Goal: Task Accomplishment & Management: Manage account settings

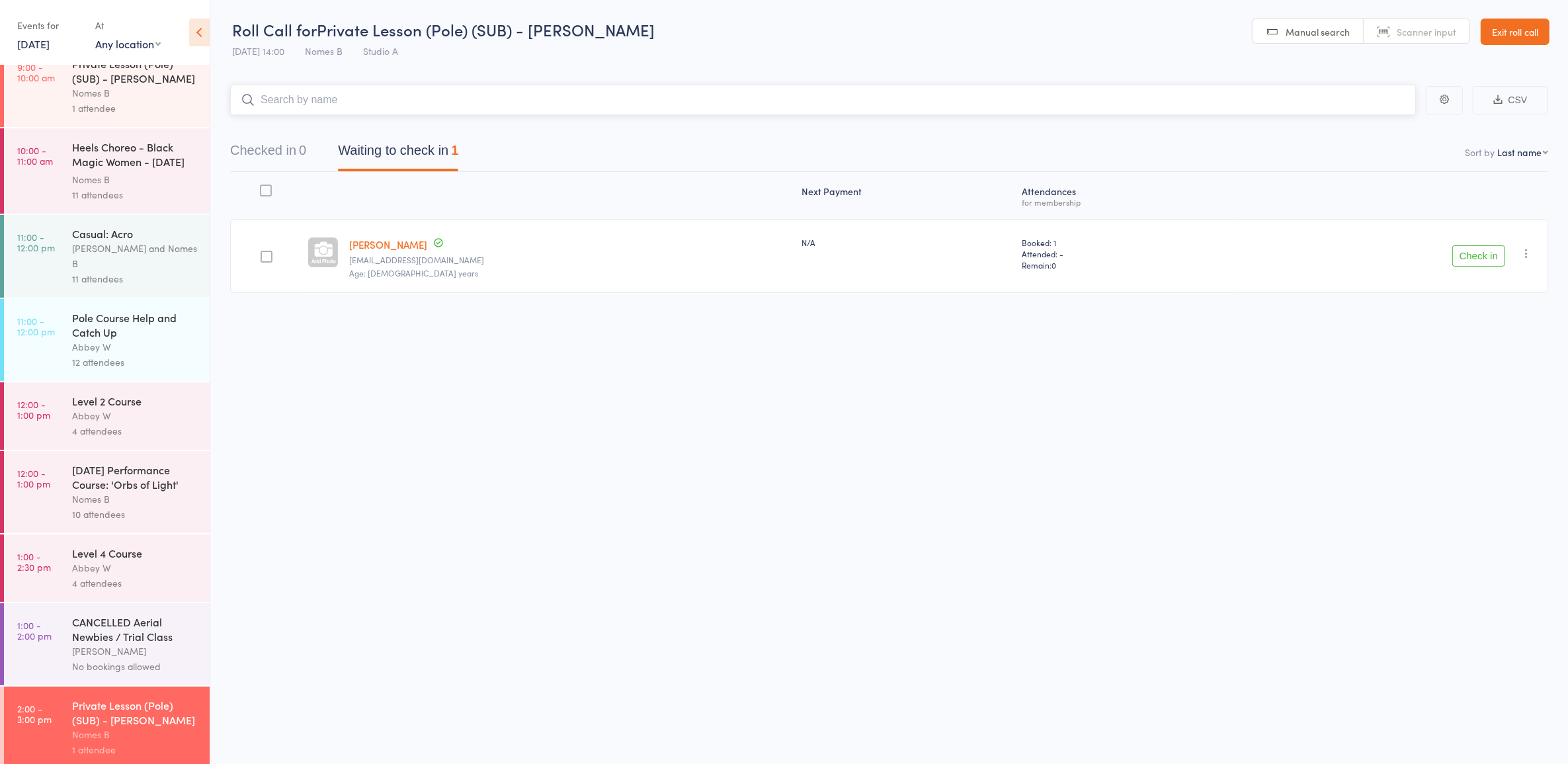
scroll to position [1, 0]
click at [107, 564] on div "Abbey W" at bounding box center [135, 568] width 126 height 16
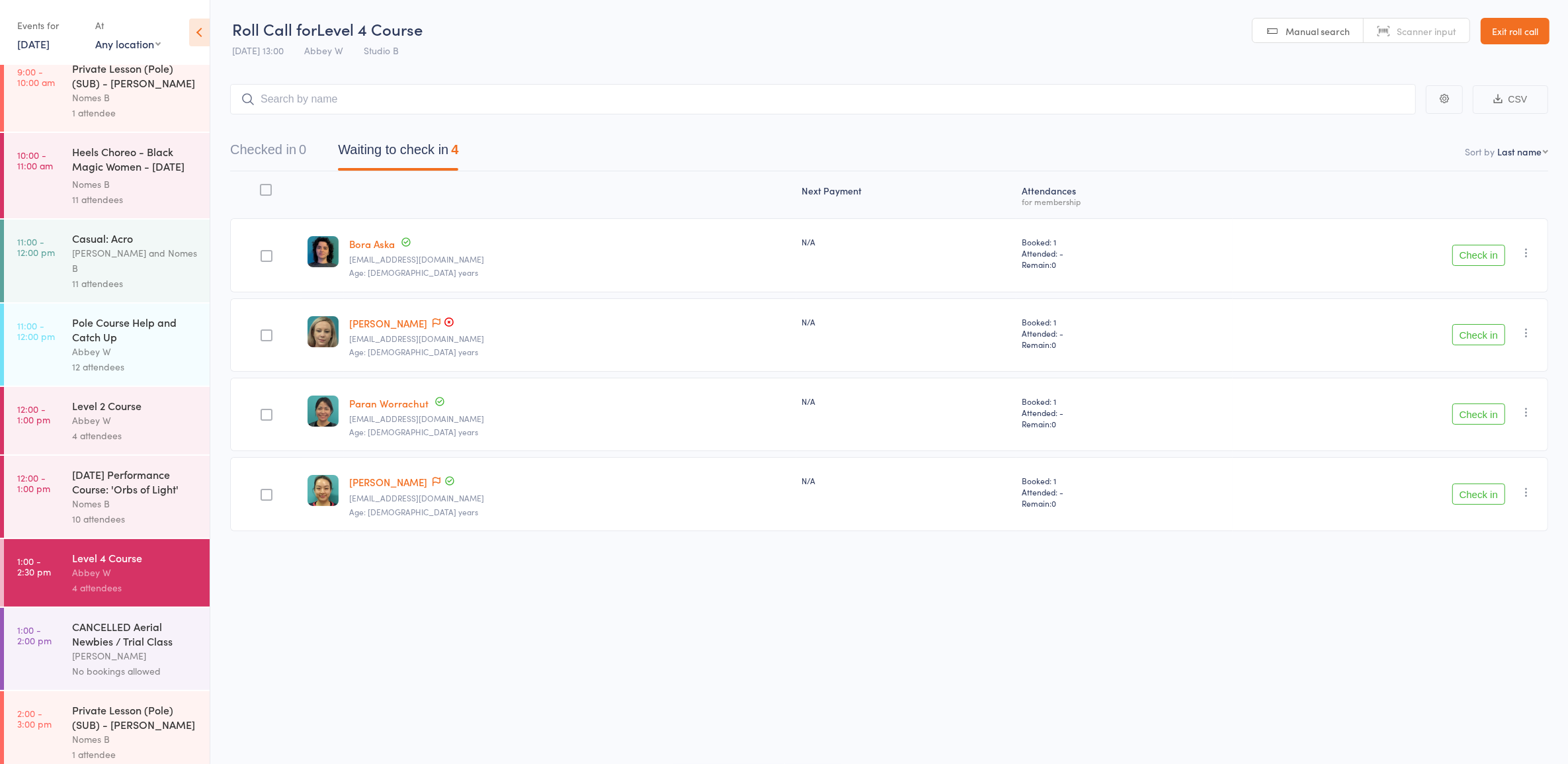
scroll to position [20, 0]
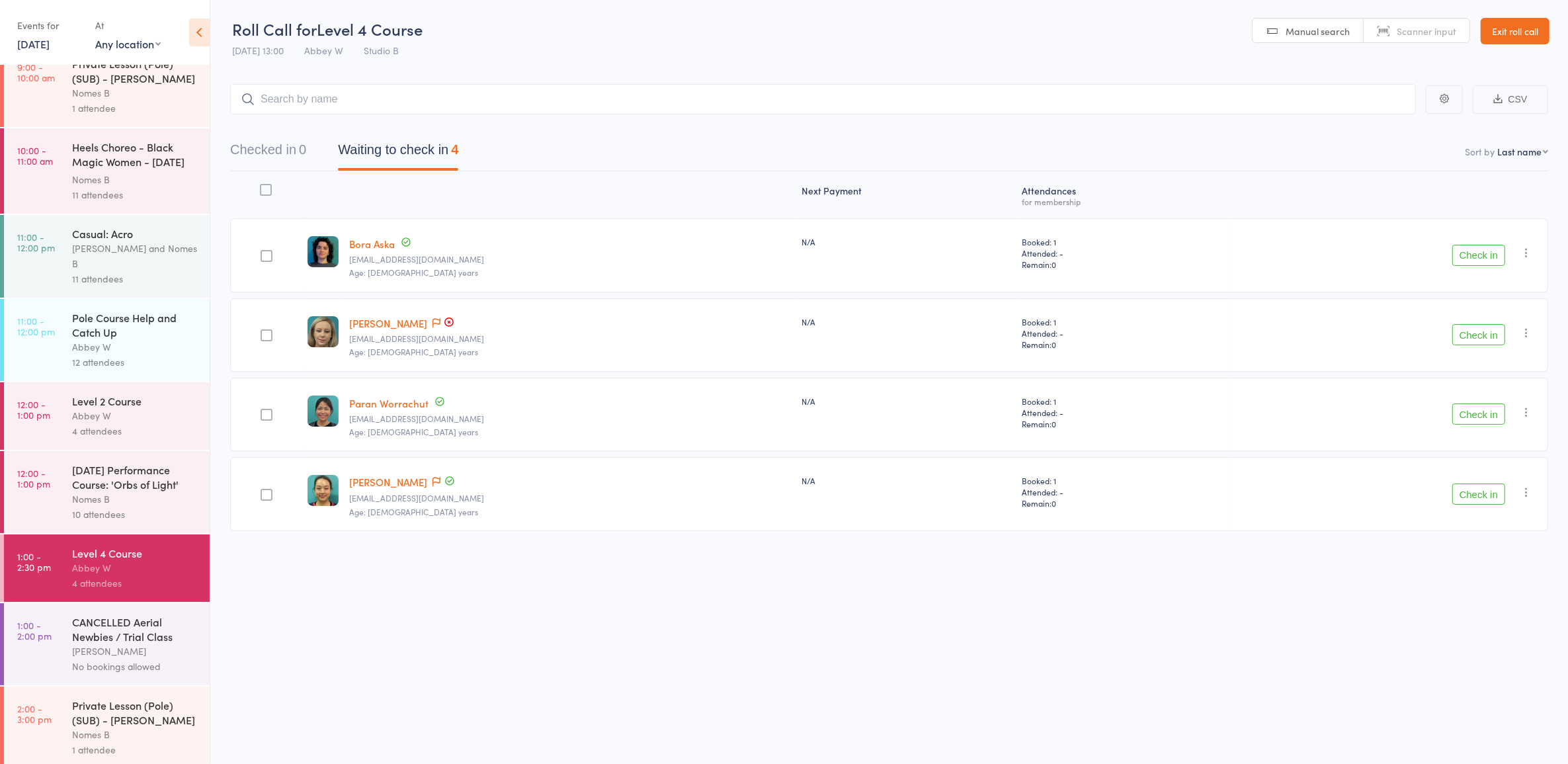
click at [1476, 491] on button "Check in" at bounding box center [1478, 494] width 53 height 21
click at [133, 663] on div "No bookings allowed" at bounding box center [135, 667] width 126 height 16
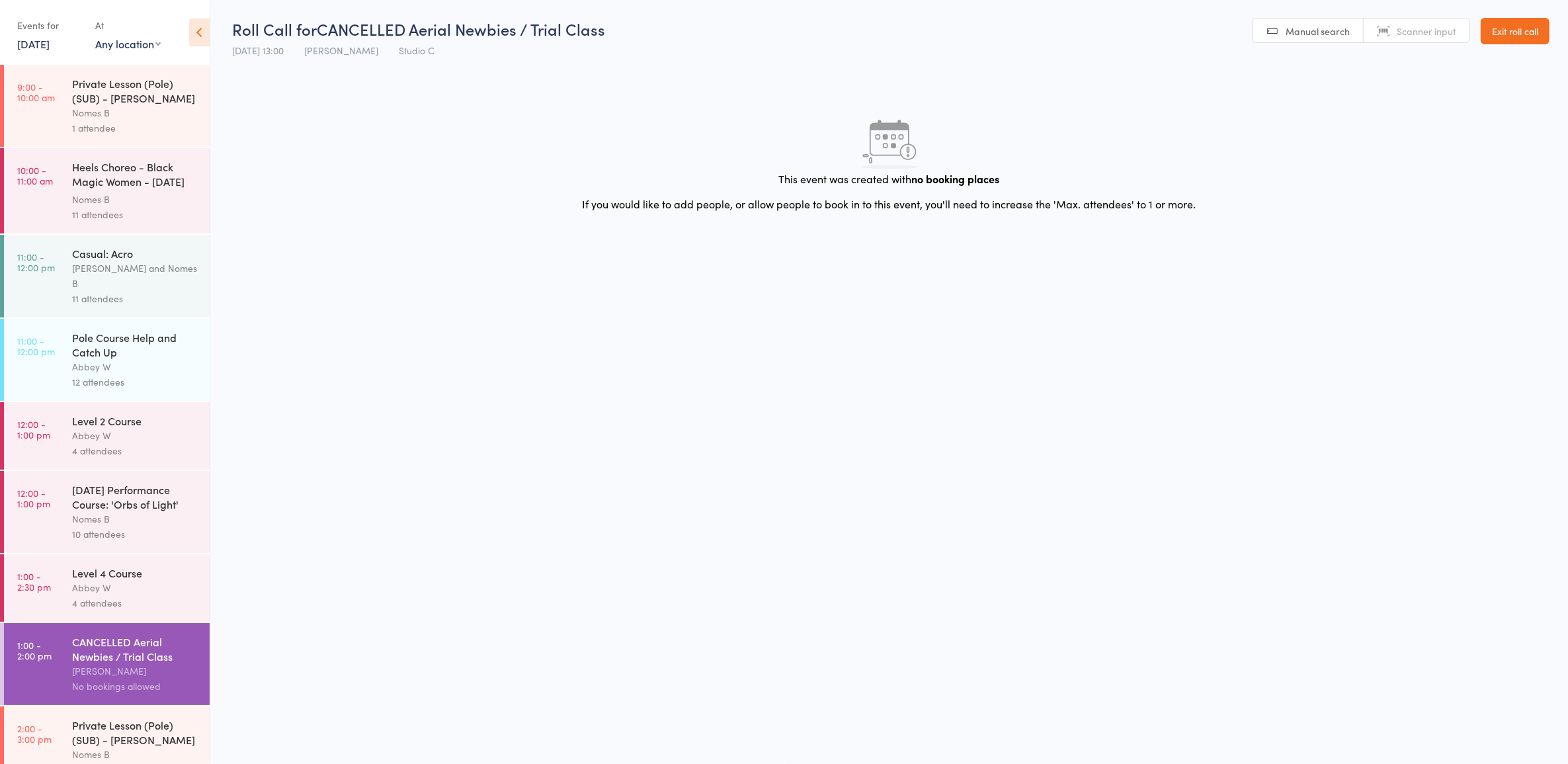
click at [164, 708] on div "Private Lesson (Pole) (SUB) - Georgie Fulton Nomes B 1 attendee" at bounding box center [140, 748] width 137 height 82
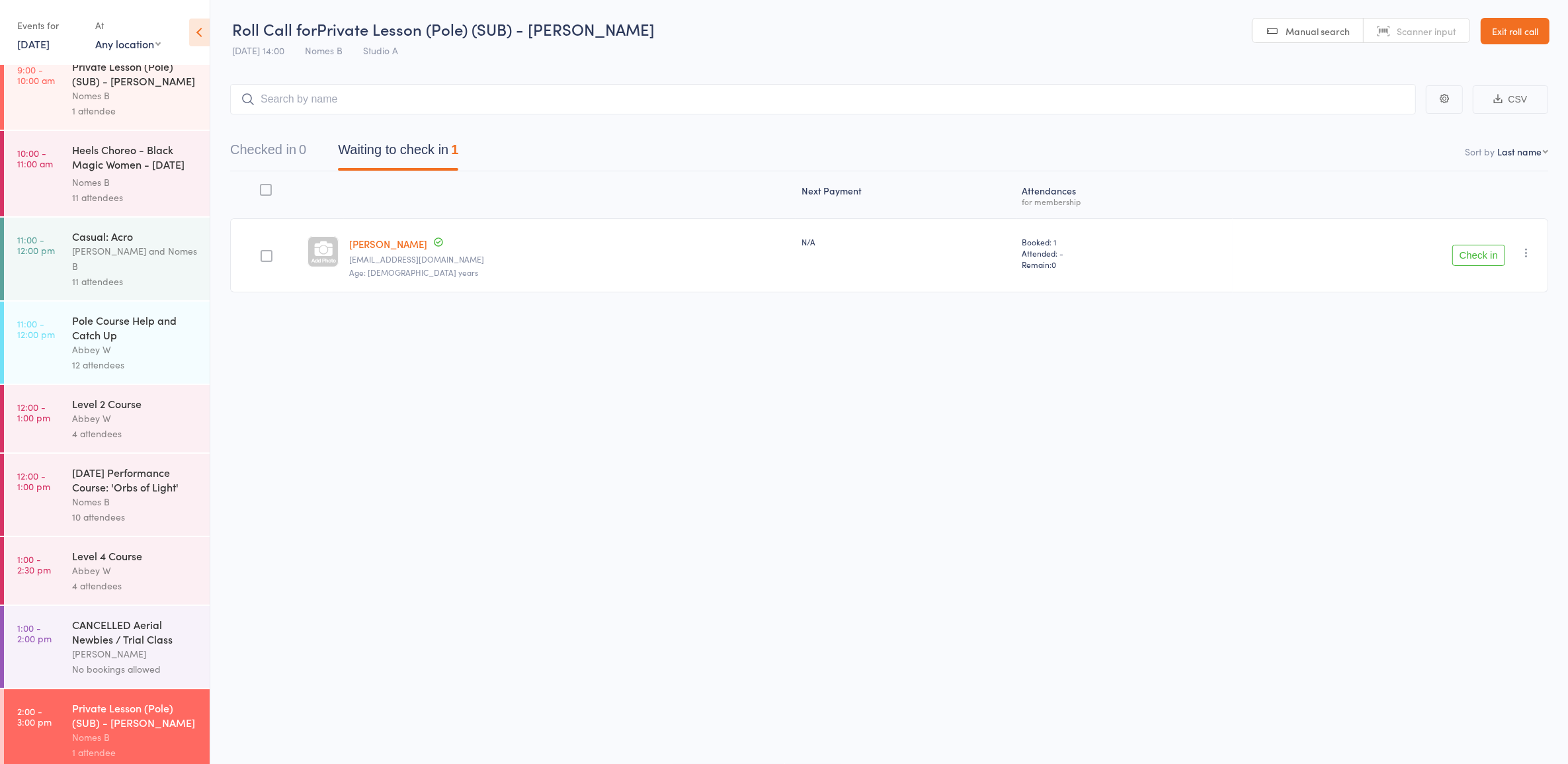
scroll to position [20, 0]
click at [96, 579] on div "4 attendees" at bounding box center [135, 584] width 126 height 16
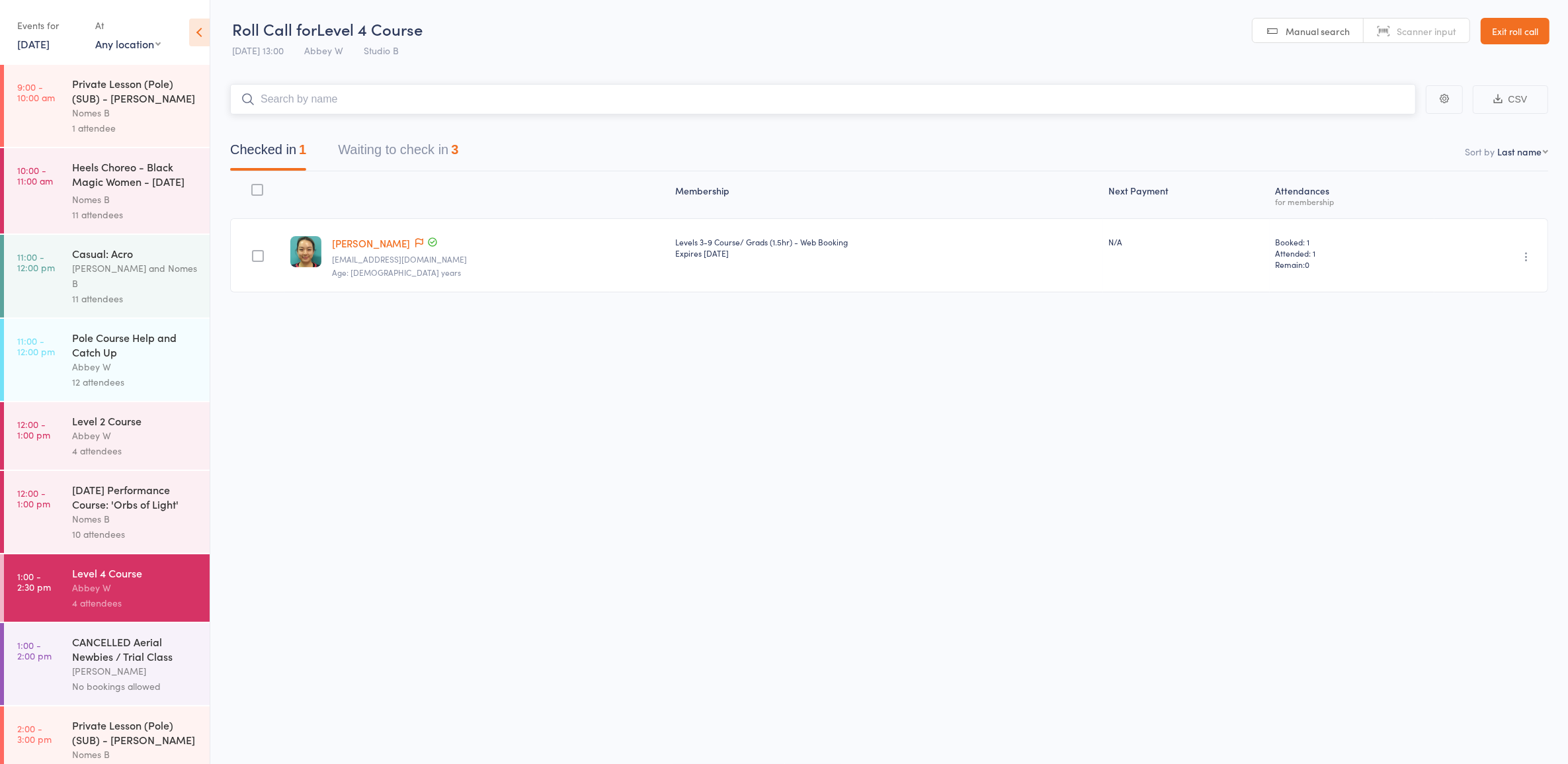
click at [372, 168] on button "Waiting to check in 3" at bounding box center [398, 153] width 120 height 35
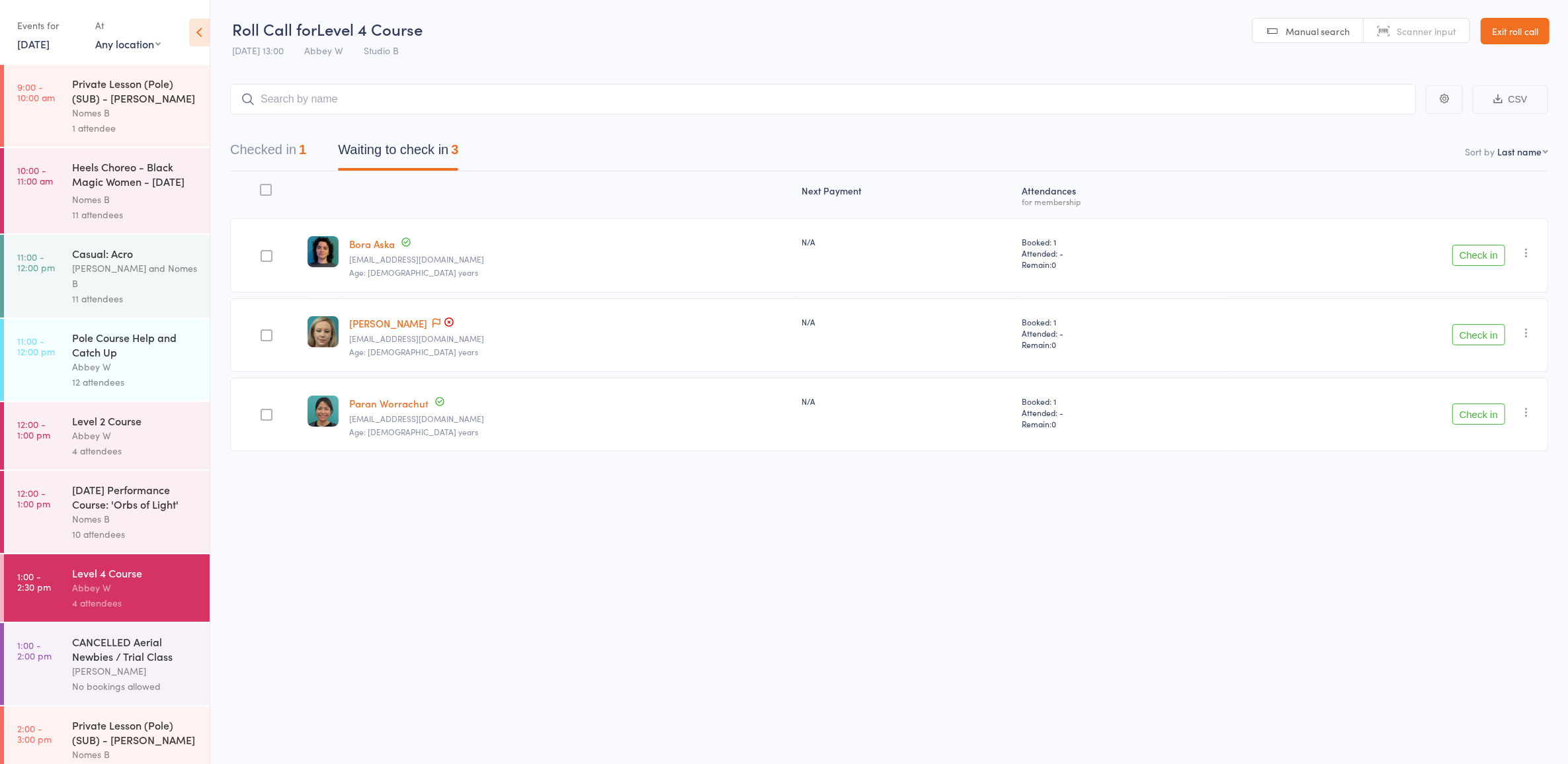
click at [1463, 415] on button "Check in" at bounding box center [1478, 414] width 53 height 21
click at [1517, 260] on div "Check in Check in Send message Add Note Add Task Add Flag Remove Mark absent" at bounding box center [1390, 255] width 316 height 74
click at [1529, 252] on icon "button" at bounding box center [1526, 252] width 13 height 13
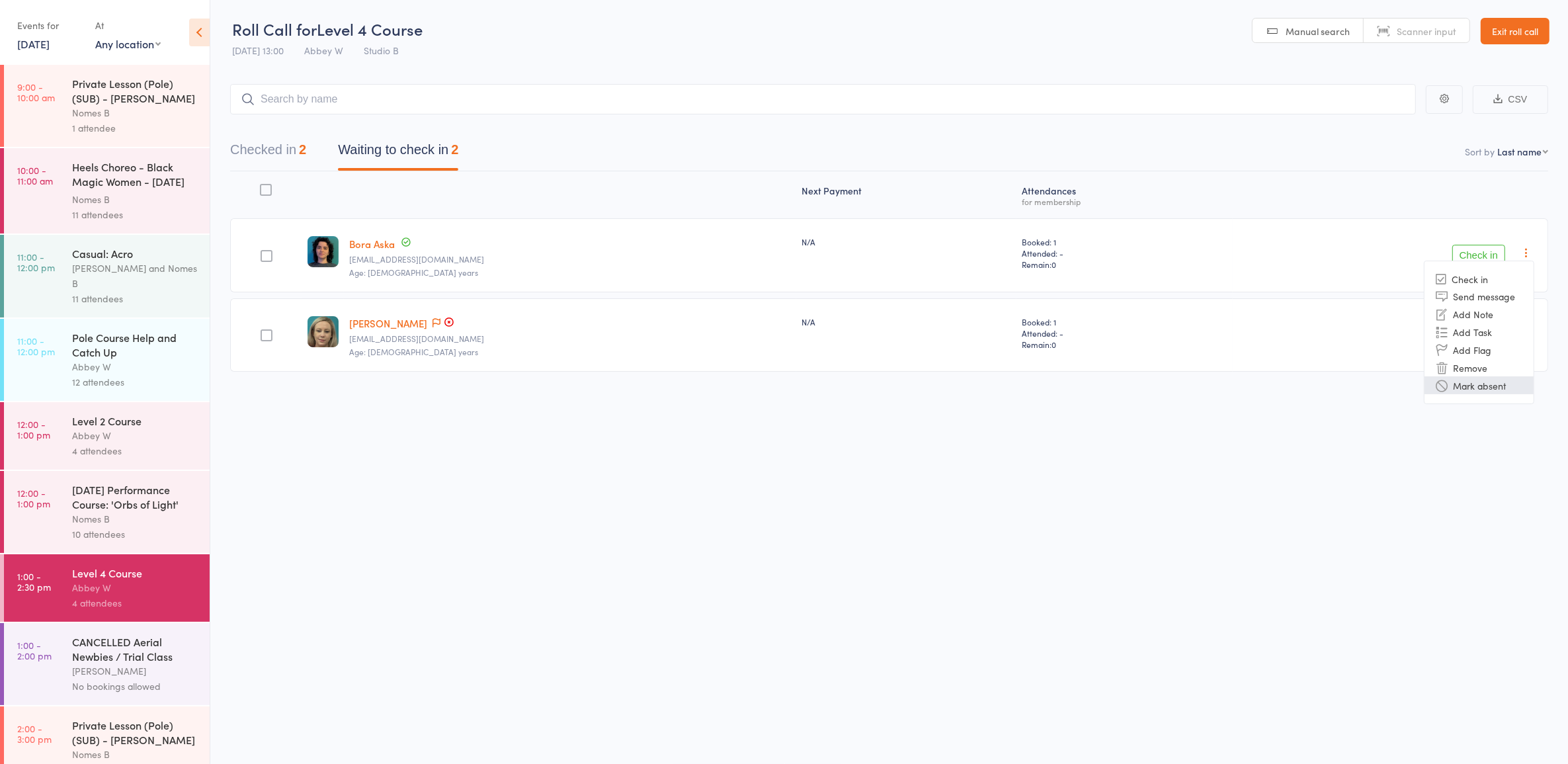
click at [1478, 383] on li "Mark absent" at bounding box center [1479, 385] width 109 height 18
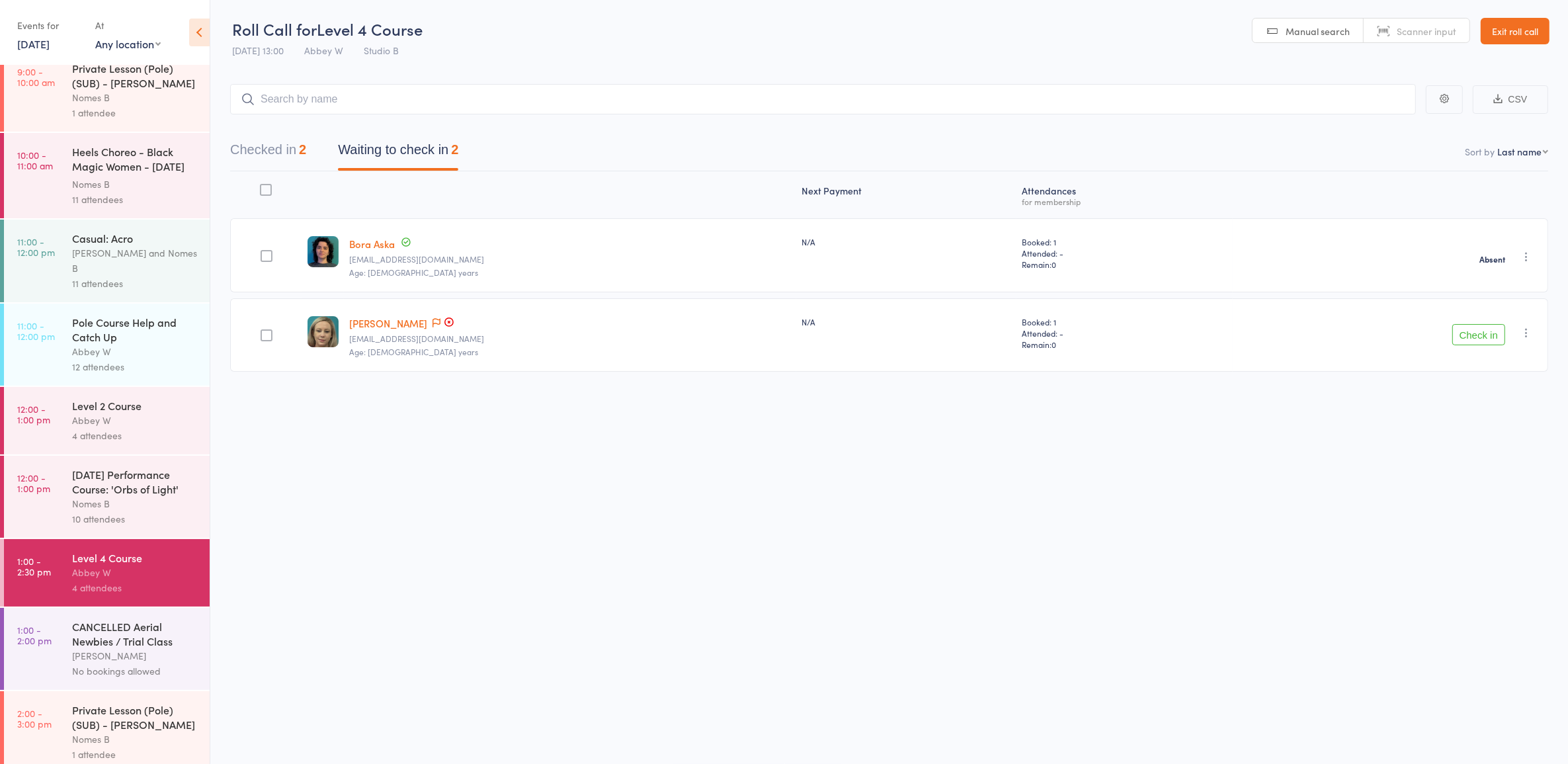
scroll to position [20, 0]
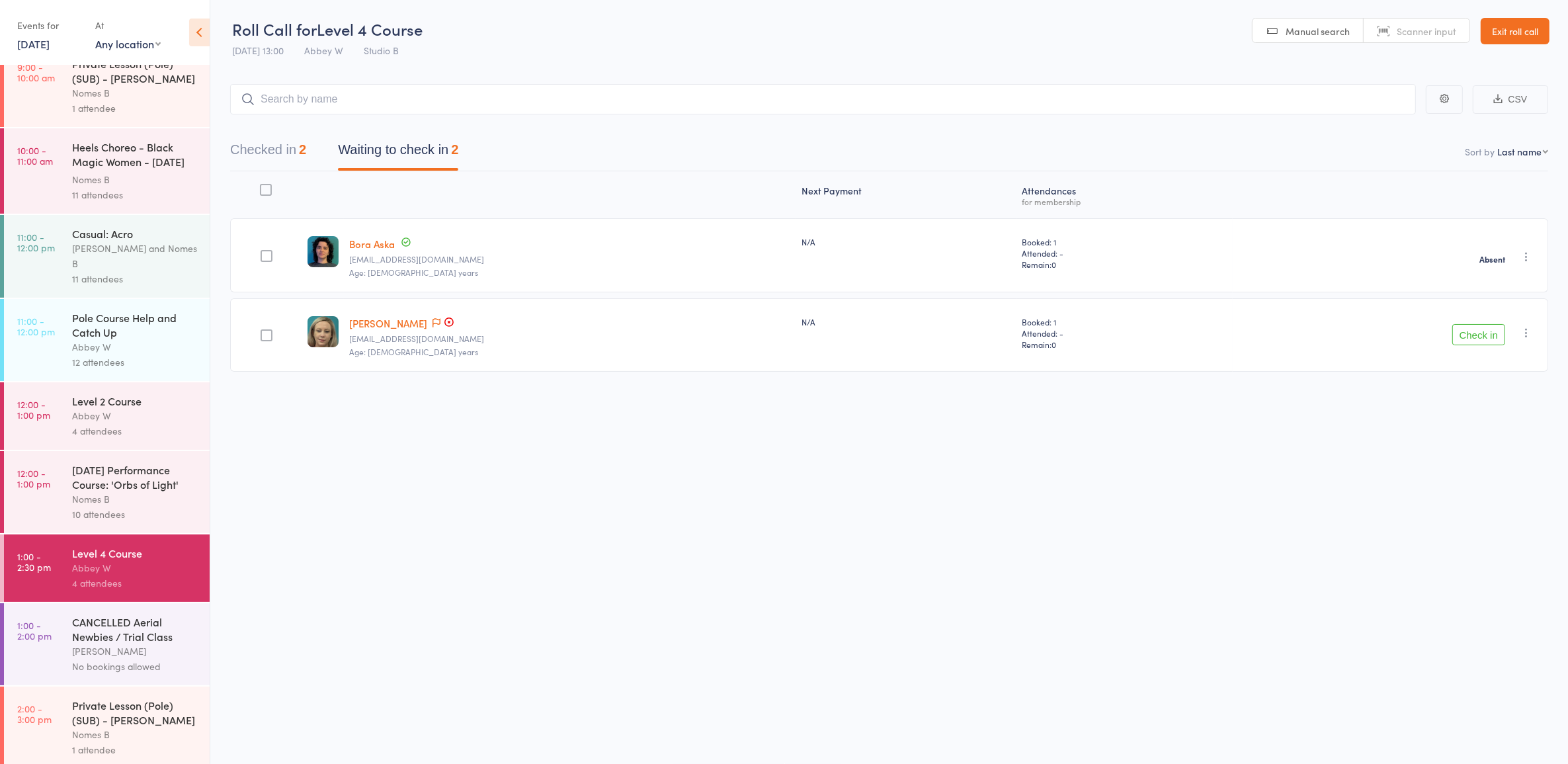
click at [106, 629] on div "CANCELLED Aerial Newbies / Trial Class" at bounding box center [135, 629] width 126 height 29
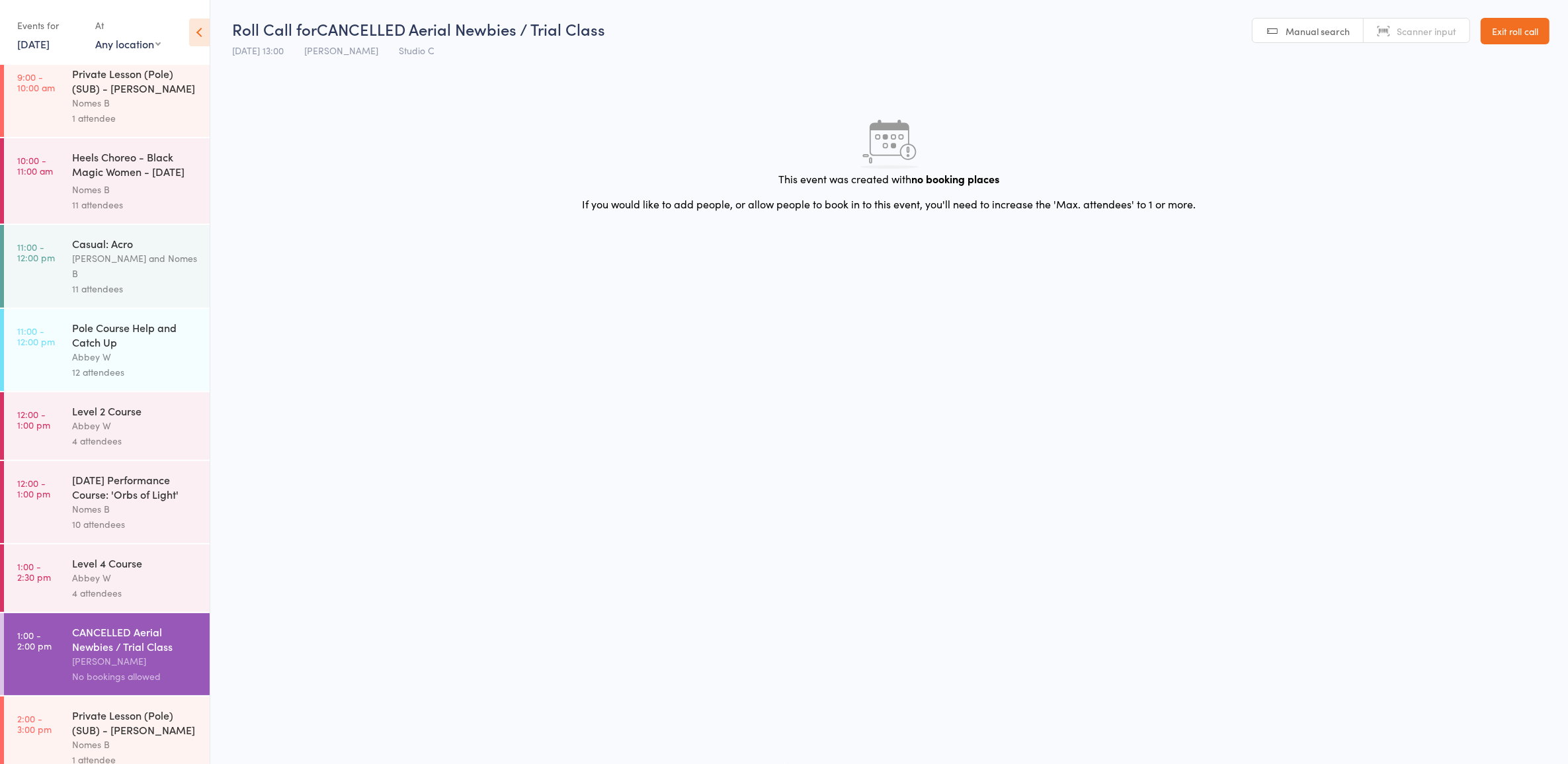
scroll to position [20, 0]
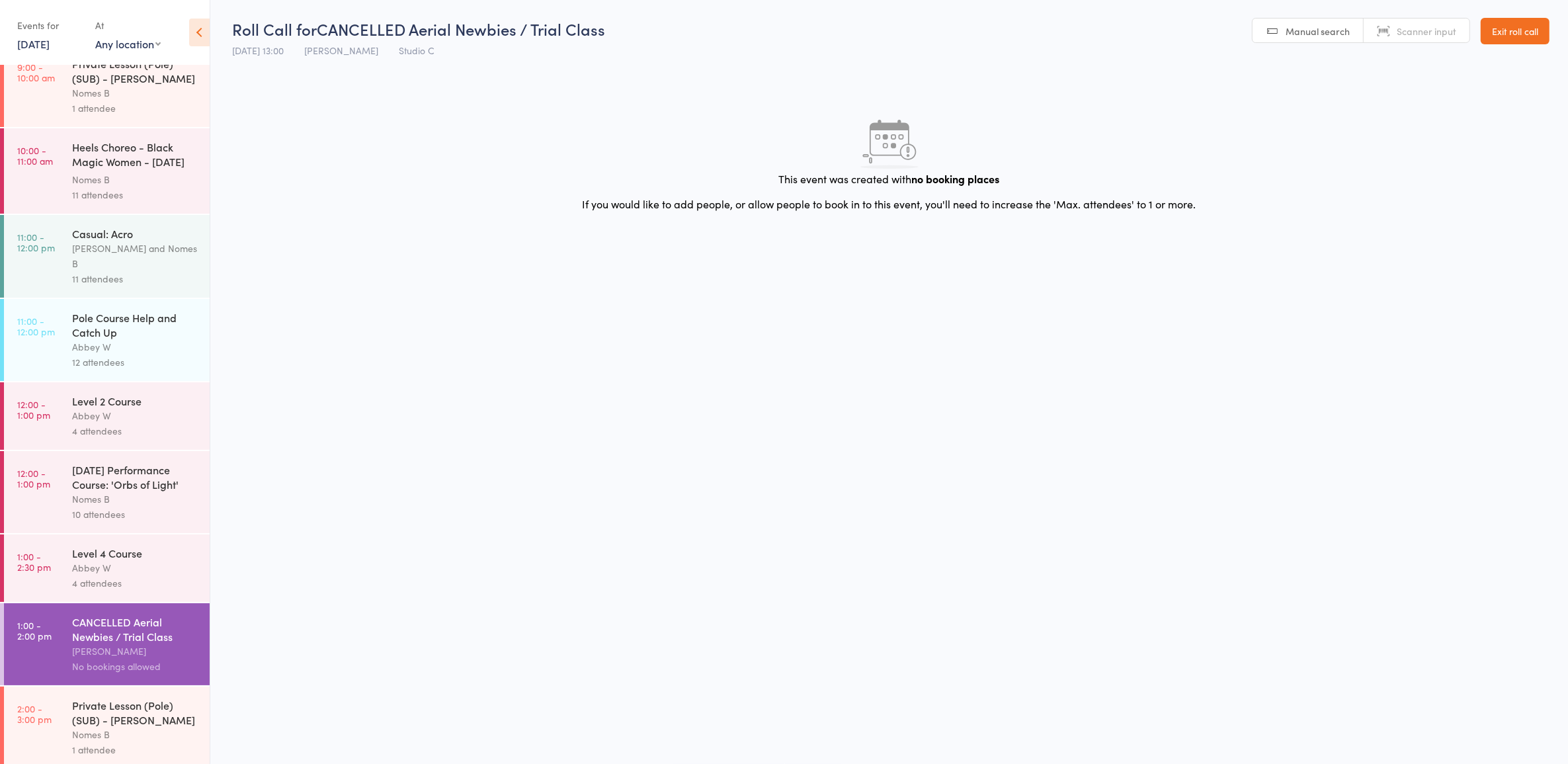
click at [106, 698] on div "Private Lesson (Pole) (SUB) - [PERSON_NAME]" at bounding box center [135, 712] width 126 height 29
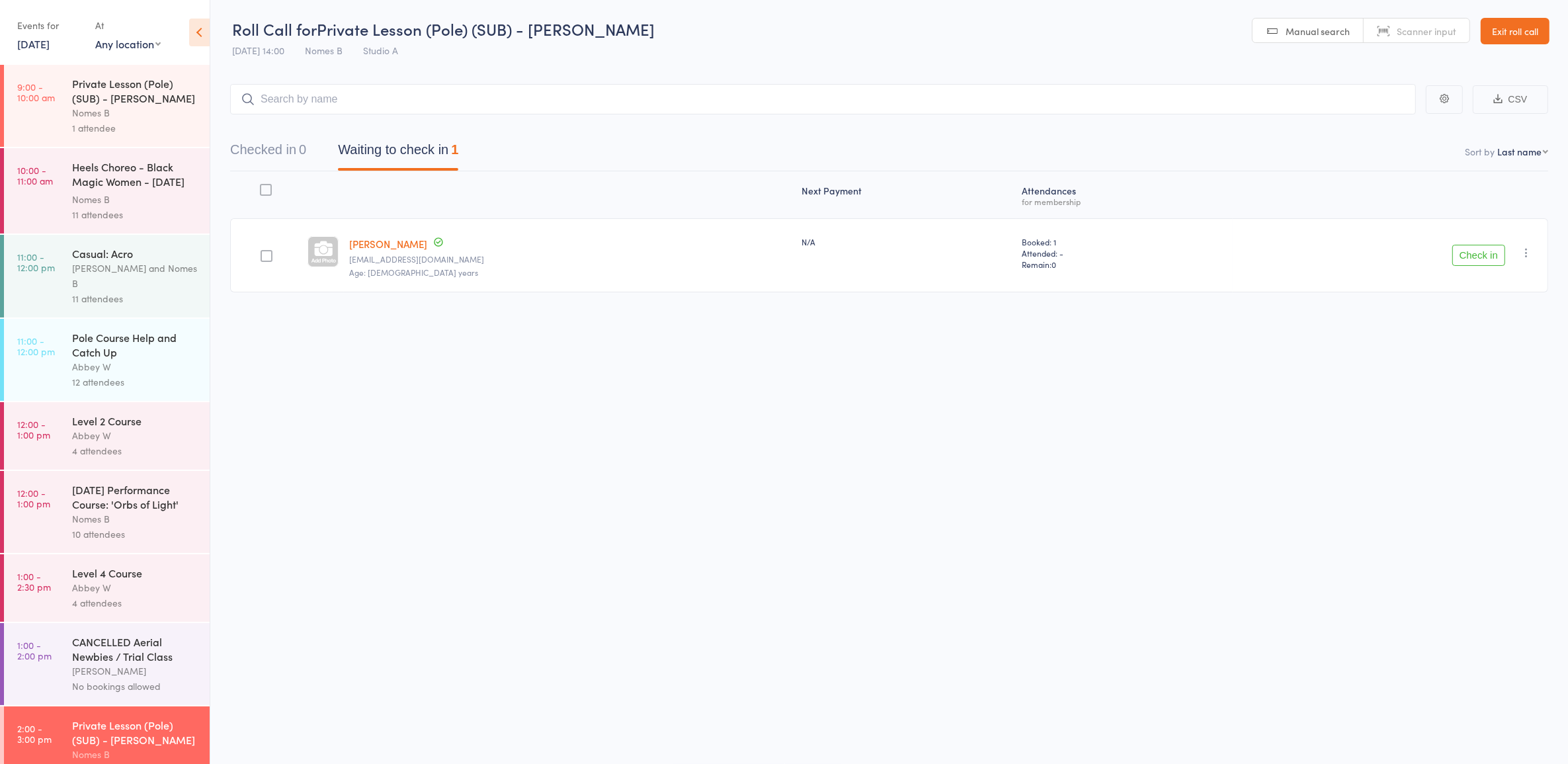
click at [1476, 256] on button "Check in" at bounding box center [1478, 255] width 53 height 21
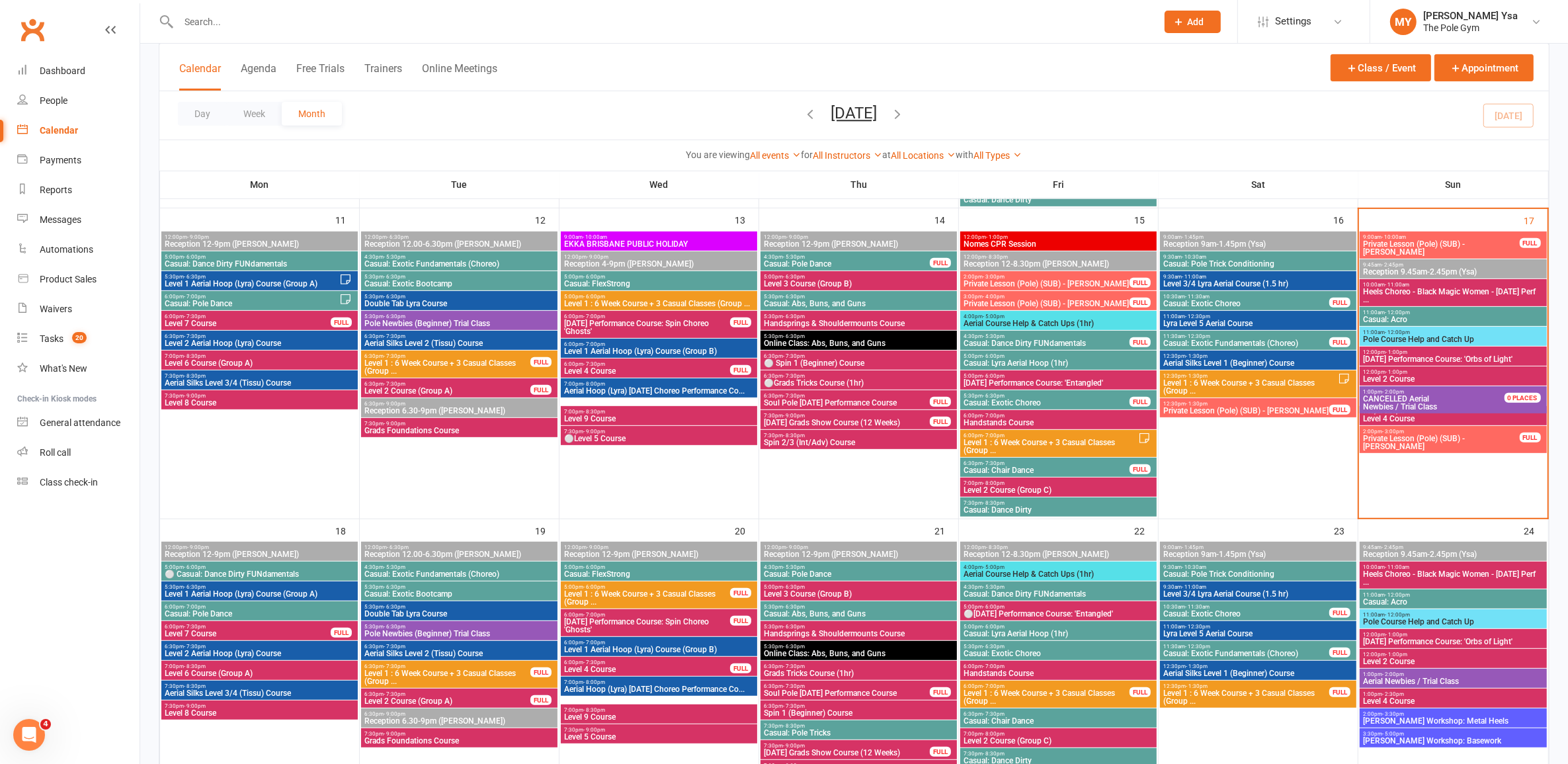
scroll to position [662, 0]
click at [1467, 420] on span "Level 4 Course" at bounding box center [1452, 419] width 181 height 8
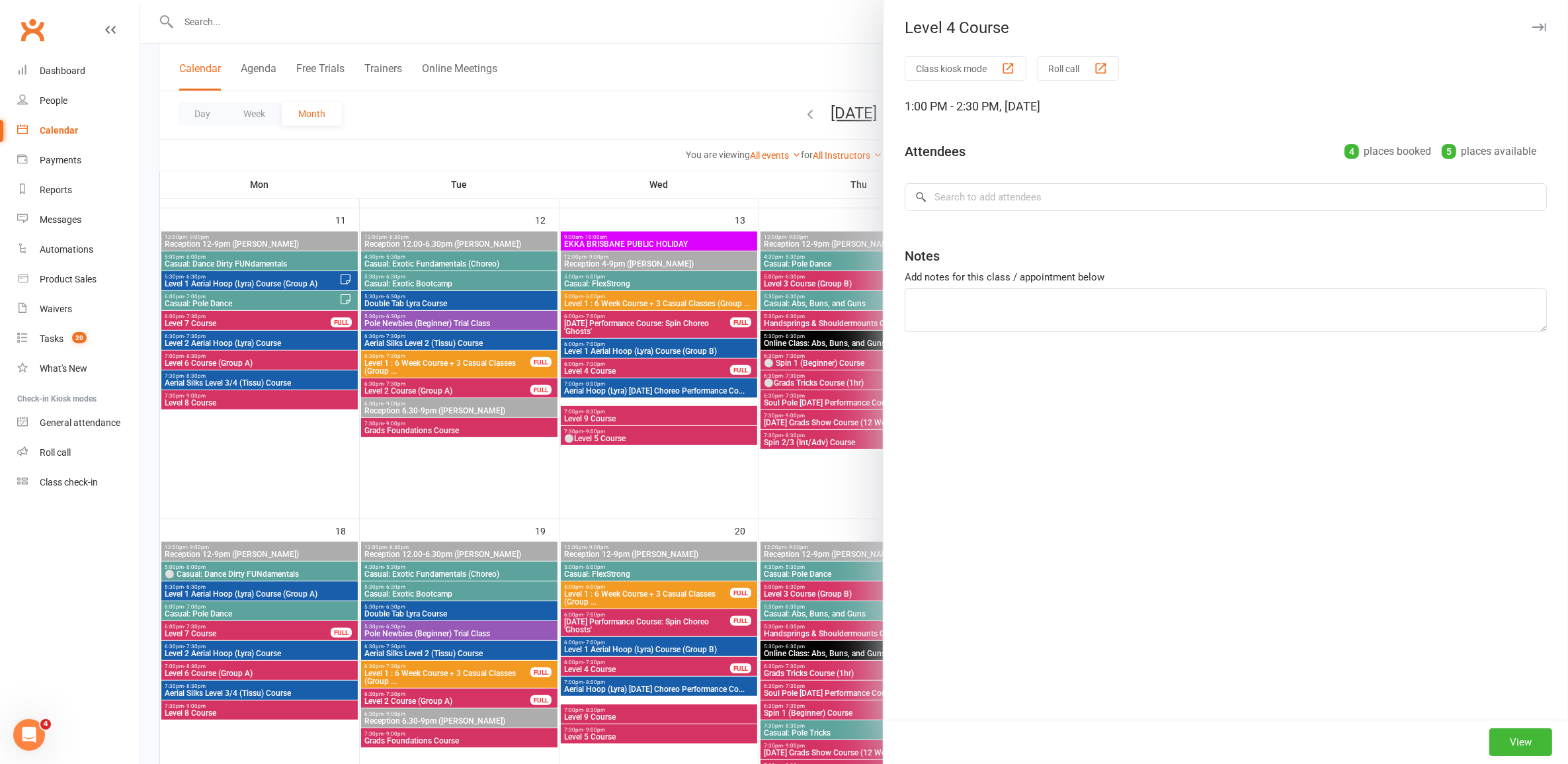
type textarea "1 Chermayne Singh"
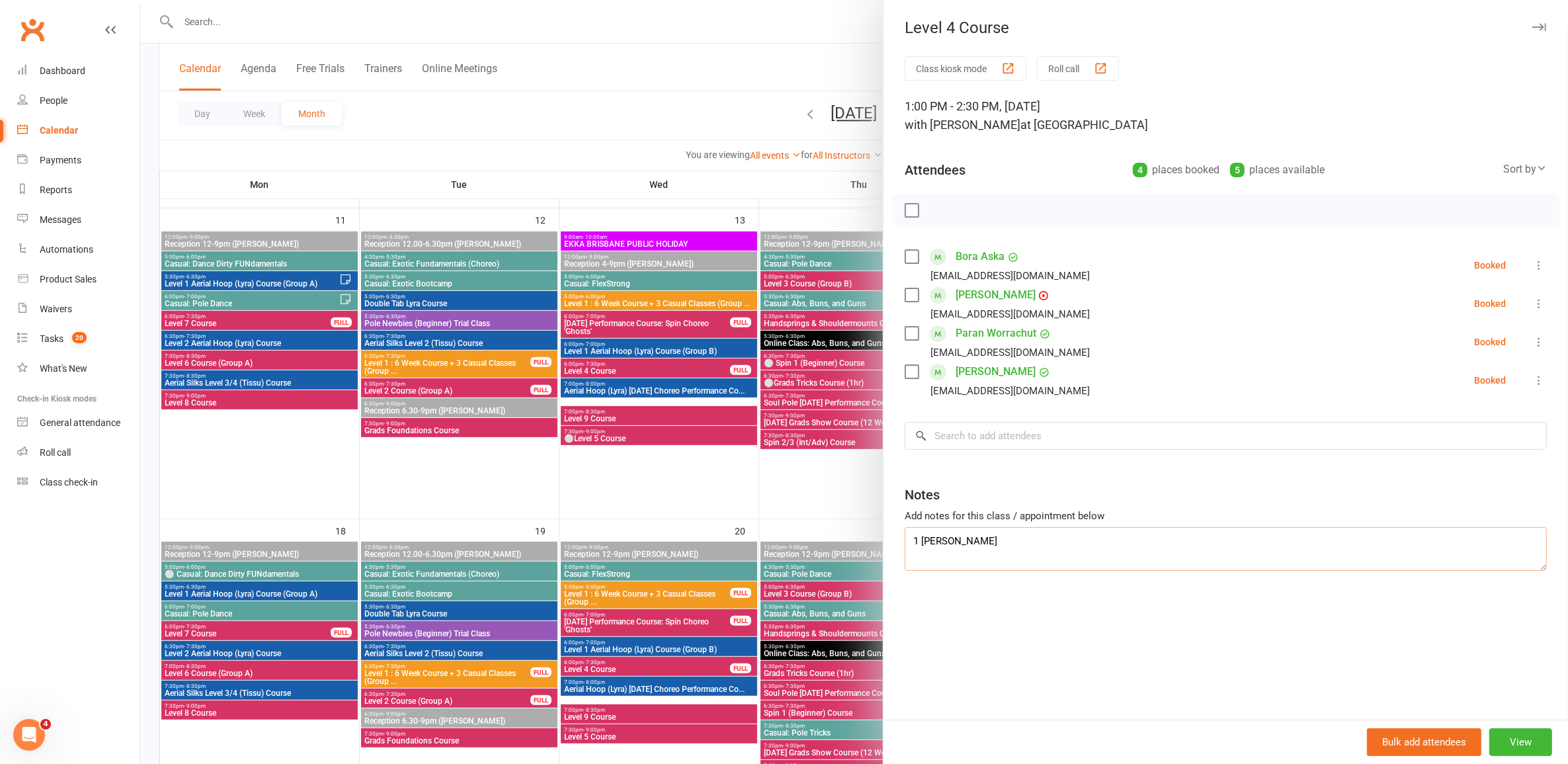
click at [985, 564] on textarea "1 Chermayne Singh" at bounding box center [1225, 549] width 642 height 44
click at [747, 481] on div at bounding box center [854, 382] width 1428 height 764
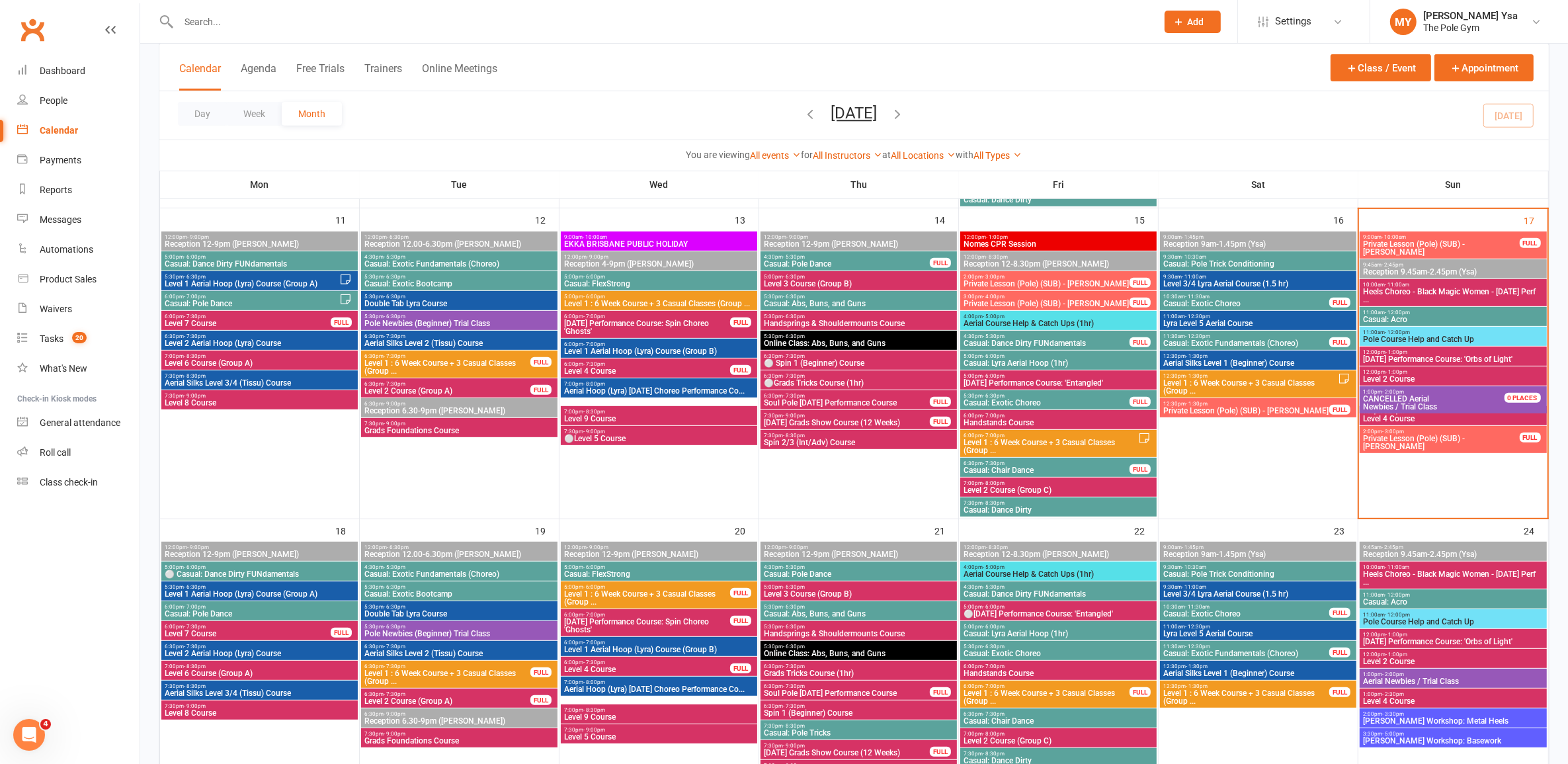
click at [1460, 415] on span "Level 4 Course" at bounding box center [1452, 419] width 181 height 8
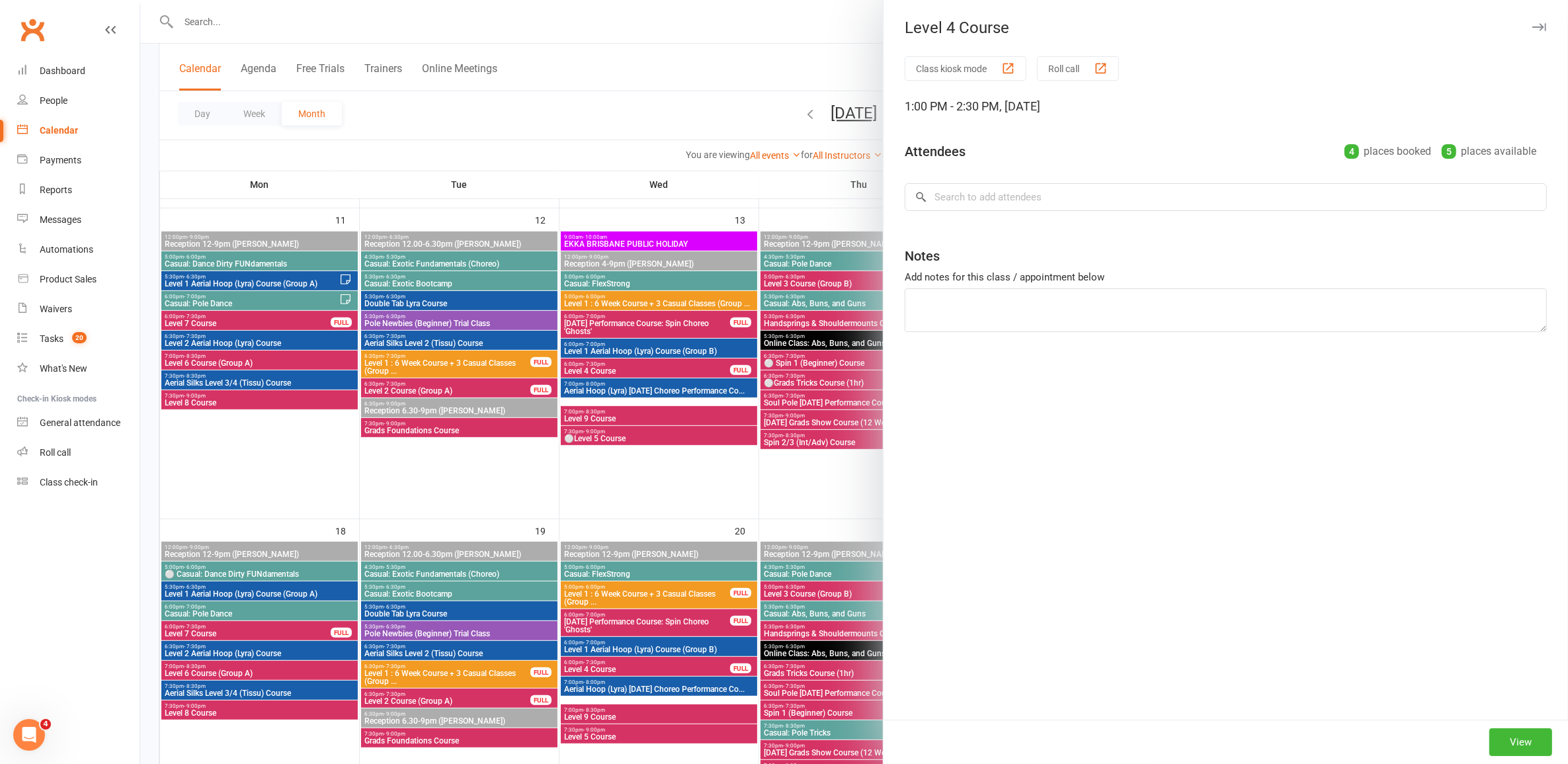
type textarea "1 Chermayne Singh"
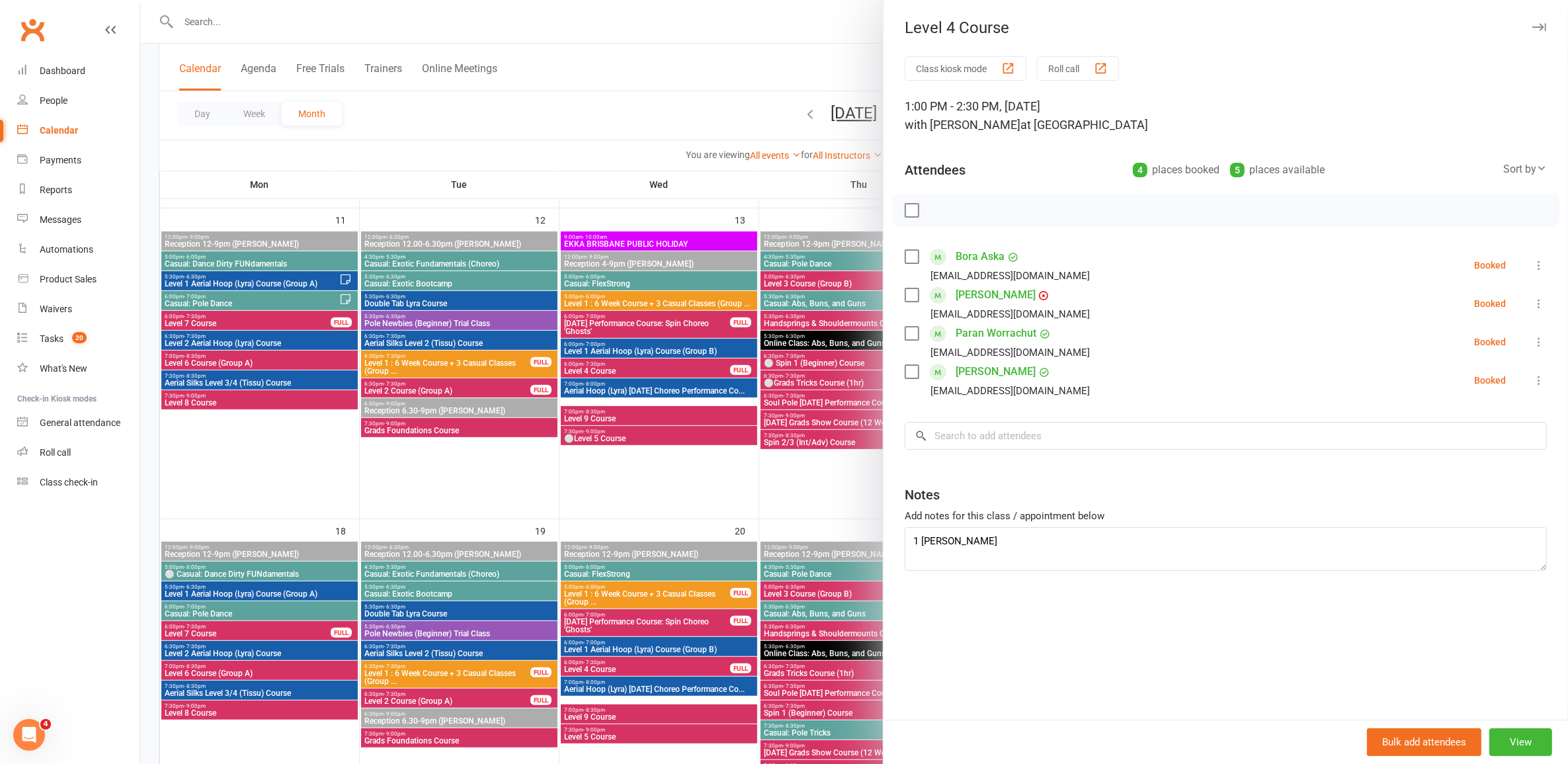
click at [609, 372] on div at bounding box center [854, 382] width 1428 height 764
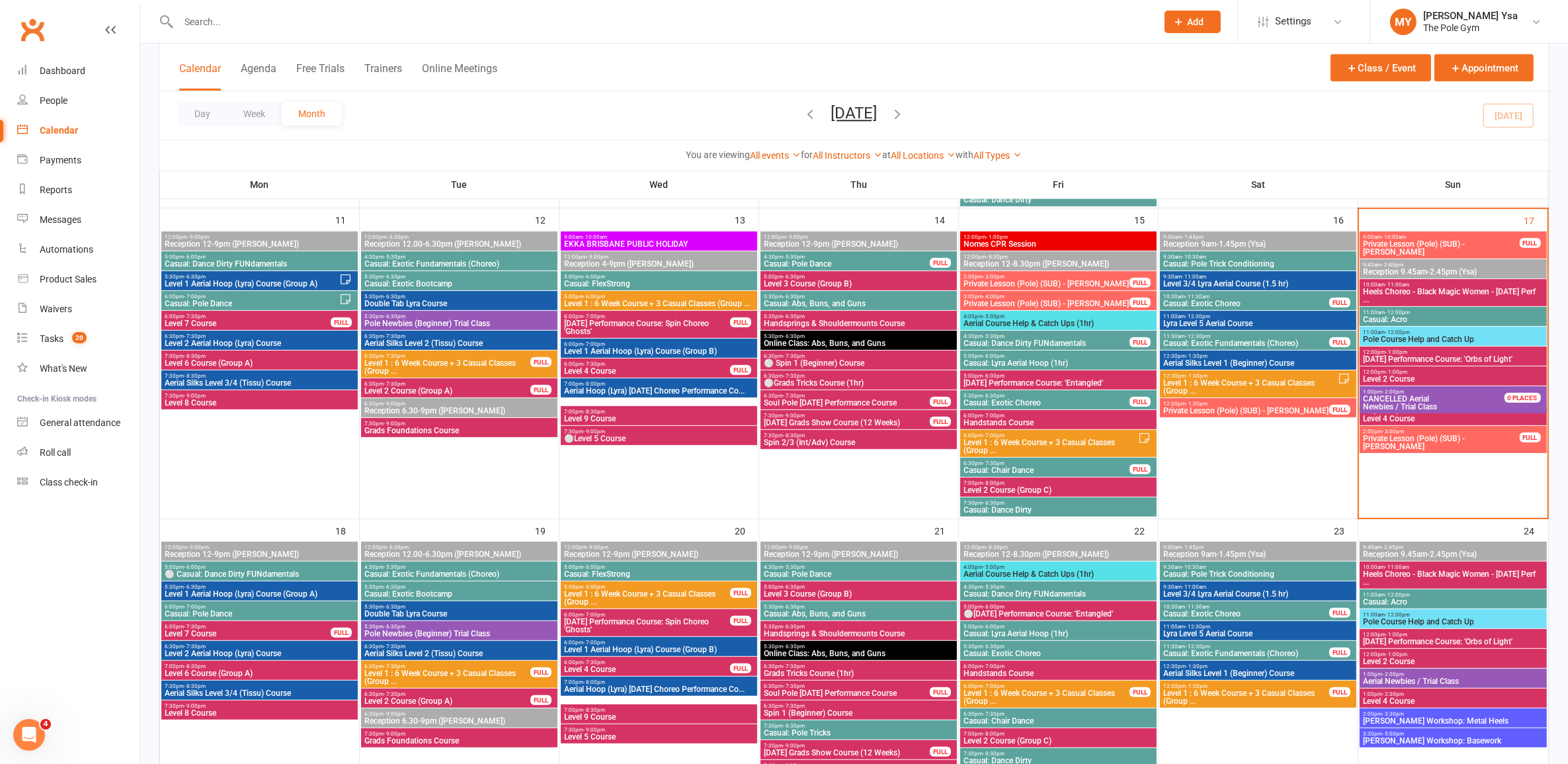
click at [606, 371] on span "Level 4 Course" at bounding box center [647, 371] width 167 height 8
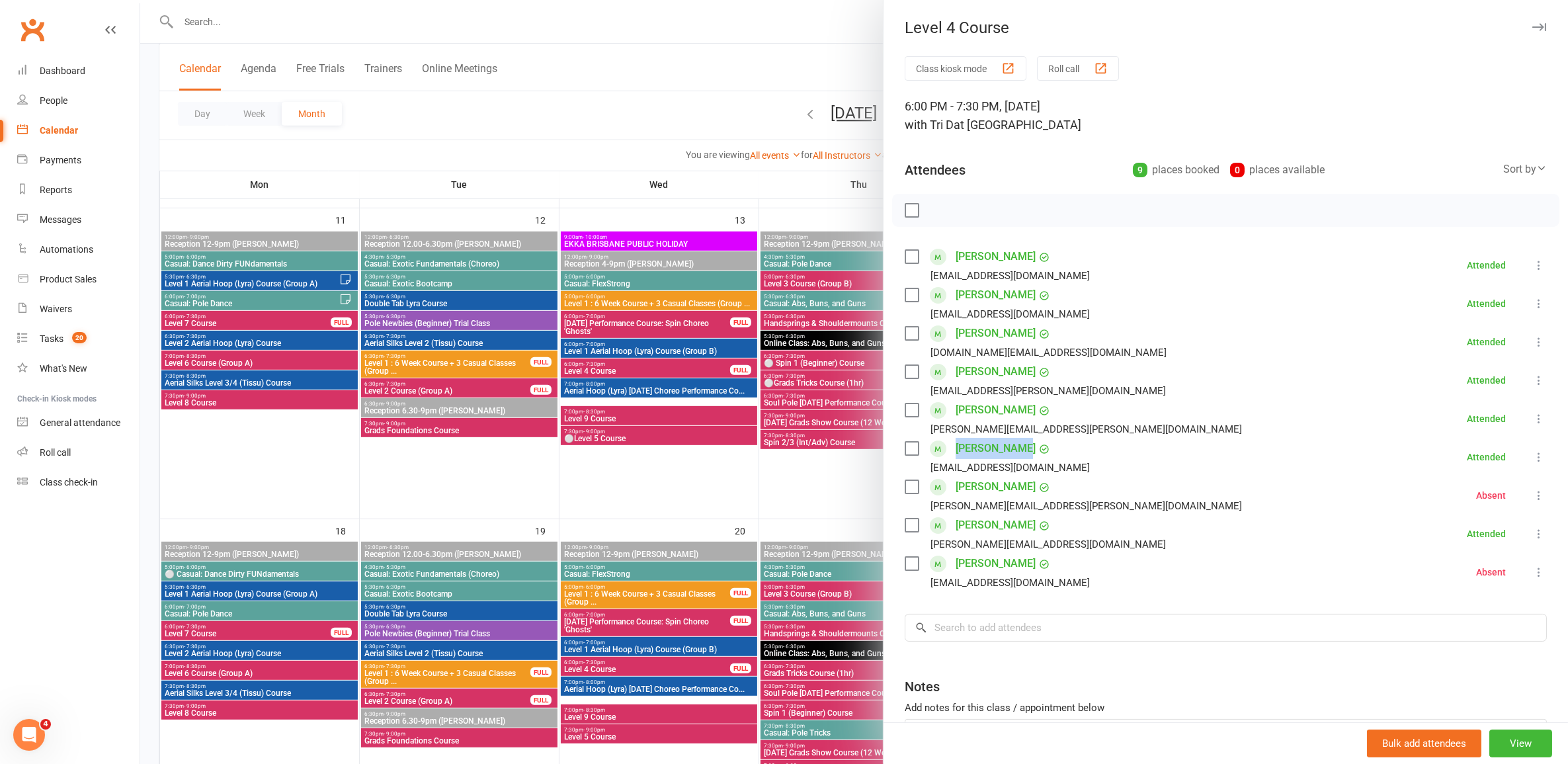
drag, startPoint x: 1052, startPoint y: 454, endPoint x: 946, endPoint y: 448, distance: 106.2
click at [946, 448] on div "Fritz Macasa fritzinn.macasa@gmail.com" at bounding box center [1000, 457] width 190 height 38
copy link "Fritz Macasa"
click at [765, 457] on div at bounding box center [854, 382] width 1428 height 764
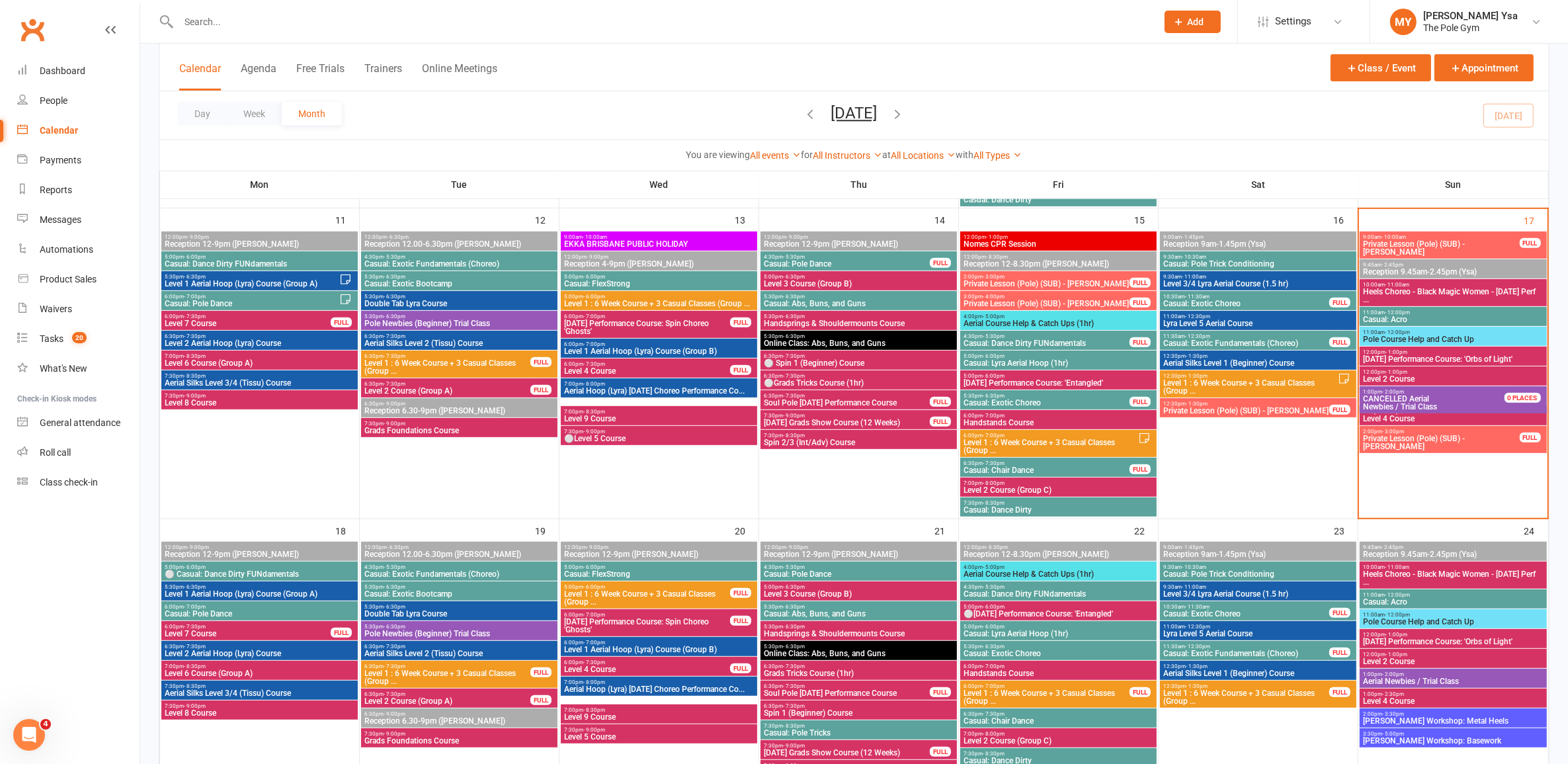
click at [1456, 419] on span "Level 4 Course" at bounding box center [1452, 419] width 181 height 8
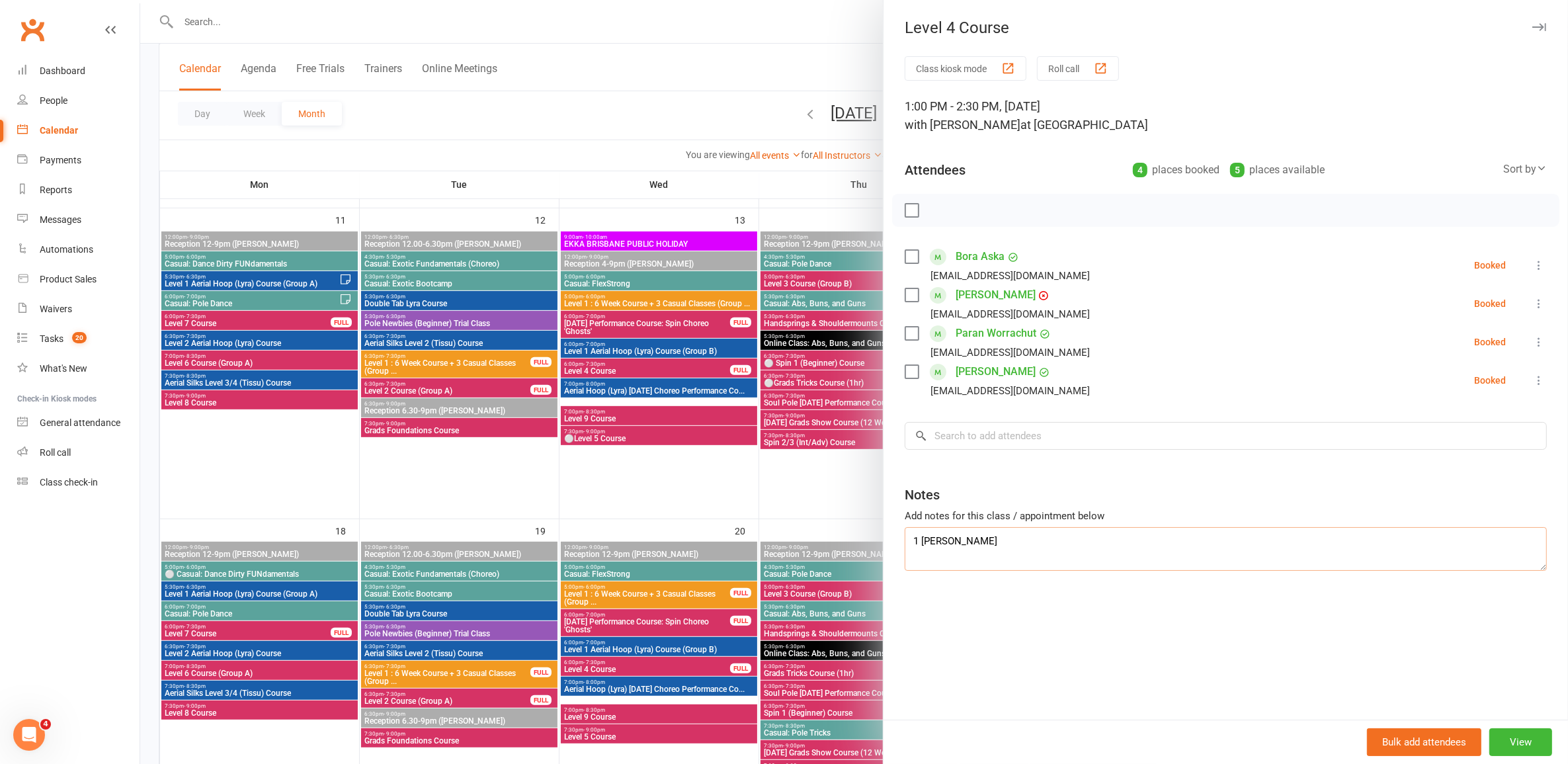
click at [1025, 549] on textarea "1 Chermayne Singh" at bounding box center [1225, 549] width 642 height 44
paste textarea "Fritz Macasa"
type textarea "1 Chermayne Singh 2 Fritz Macasa"
click at [769, 113] on div at bounding box center [854, 382] width 1428 height 764
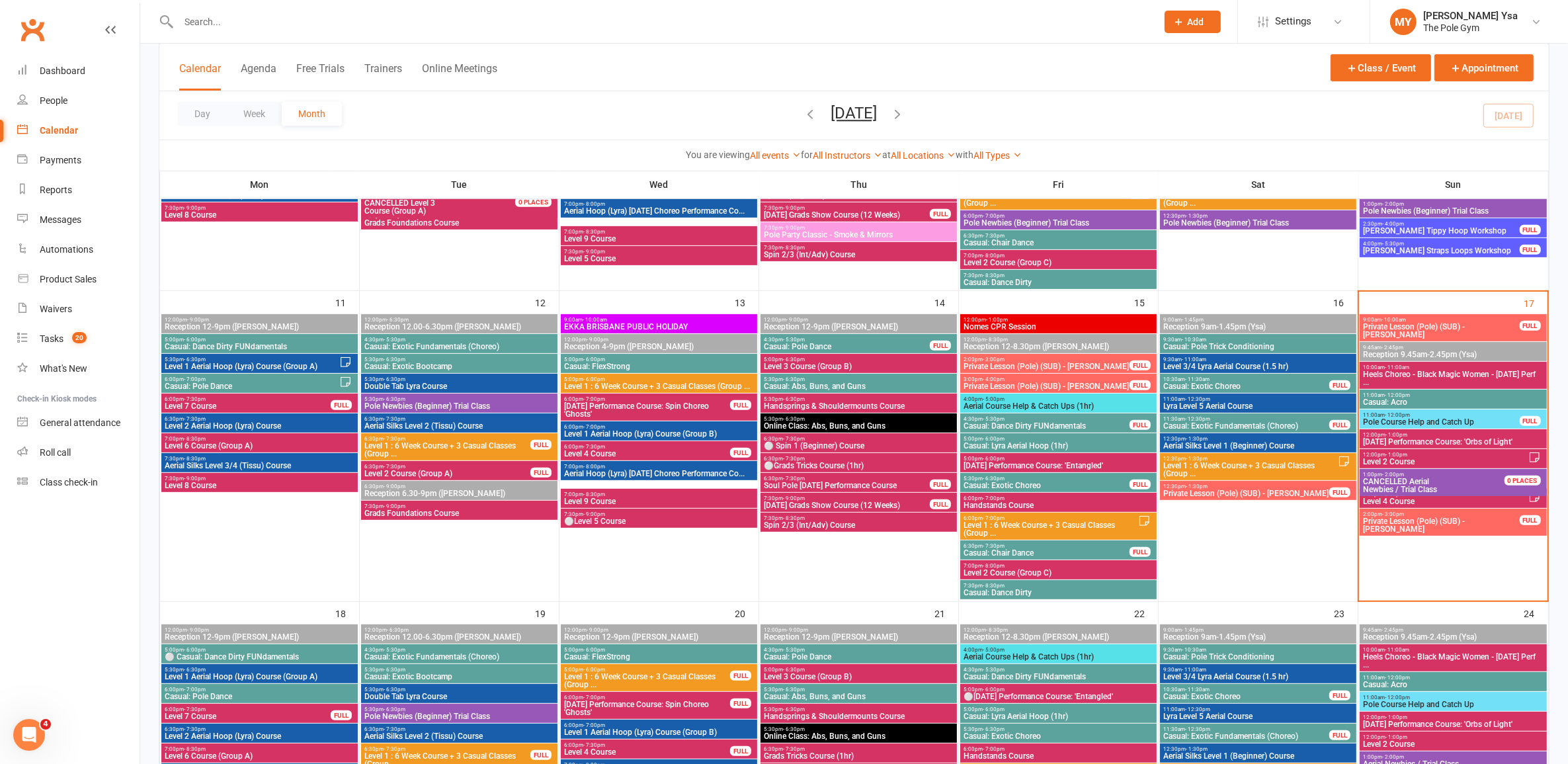
scroll to position [579, 0]
click at [642, 455] on span "Level 4 Course" at bounding box center [647, 453] width 167 height 8
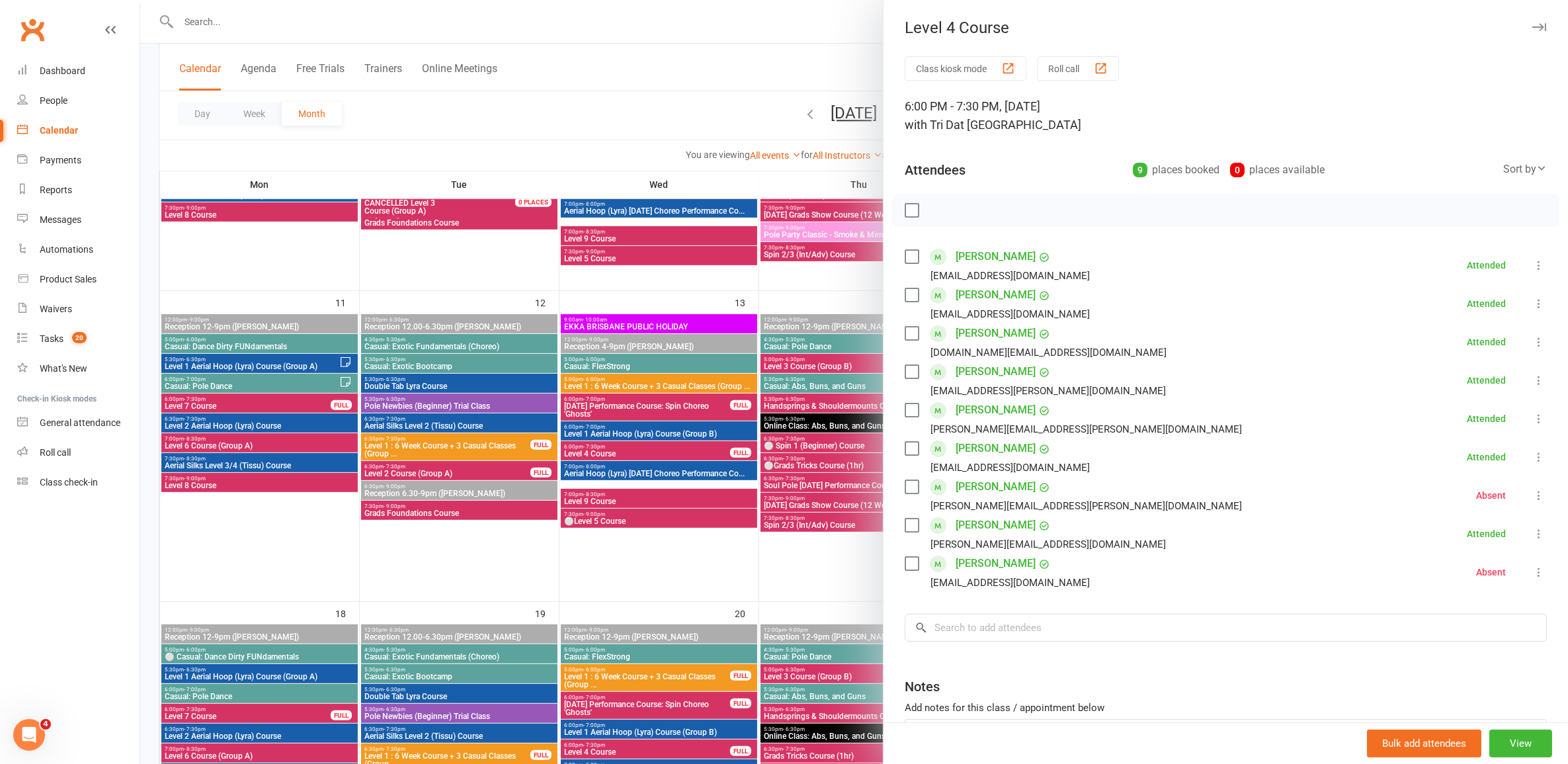
drag, startPoint x: 1066, startPoint y: 480, endPoint x: 947, endPoint y: 488, distance: 119.3
click at [947, 488] on li "Emily Meredith emily.tanesha@outlook.com Absent More info Remove Check in Reset…" at bounding box center [1225, 495] width 642 height 38
copy link "Emily Meredith"
click at [678, 426] on div at bounding box center [854, 382] width 1428 height 764
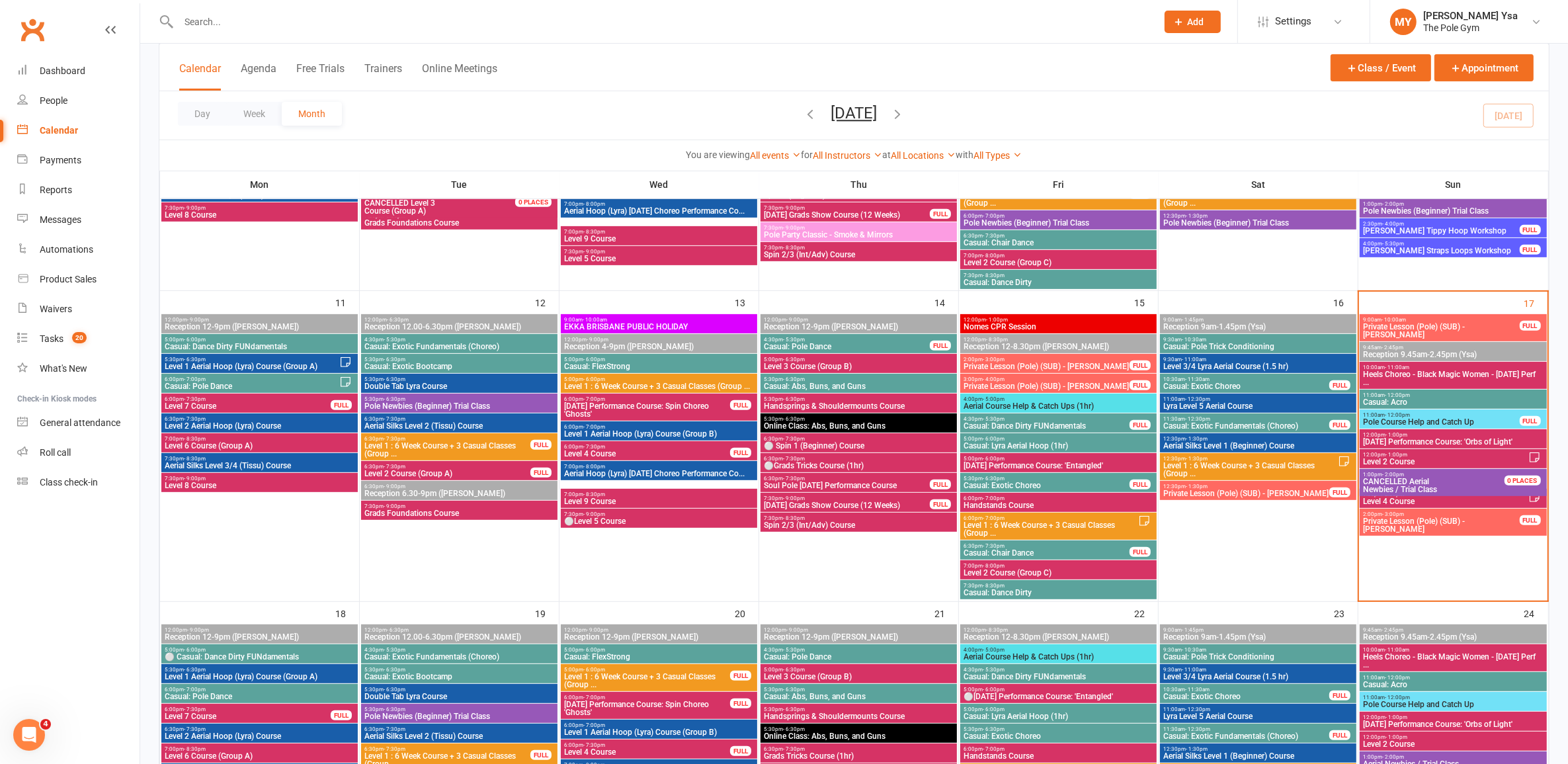
click at [1457, 498] on span "Level 4 Course" at bounding box center [1445, 501] width 166 height 8
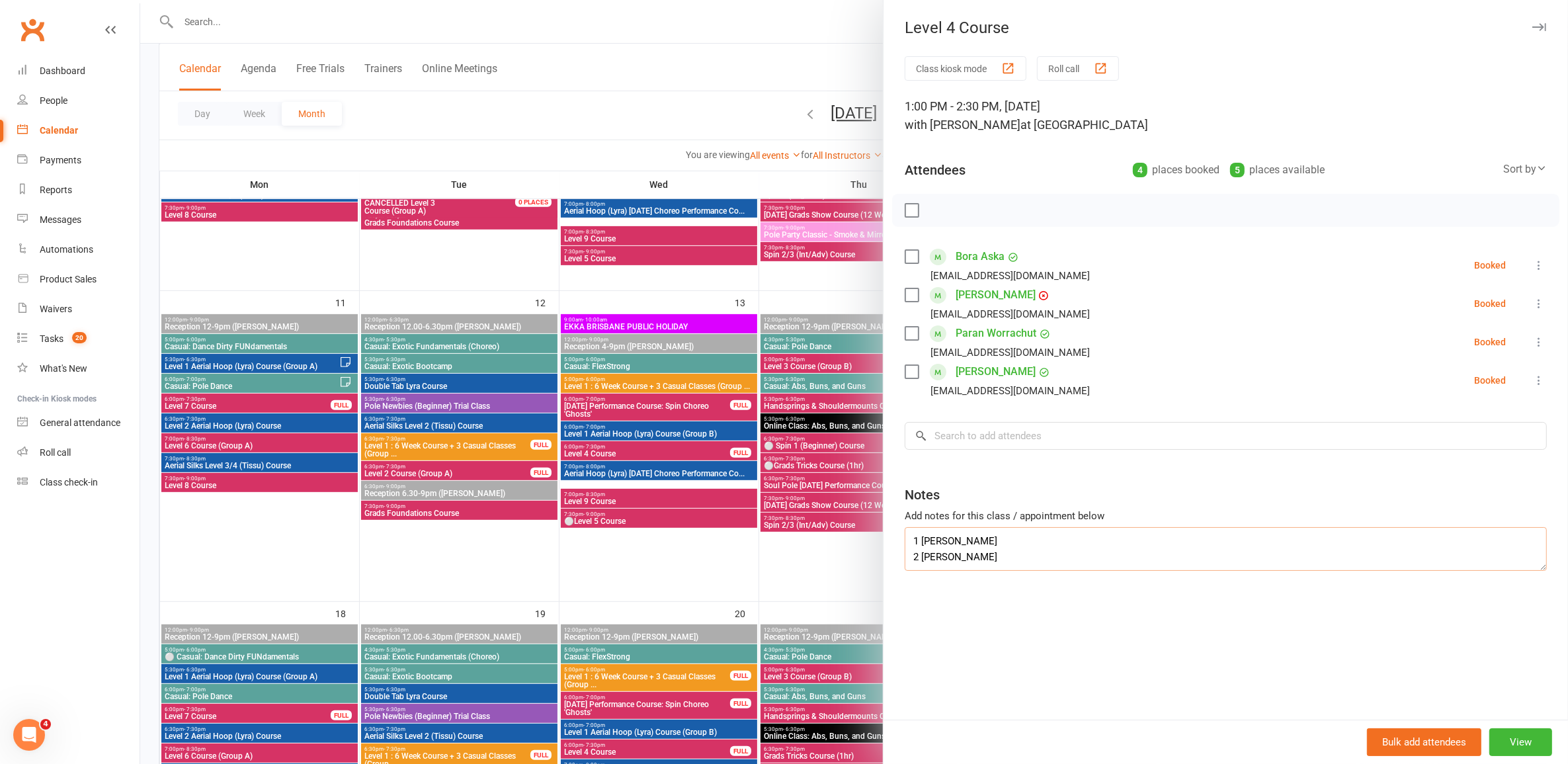
click at [1055, 560] on textarea "1 Chermayne Singh 2 Fritz Macasa" at bounding box center [1225, 549] width 642 height 44
paste textarea "Emily Meredith"
type textarea "1 [PERSON_NAME] 2 [PERSON_NAME] 3 [PERSON_NAME]"
click at [748, 491] on div at bounding box center [854, 382] width 1428 height 764
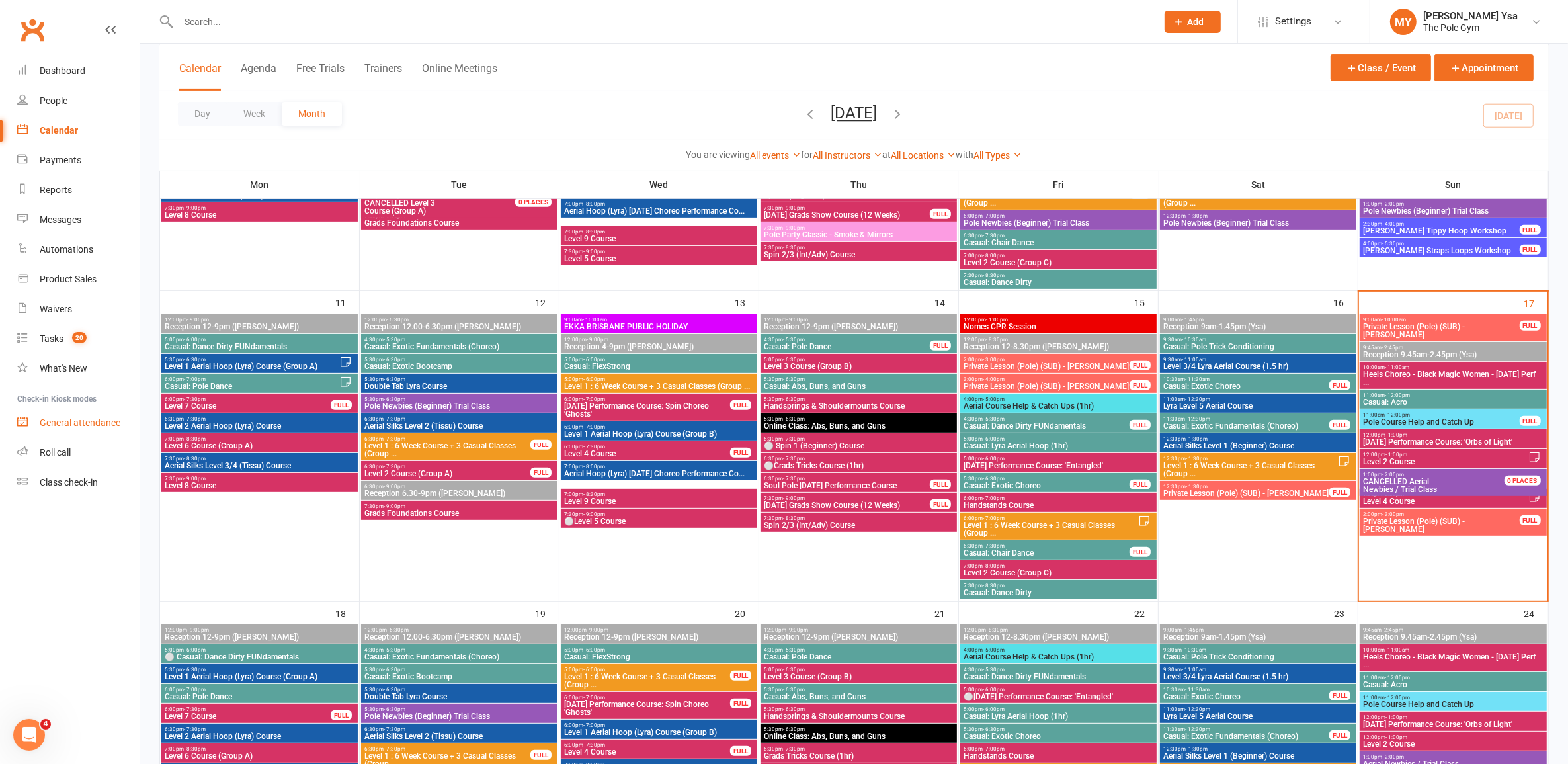
click at [75, 421] on div "General attendance" at bounding box center [80, 422] width 81 height 11
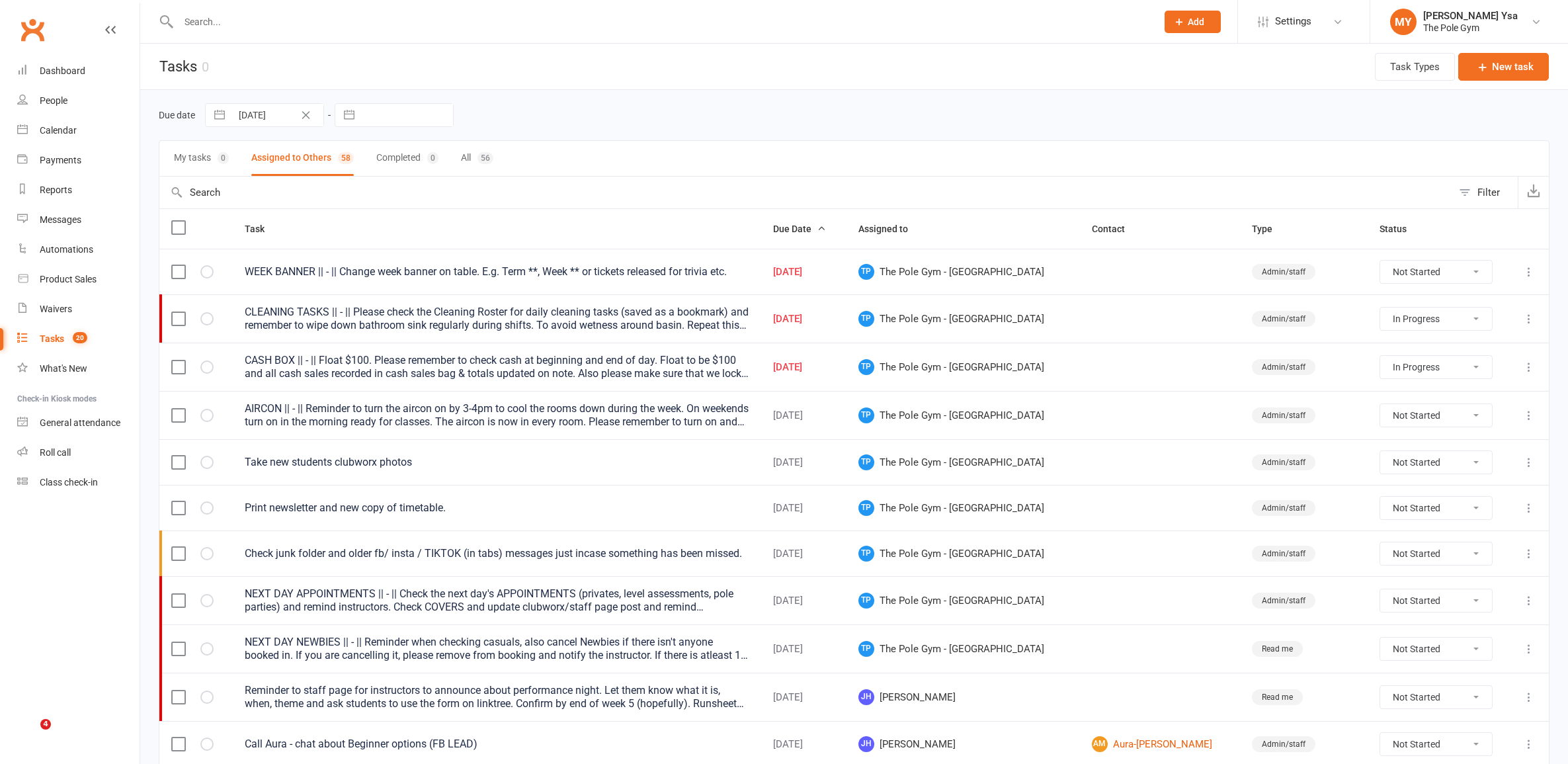
select select "started"
select select "waiting"
select select "started"
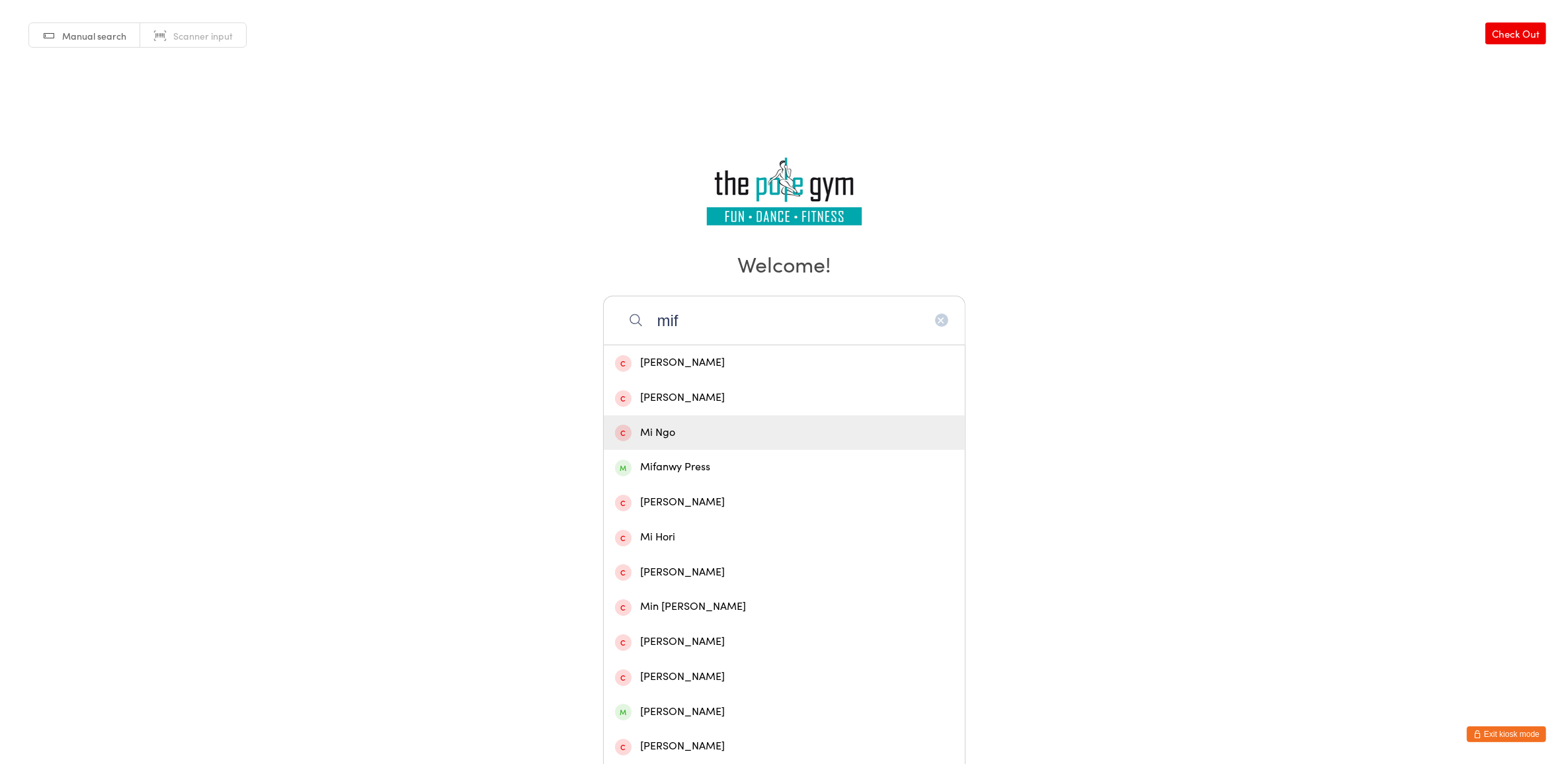
type input "mif"
click at [698, 465] on div "Mifanwy Press" at bounding box center [784, 467] width 339 height 18
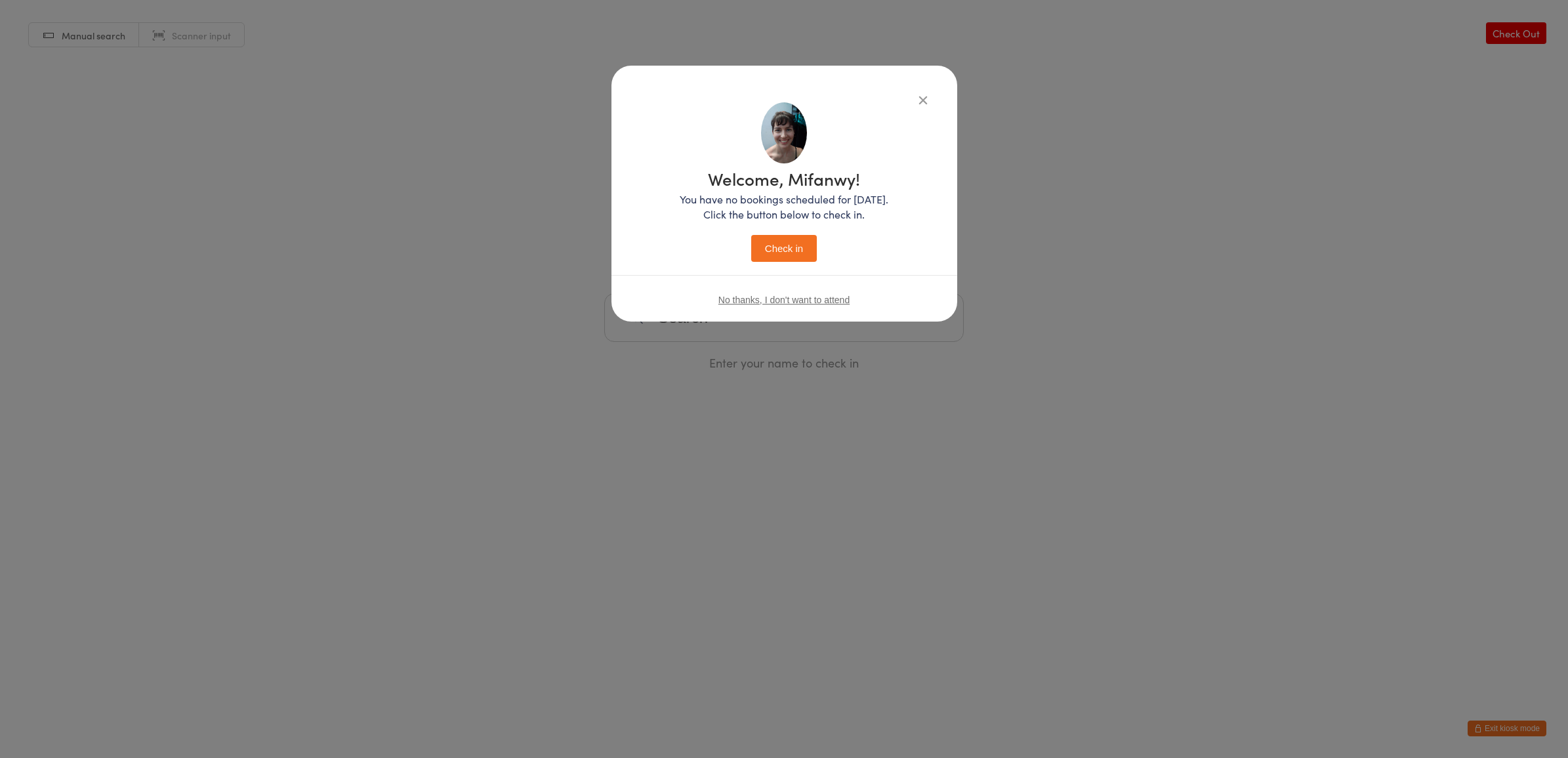
click at [773, 252] on button "Check in" at bounding box center [784, 248] width 66 height 27
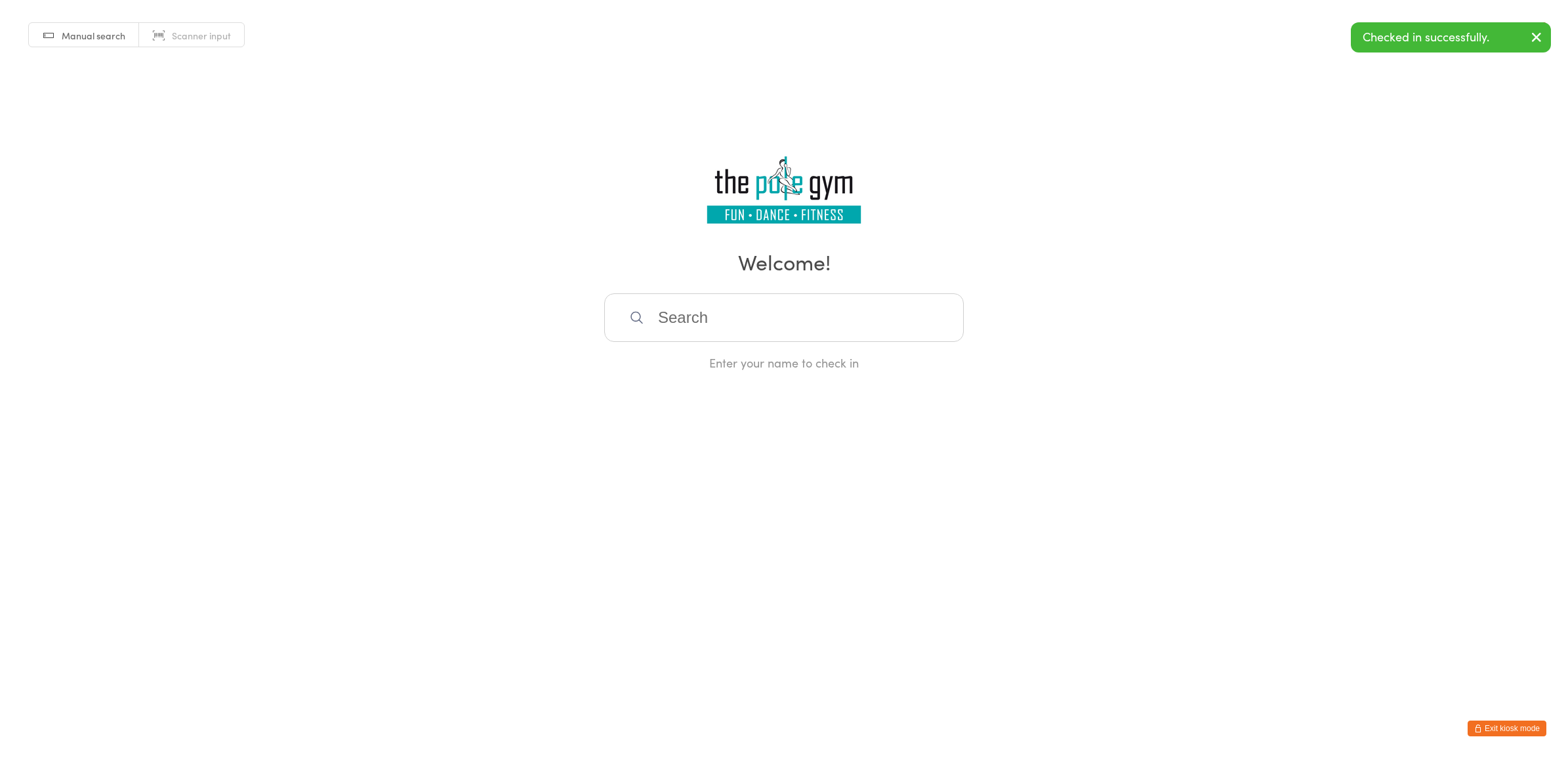
click at [1473, 727] on button "Exit kiosk mode" at bounding box center [1507, 729] width 79 height 16
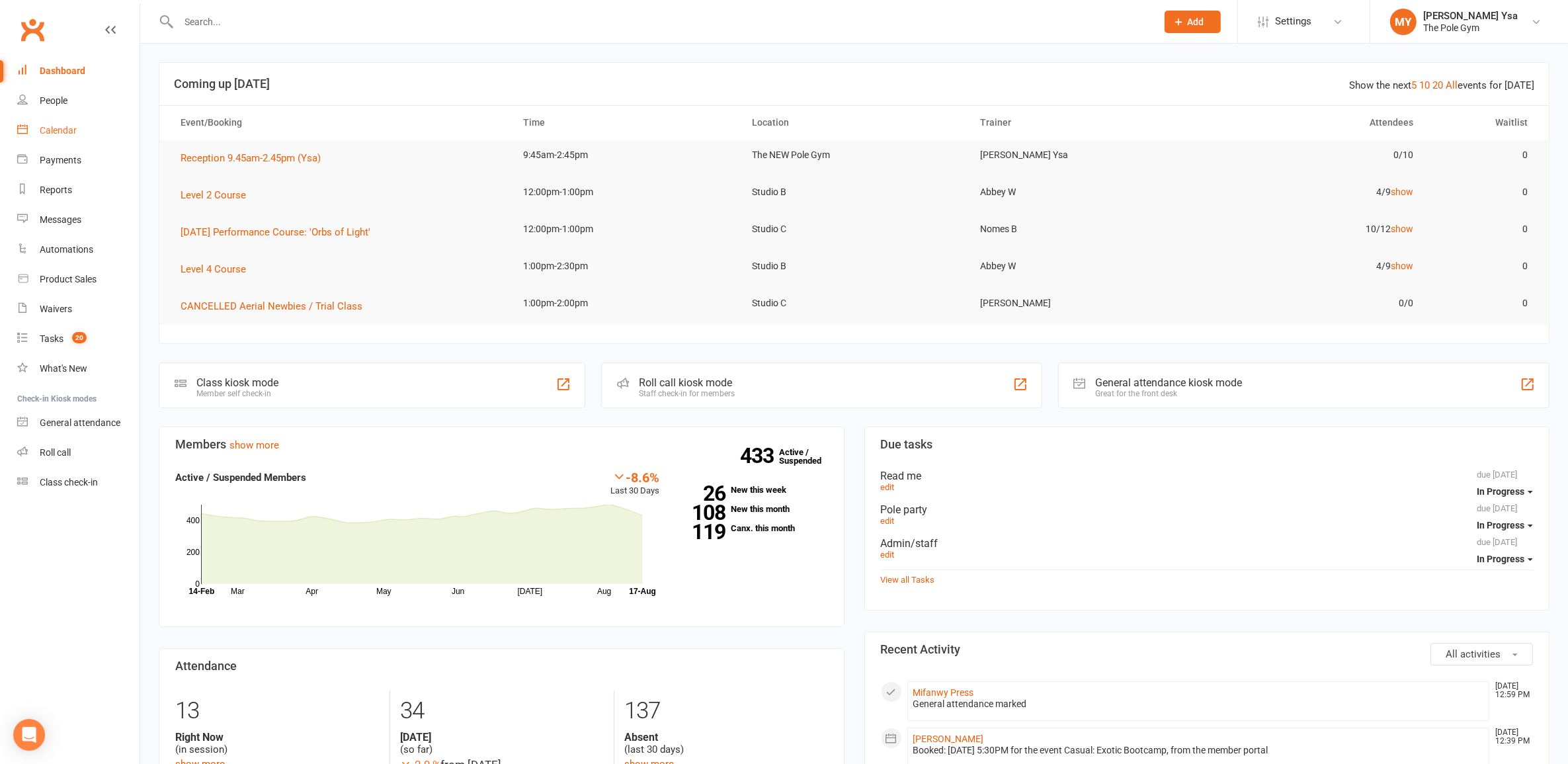
click at [50, 137] on link "Calendar" at bounding box center [78, 130] width 123 height 30
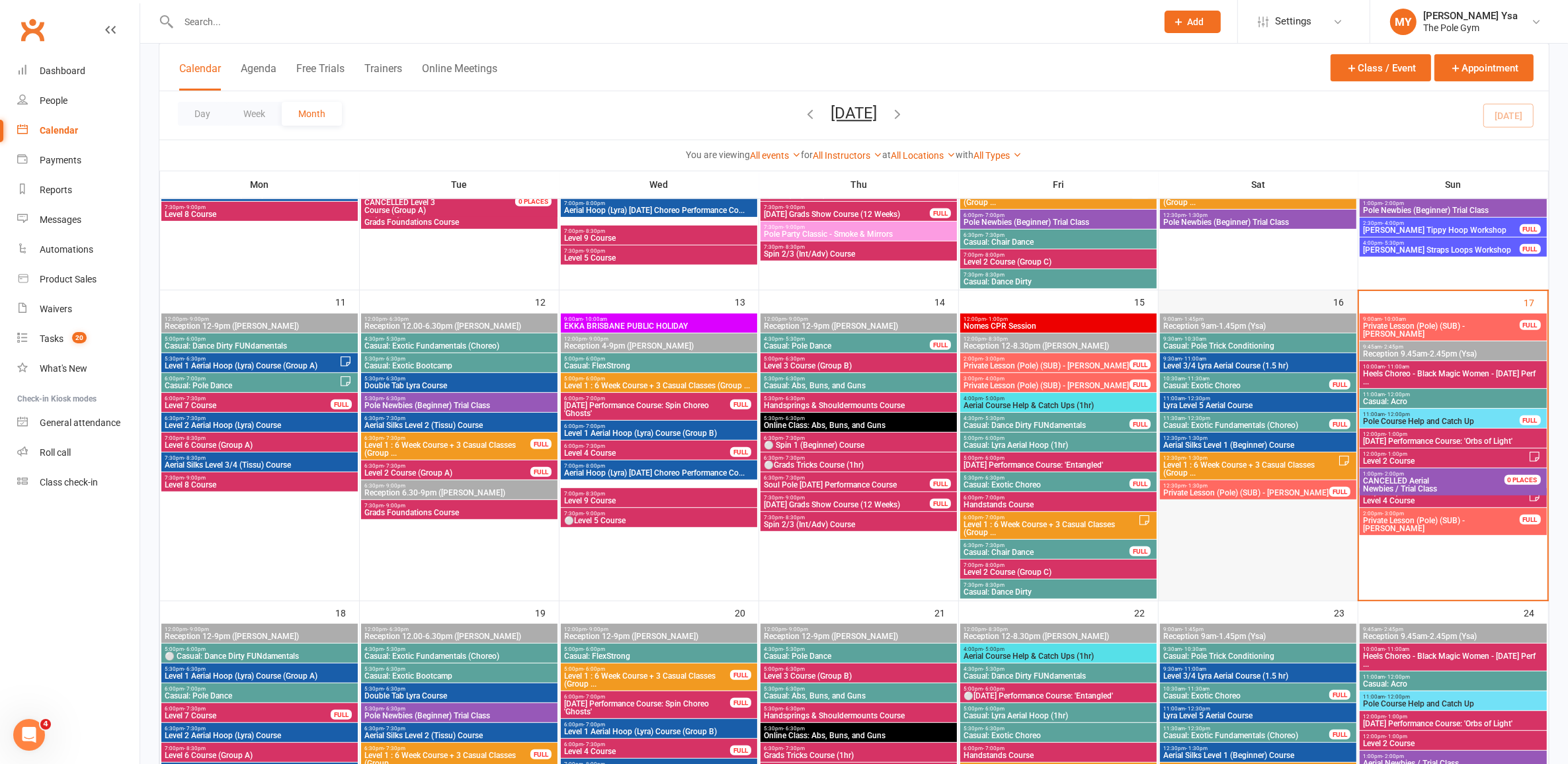
scroll to position [579, 0]
click at [1375, 504] on span "Level 4 Course" at bounding box center [1445, 501] width 166 height 8
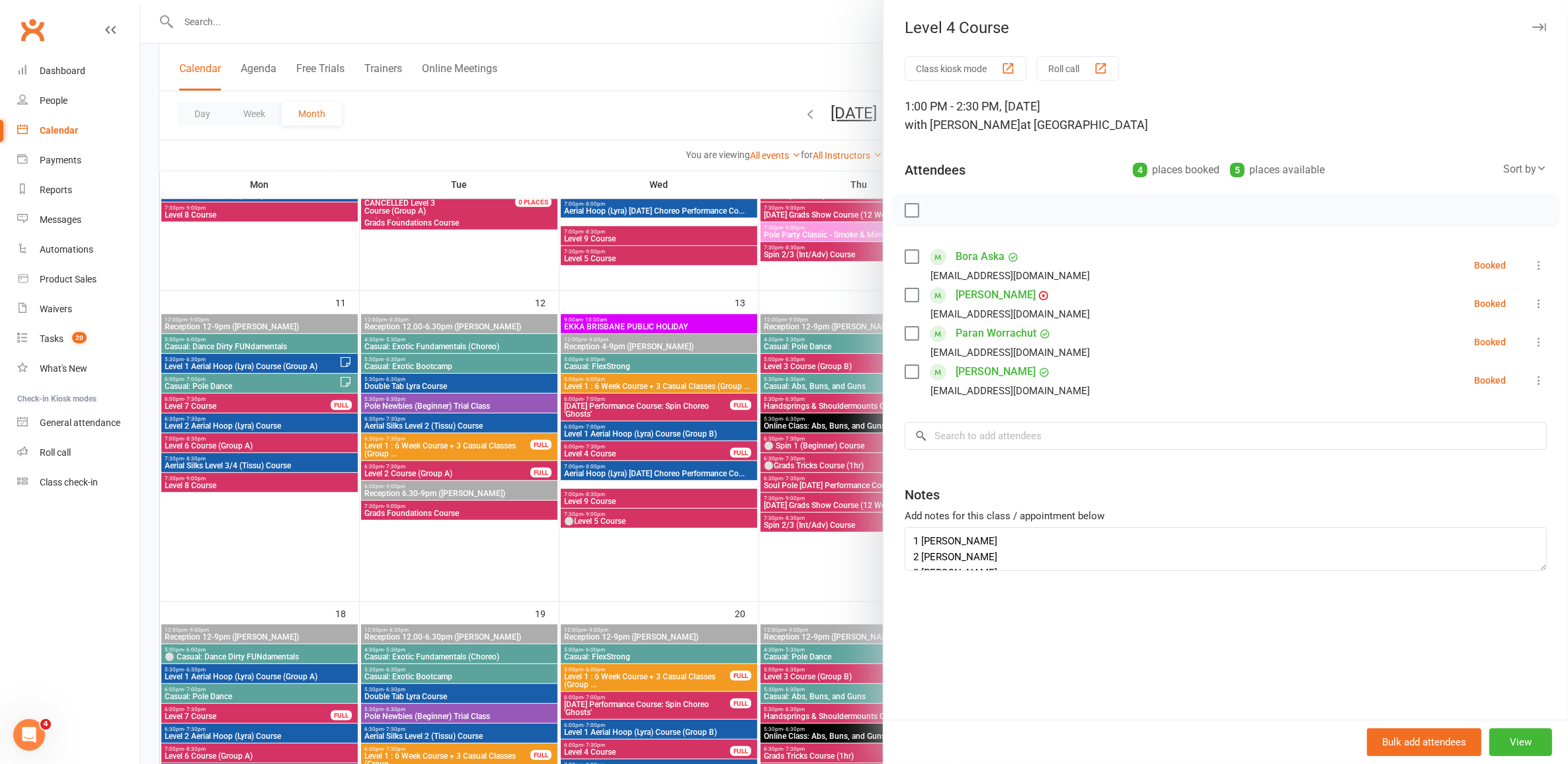
click at [572, 123] on div at bounding box center [854, 382] width 1428 height 764
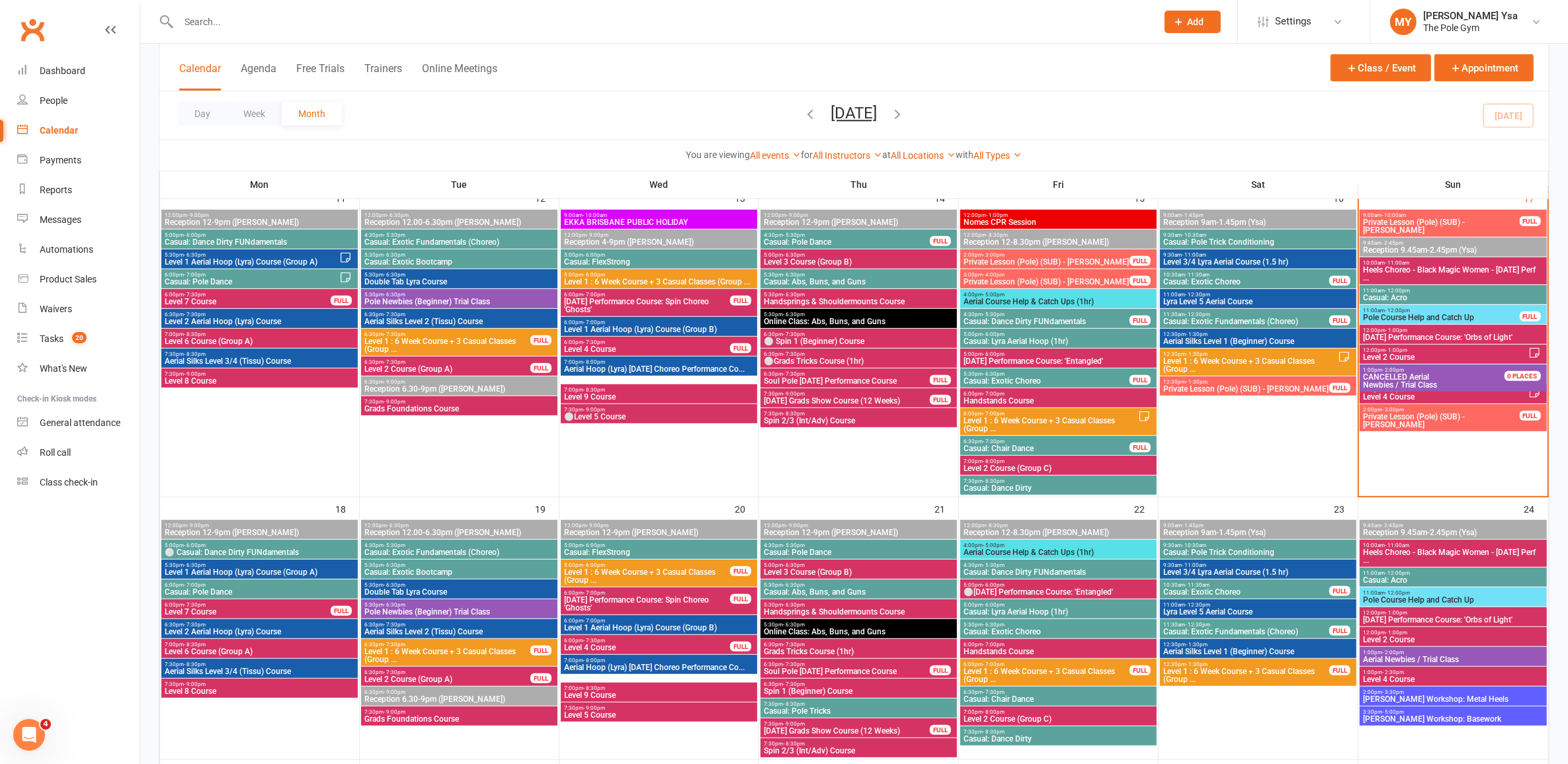
scroll to position [827, 0]
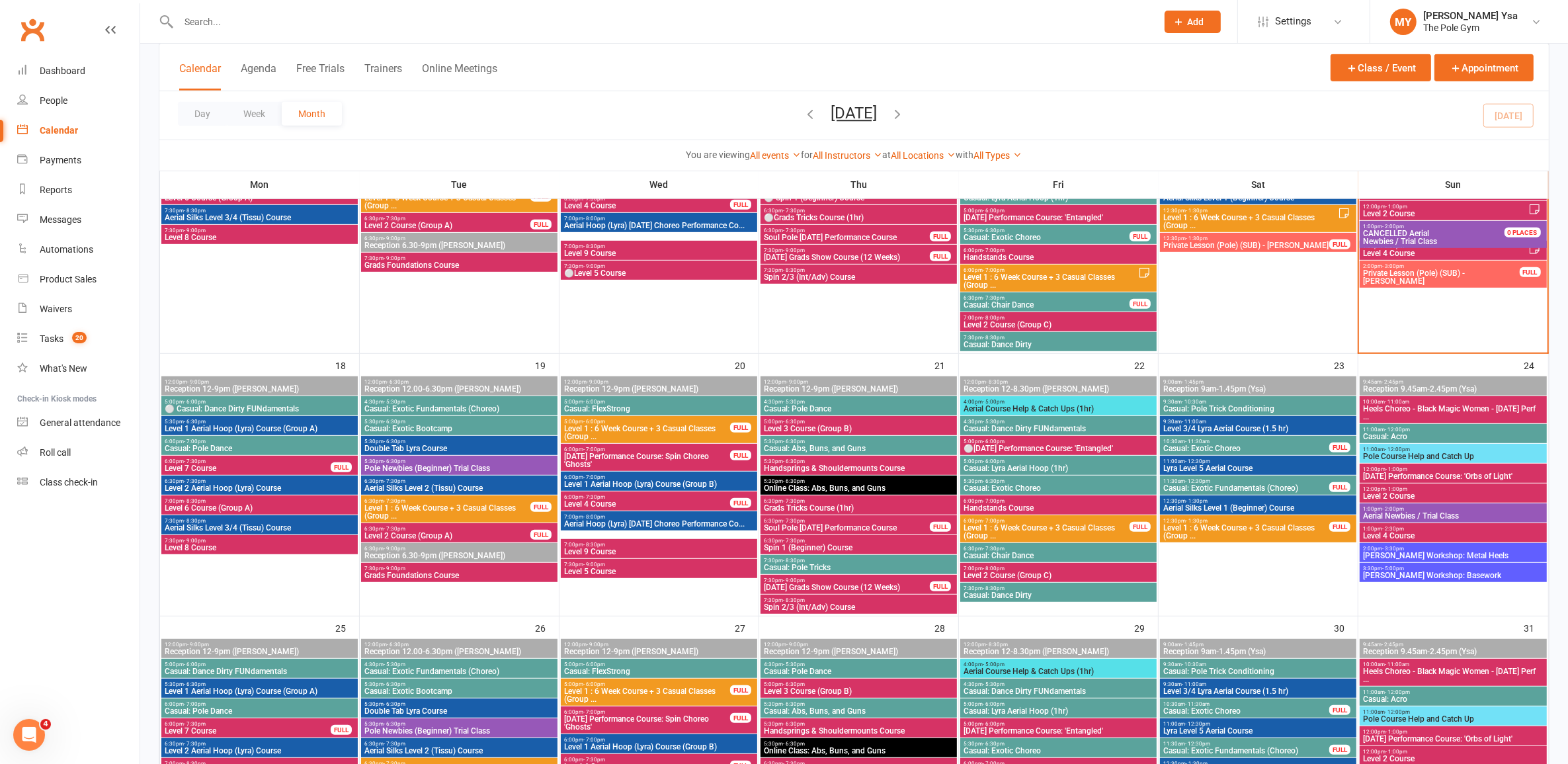
click at [1035, 429] on span "Casual: Dance Dirty FUNdamentals" at bounding box center [1058, 429] width 191 height 8
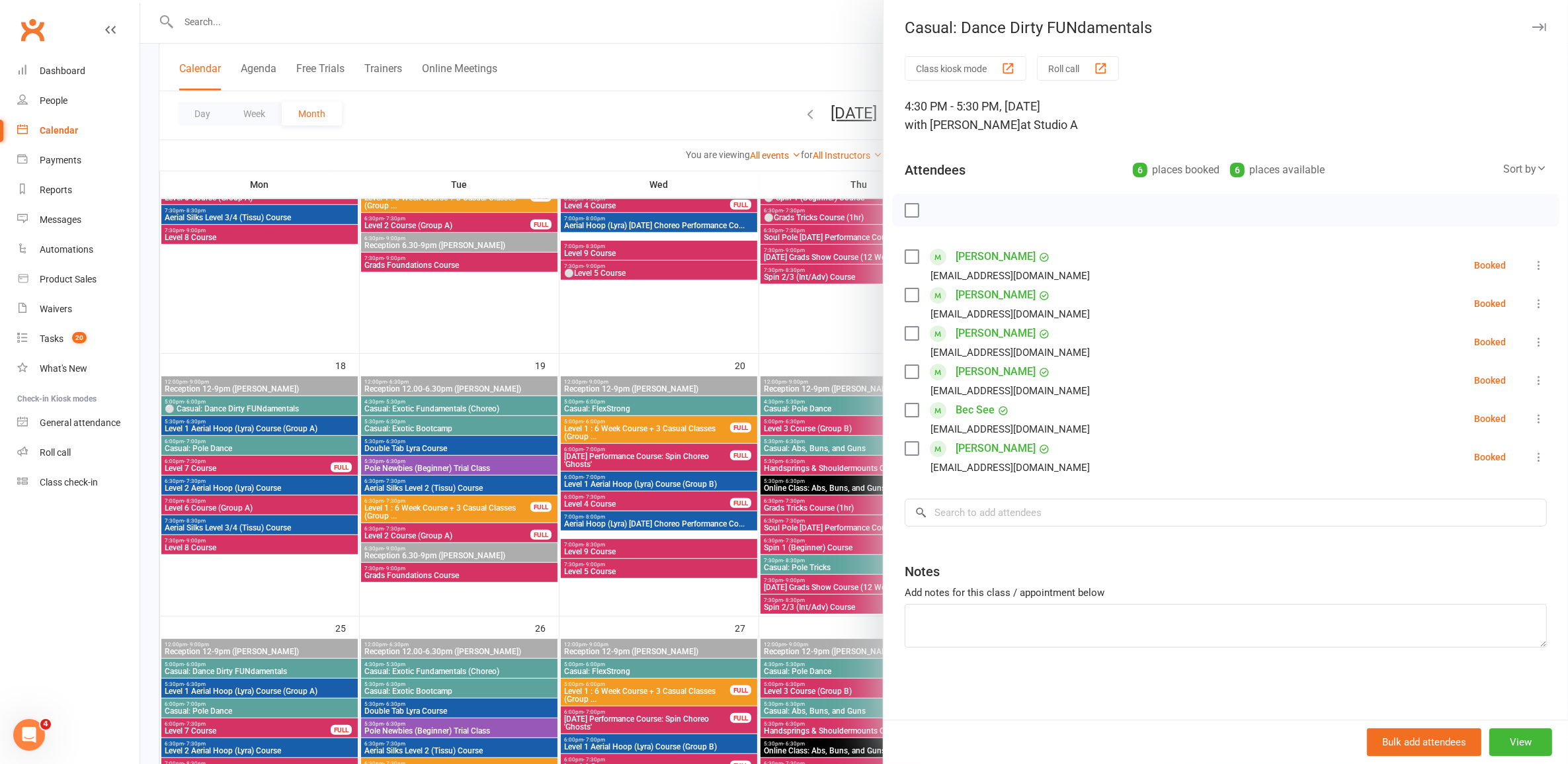
click at [792, 433] on div at bounding box center [854, 382] width 1428 height 764
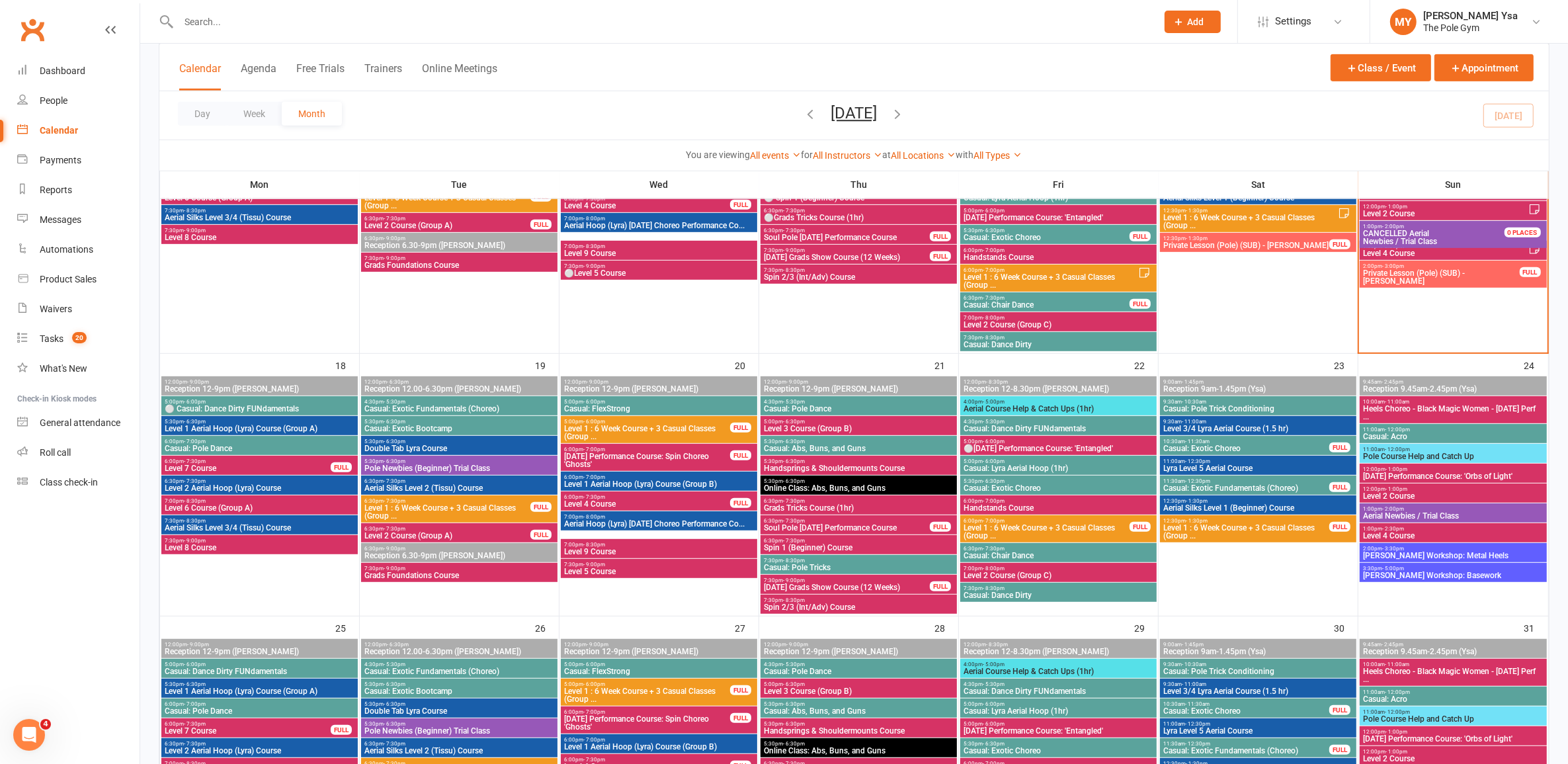
click at [1078, 484] on span "Casual: Exotic Choreo" at bounding box center [1058, 488] width 191 height 8
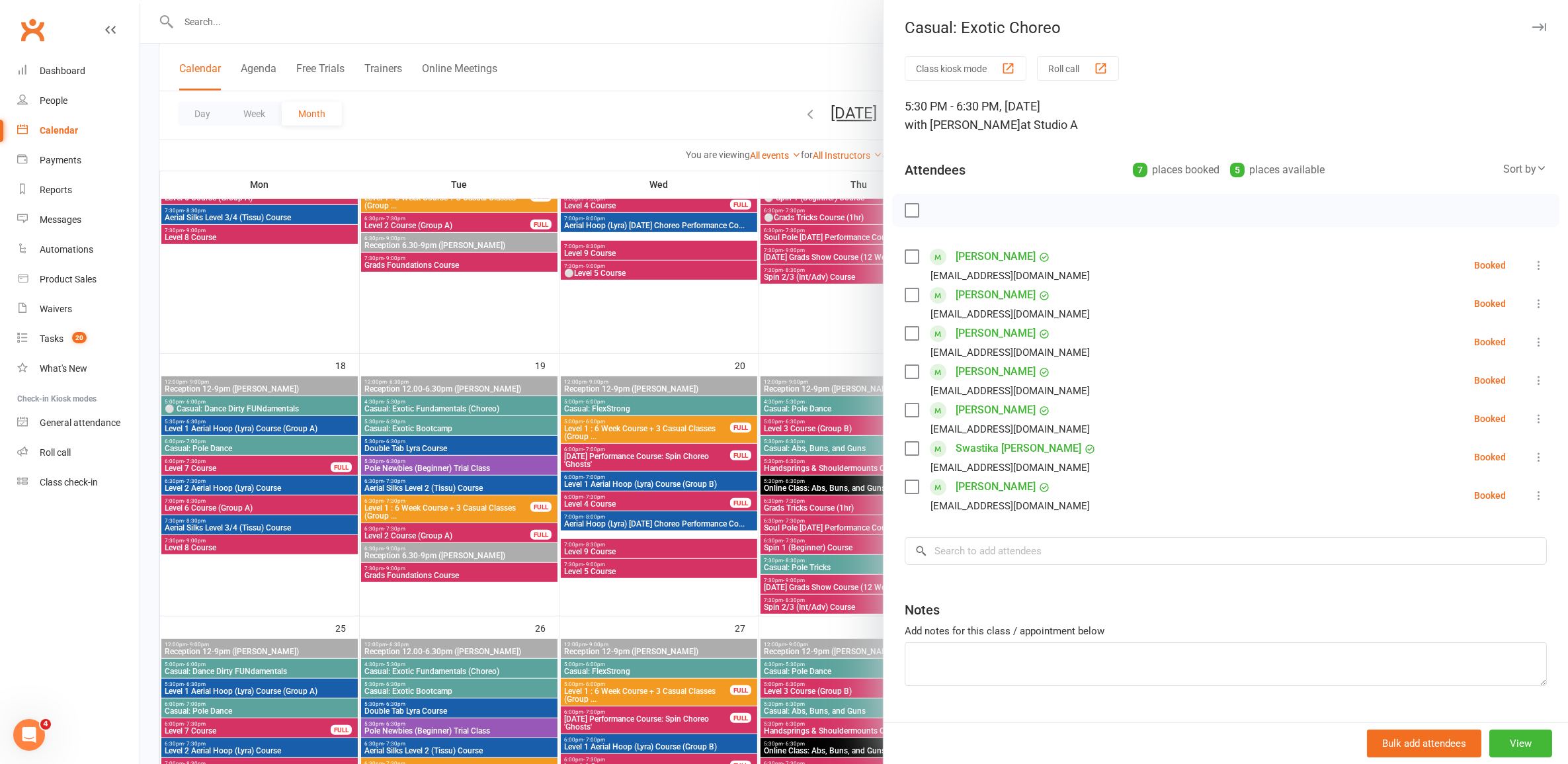
click at [752, 541] on div at bounding box center [854, 382] width 1428 height 764
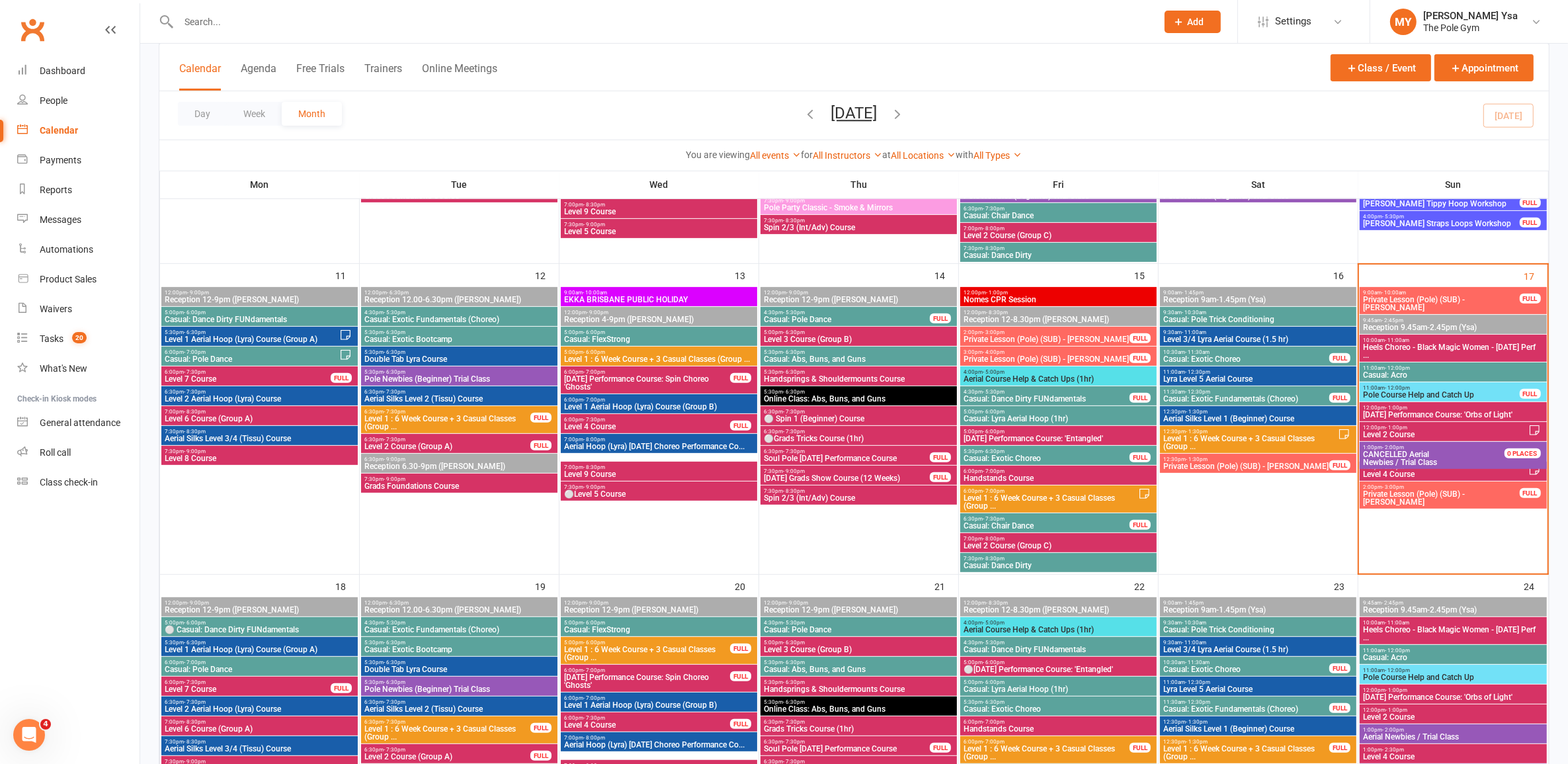
scroll to position [579, 0]
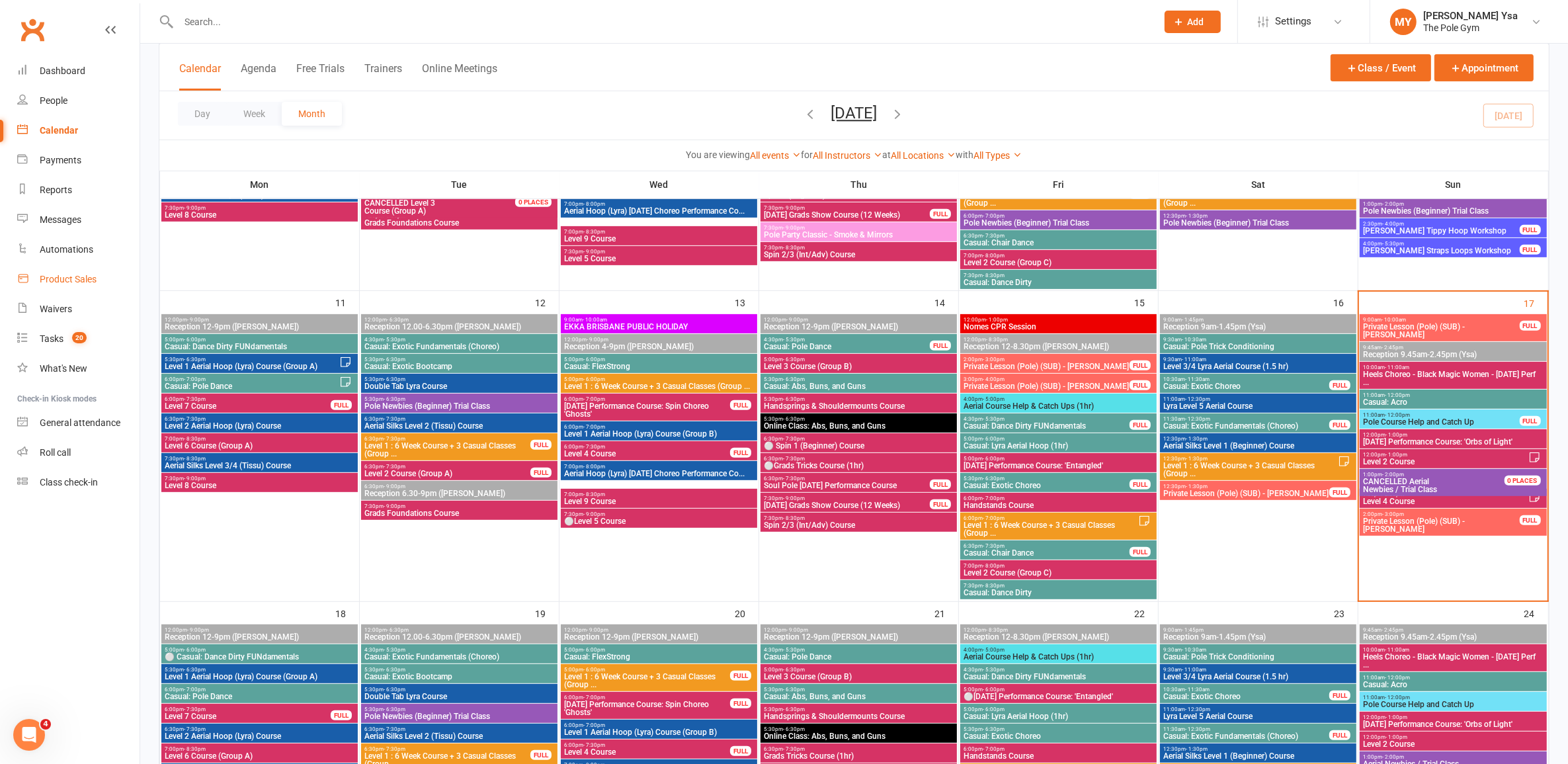
click at [89, 285] on link "Product Sales" at bounding box center [78, 279] width 123 height 30
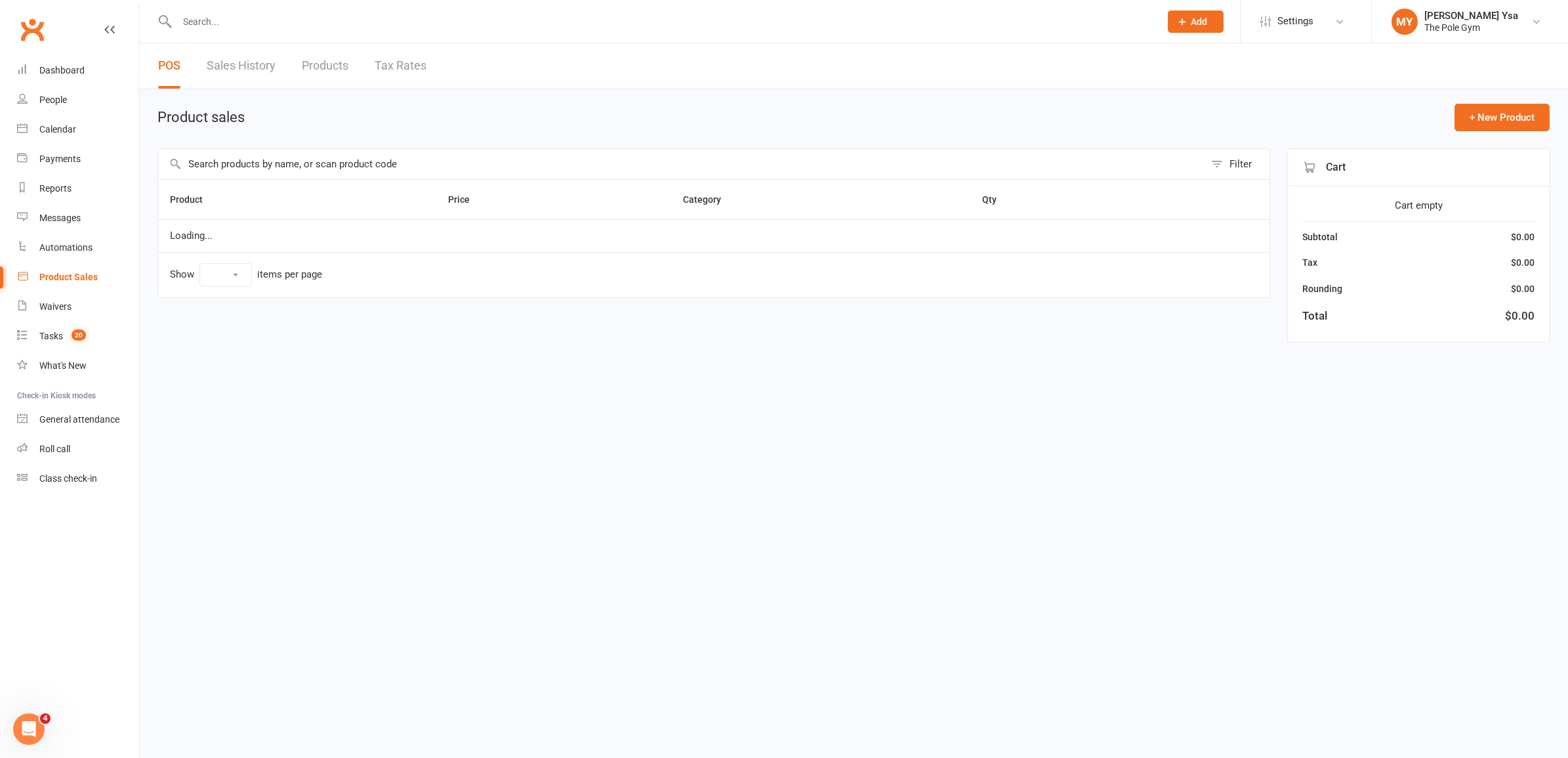
select select "25"
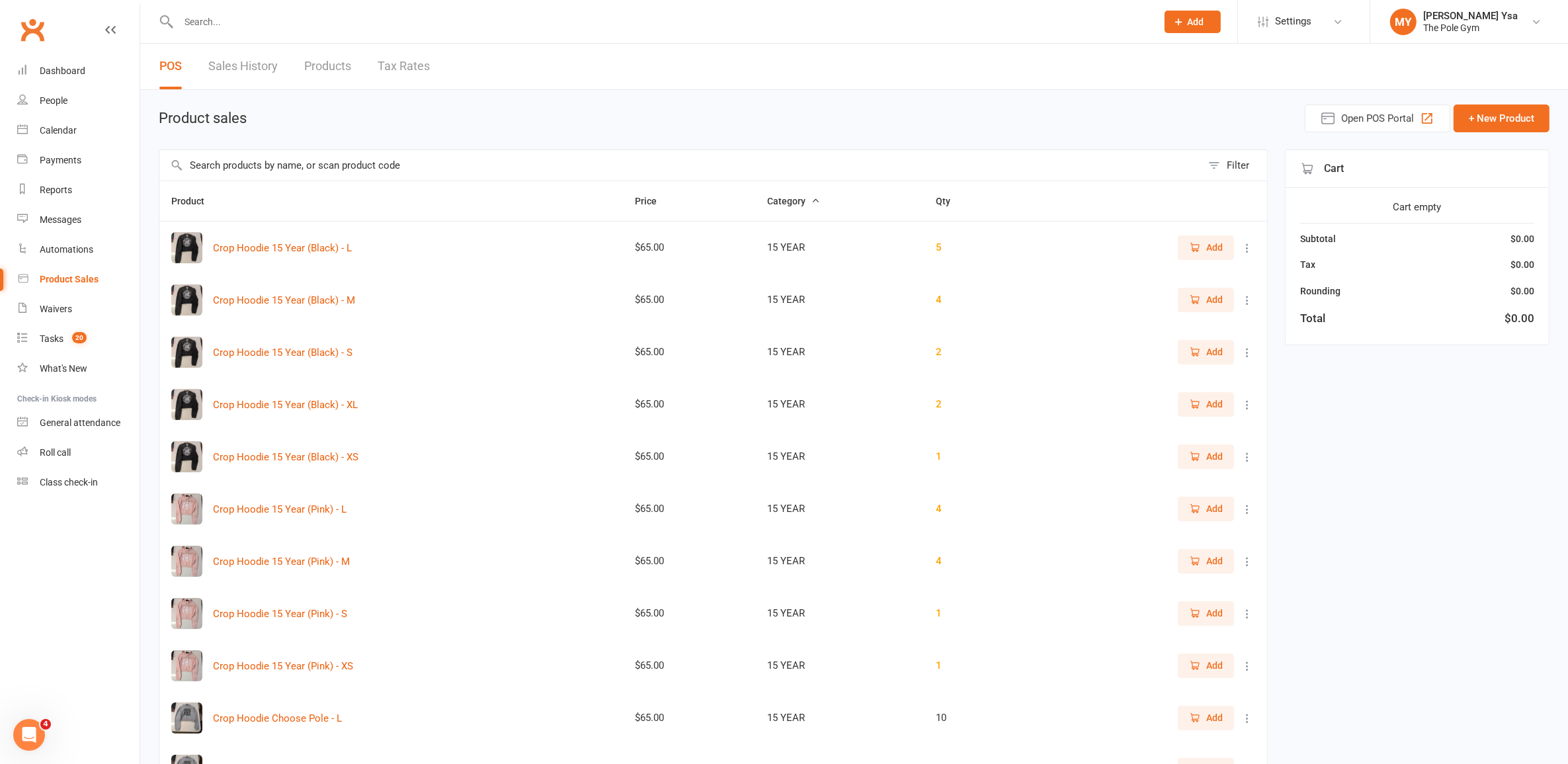
click at [332, 166] on input "text" at bounding box center [680, 165] width 1042 height 30
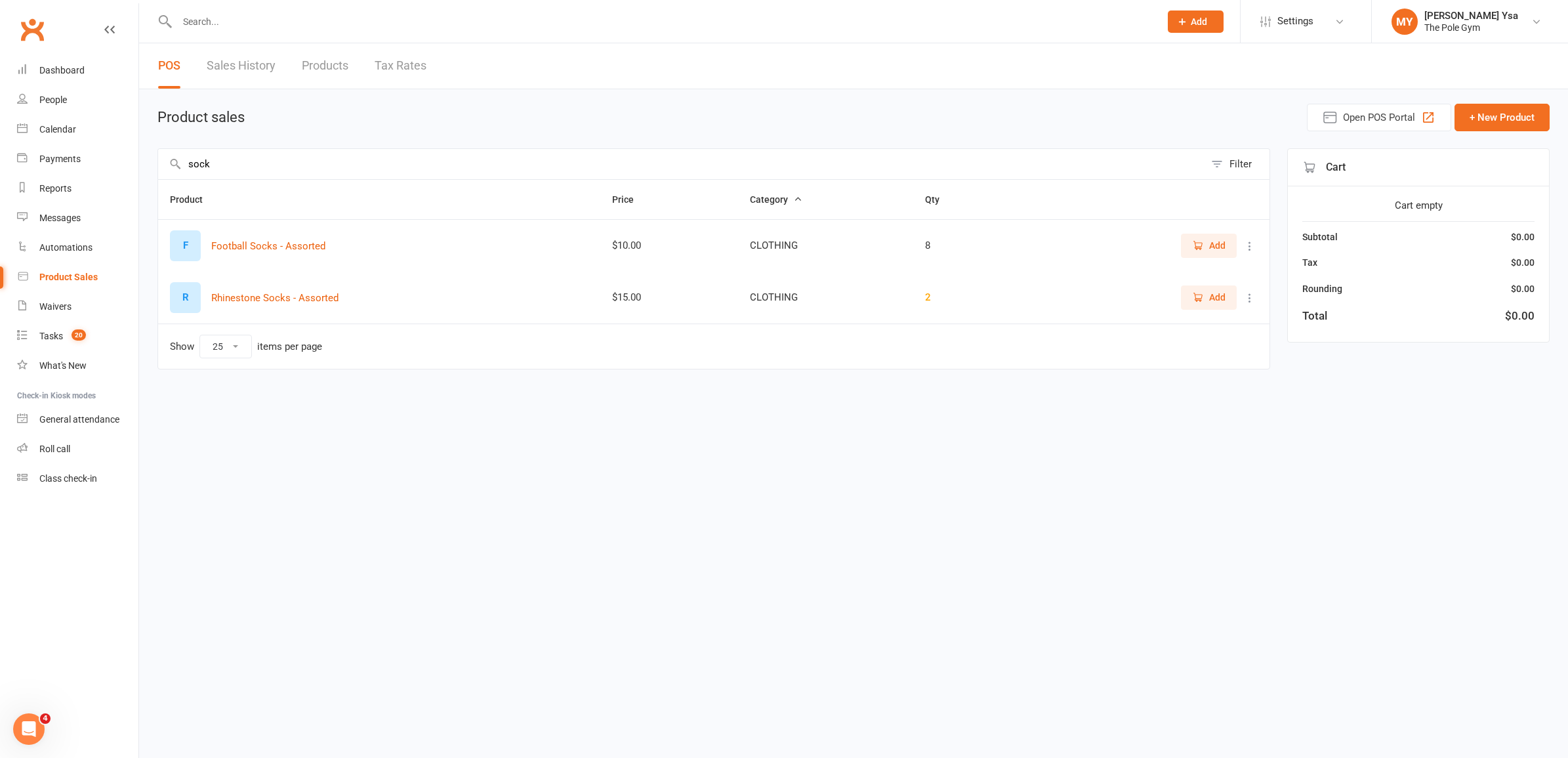
type input "sock"
click at [1228, 293] on button "Add" at bounding box center [1209, 297] width 56 height 24
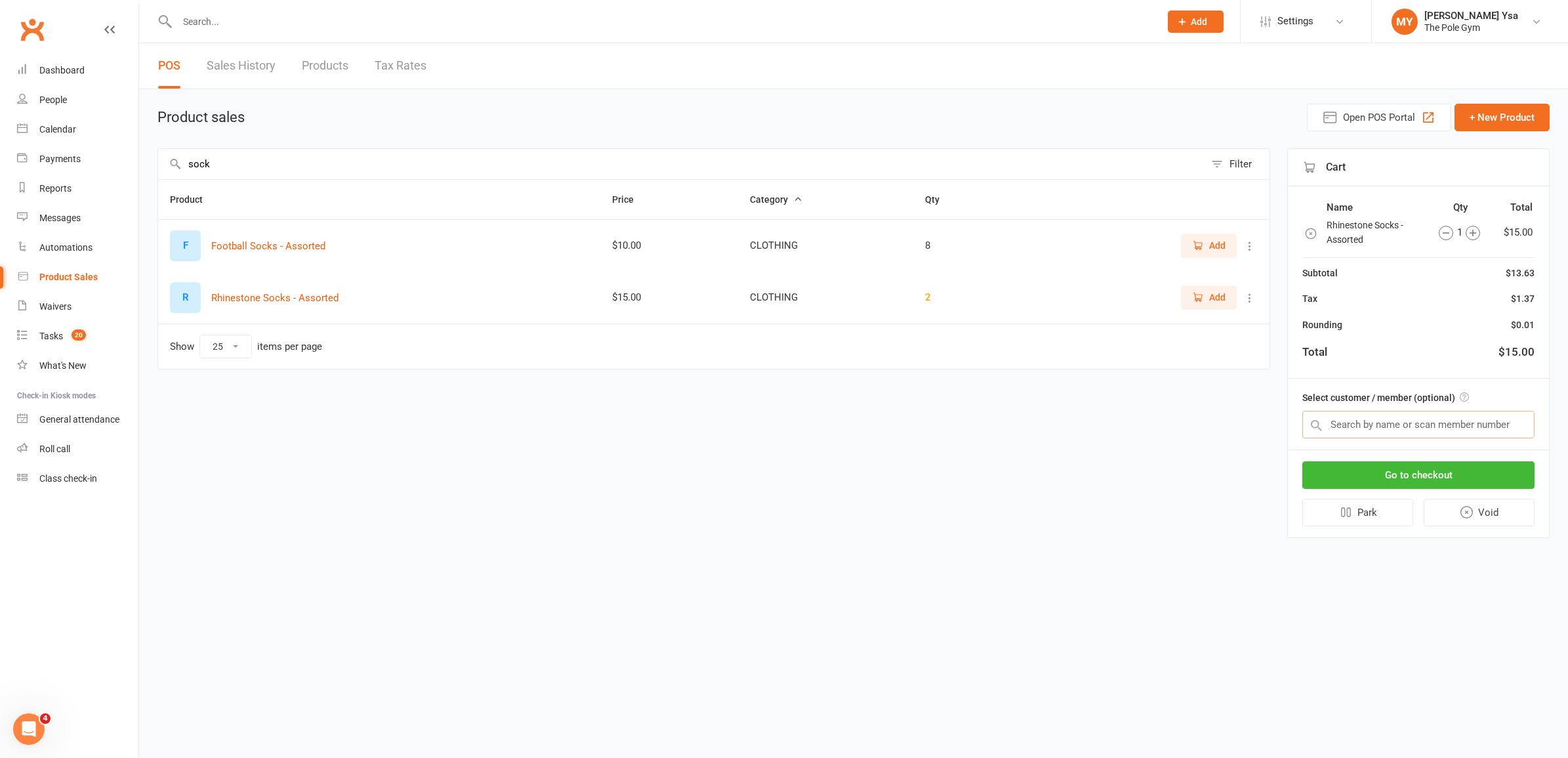
click at [1403, 425] on input "text" at bounding box center [1418, 424] width 232 height 27
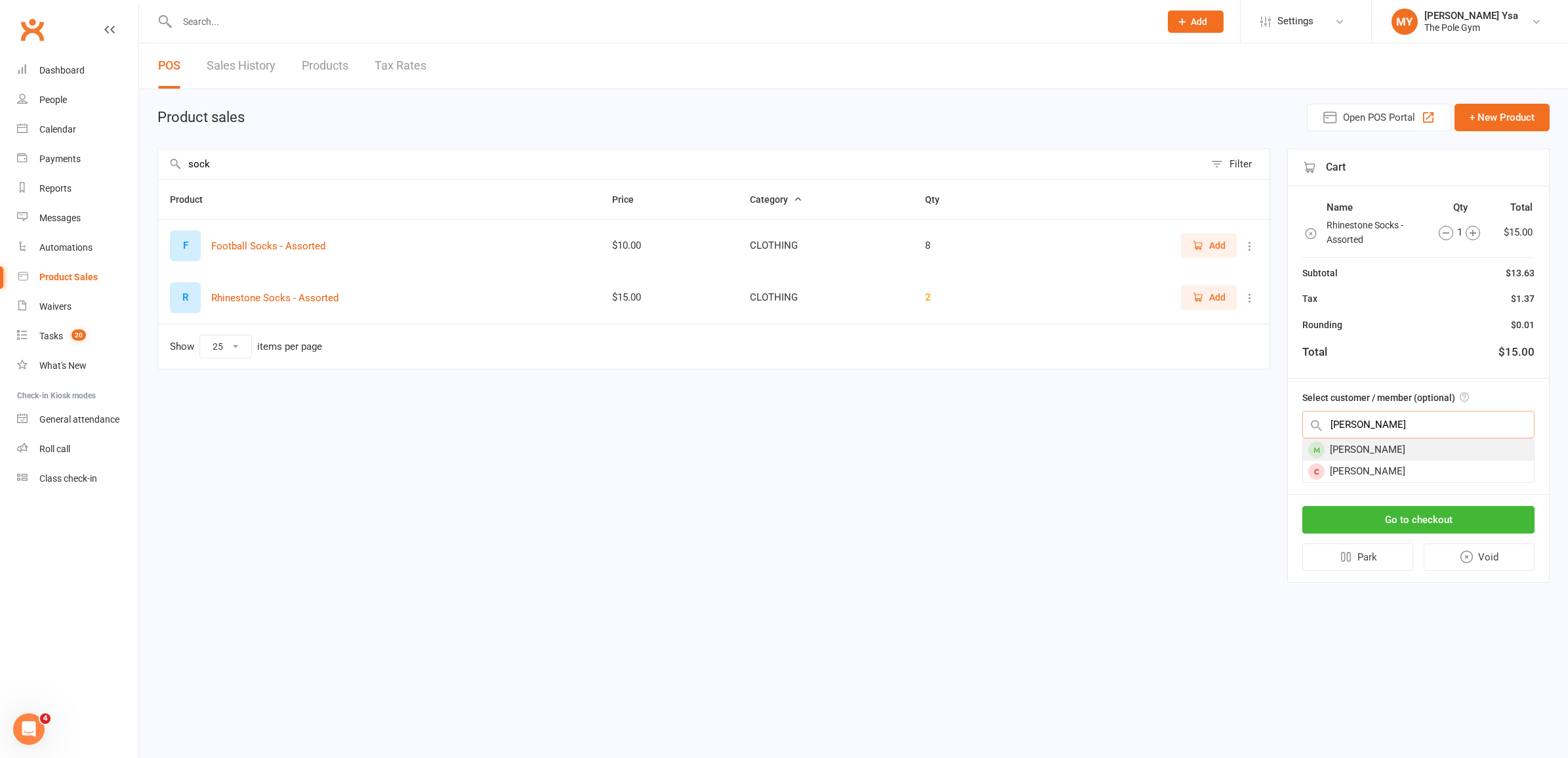
type input "latoya"
click at [1424, 448] on div "Latoya Sullivan" at bounding box center [1418, 450] width 231 height 22
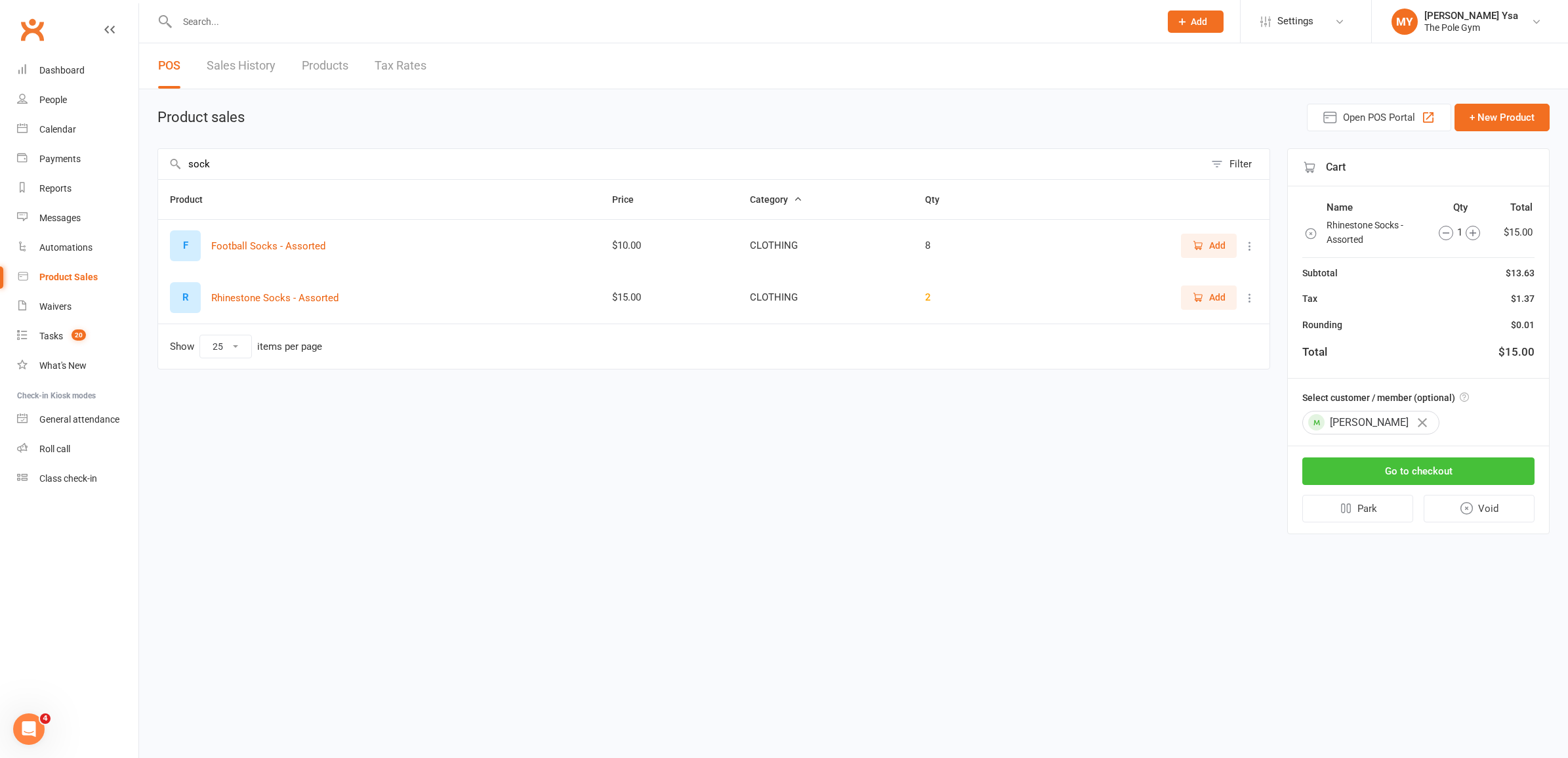
click at [1439, 460] on button "Go to checkout" at bounding box center [1418, 471] width 232 height 27
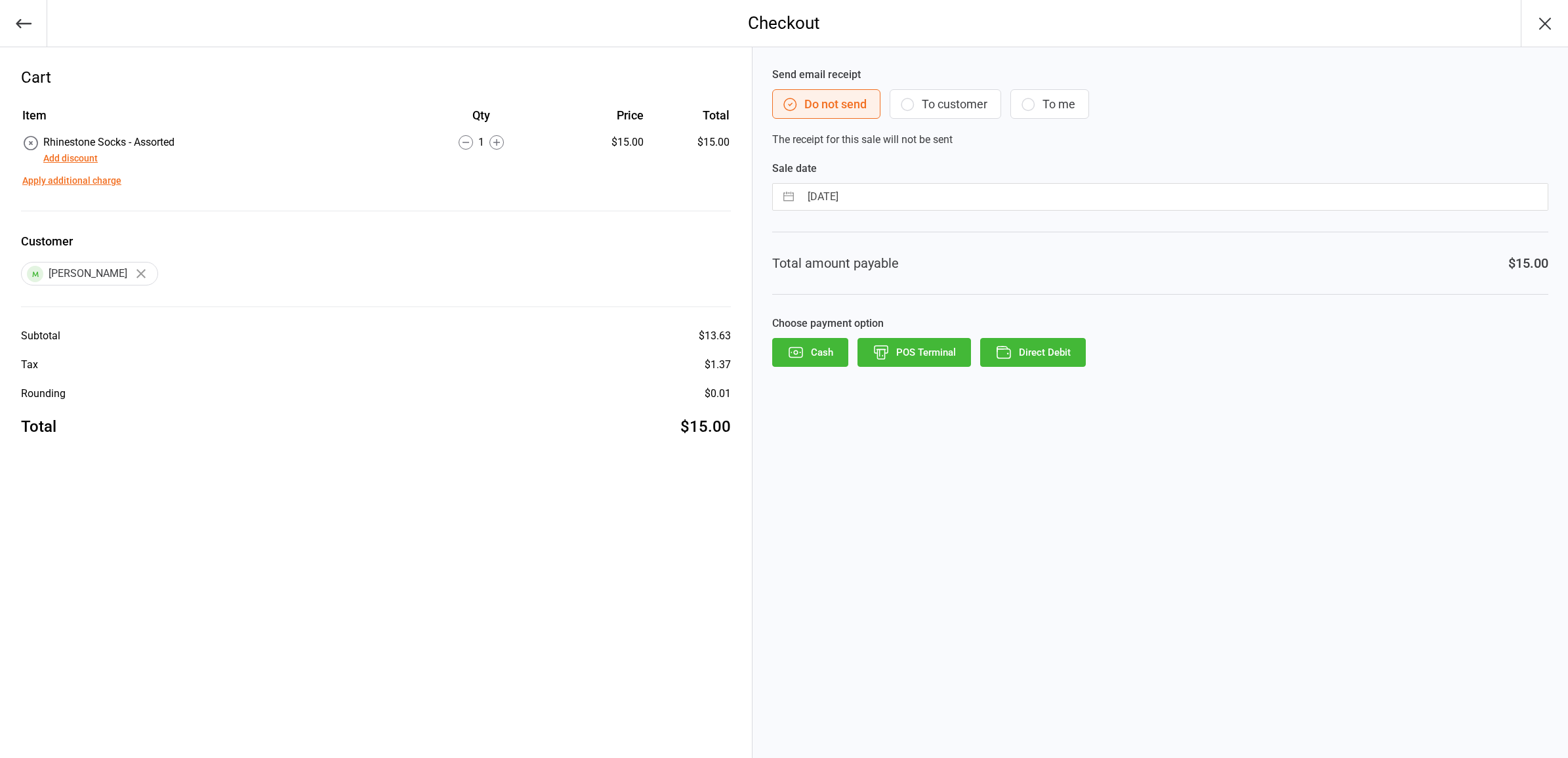
click at [947, 103] on button "To customer" at bounding box center [946, 104] width 112 height 29
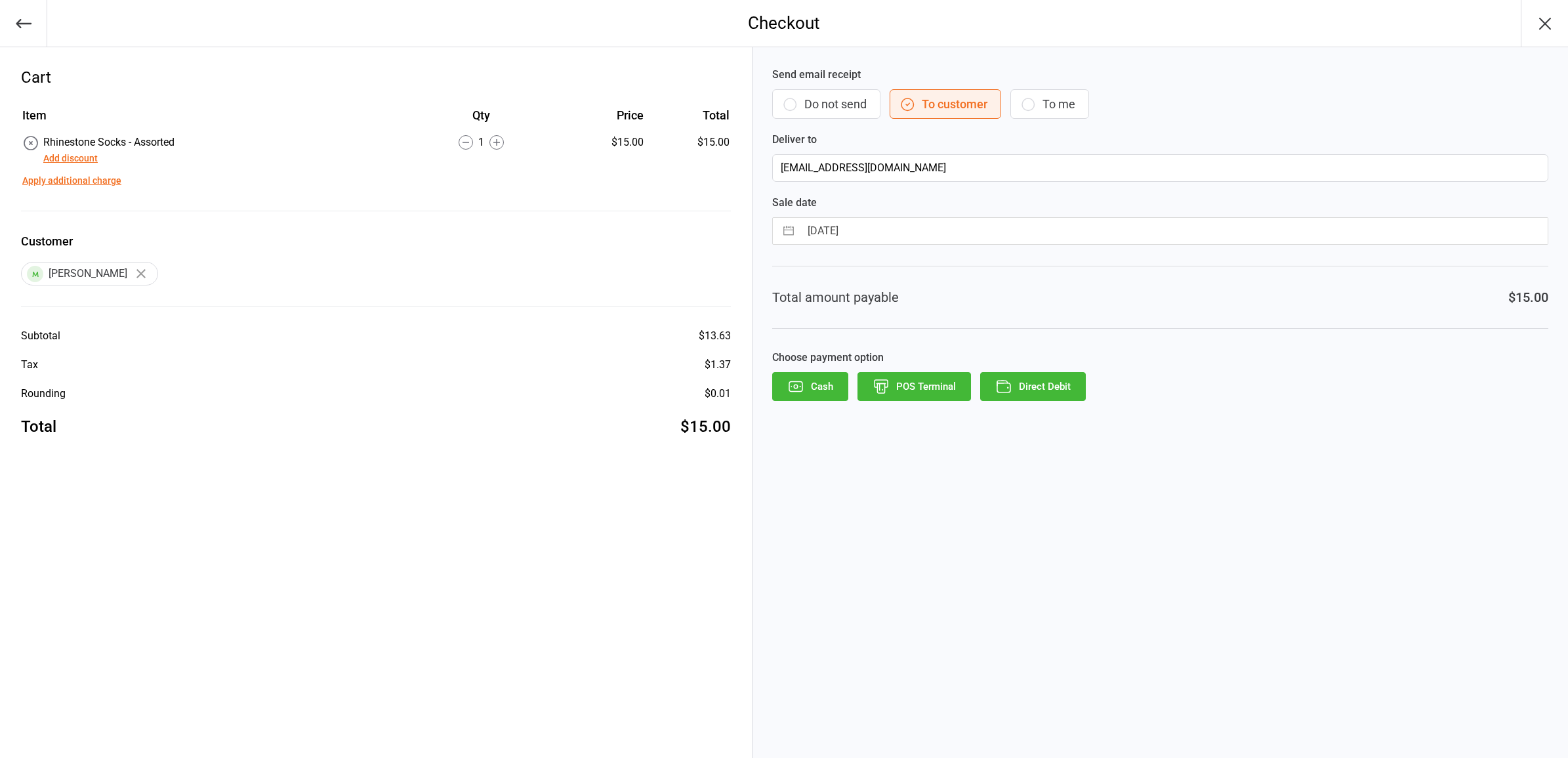
click at [904, 382] on button "POS Terminal" at bounding box center [914, 386] width 113 height 29
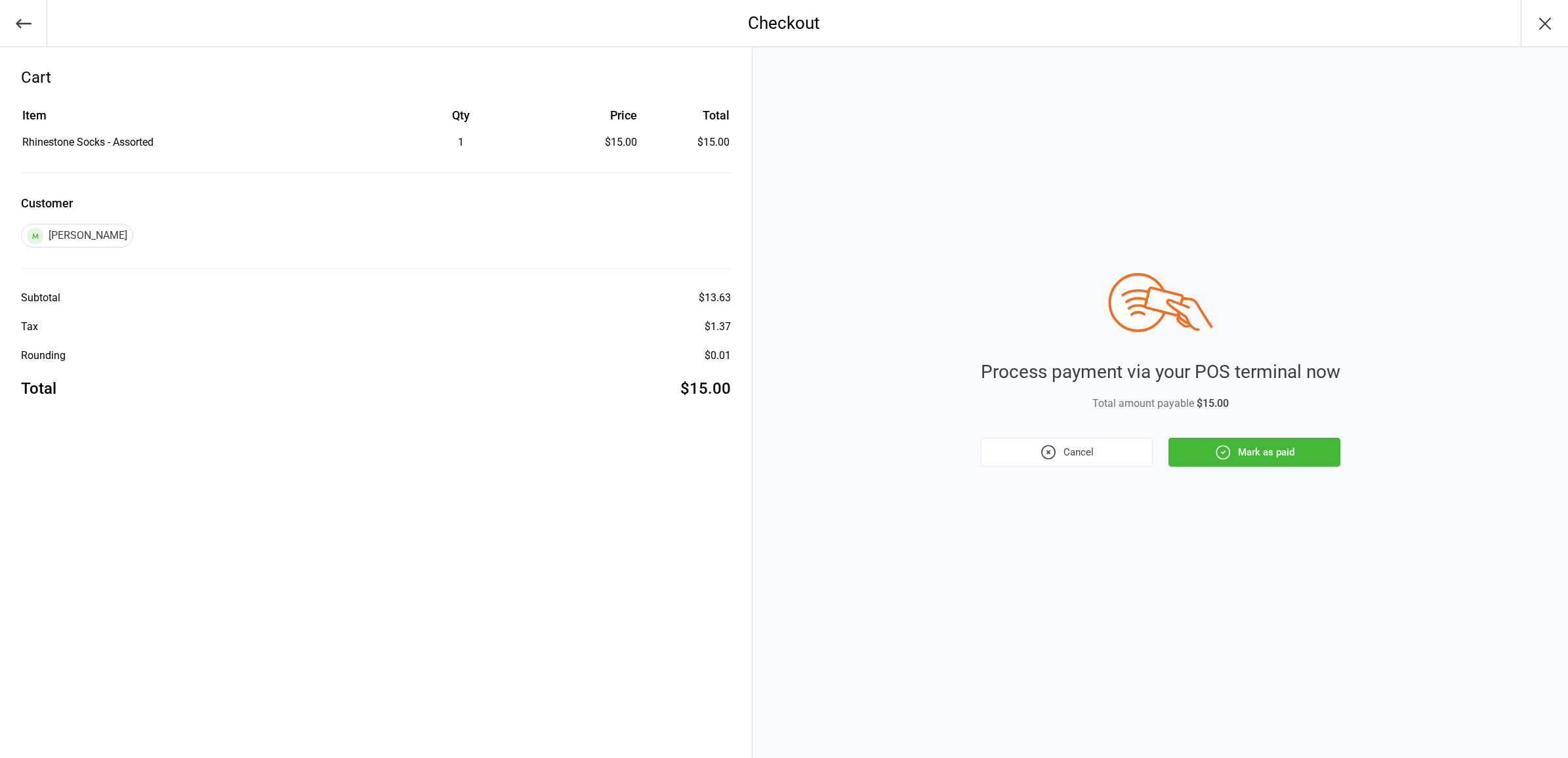
click at [1286, 460] on button "Mark as paid" at bounding box center [1255, 452] width 172 height 29
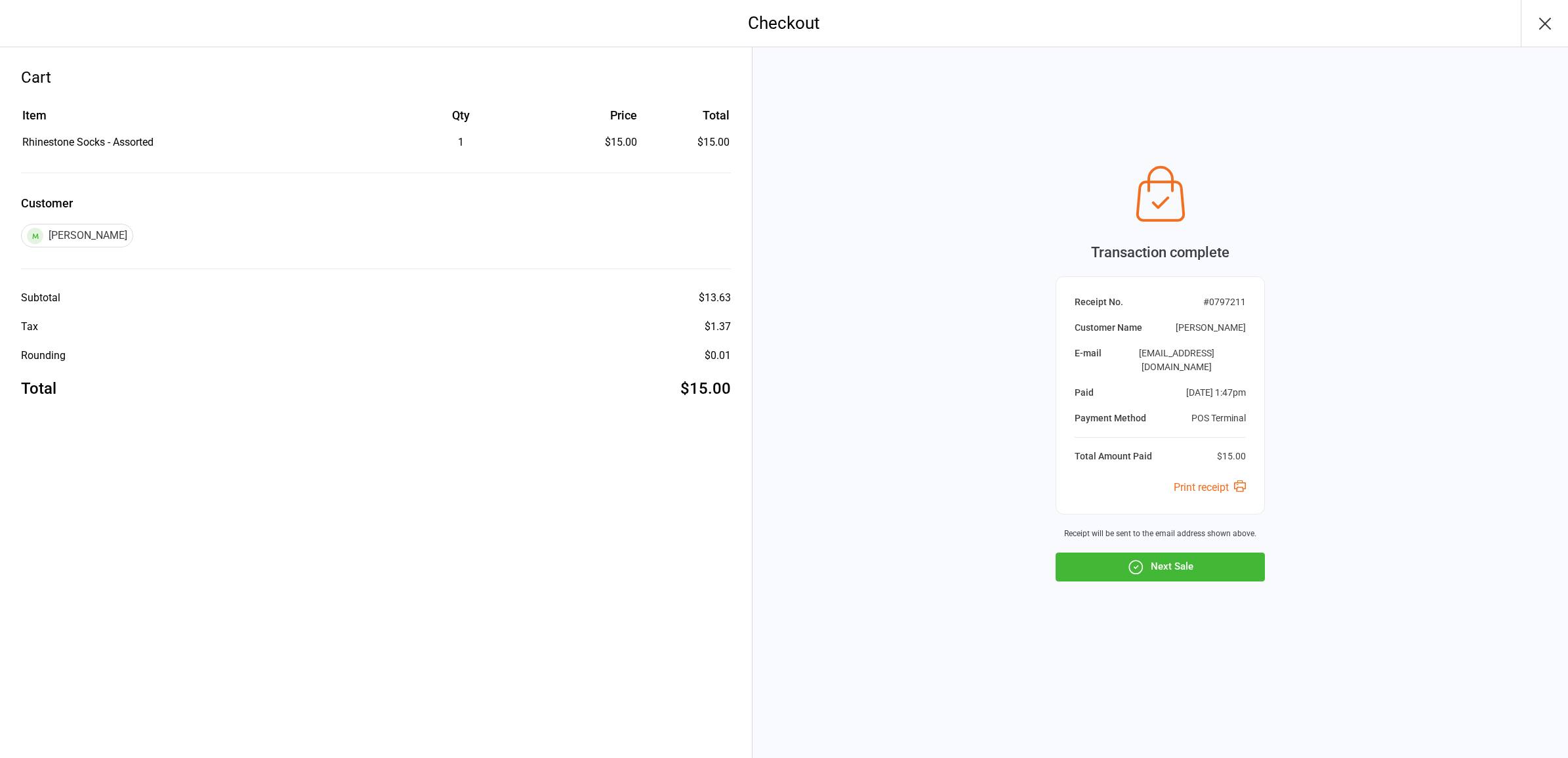
click at [1139, 568] on icon "button" at bounding box center [1136, 567] width 17 height 17
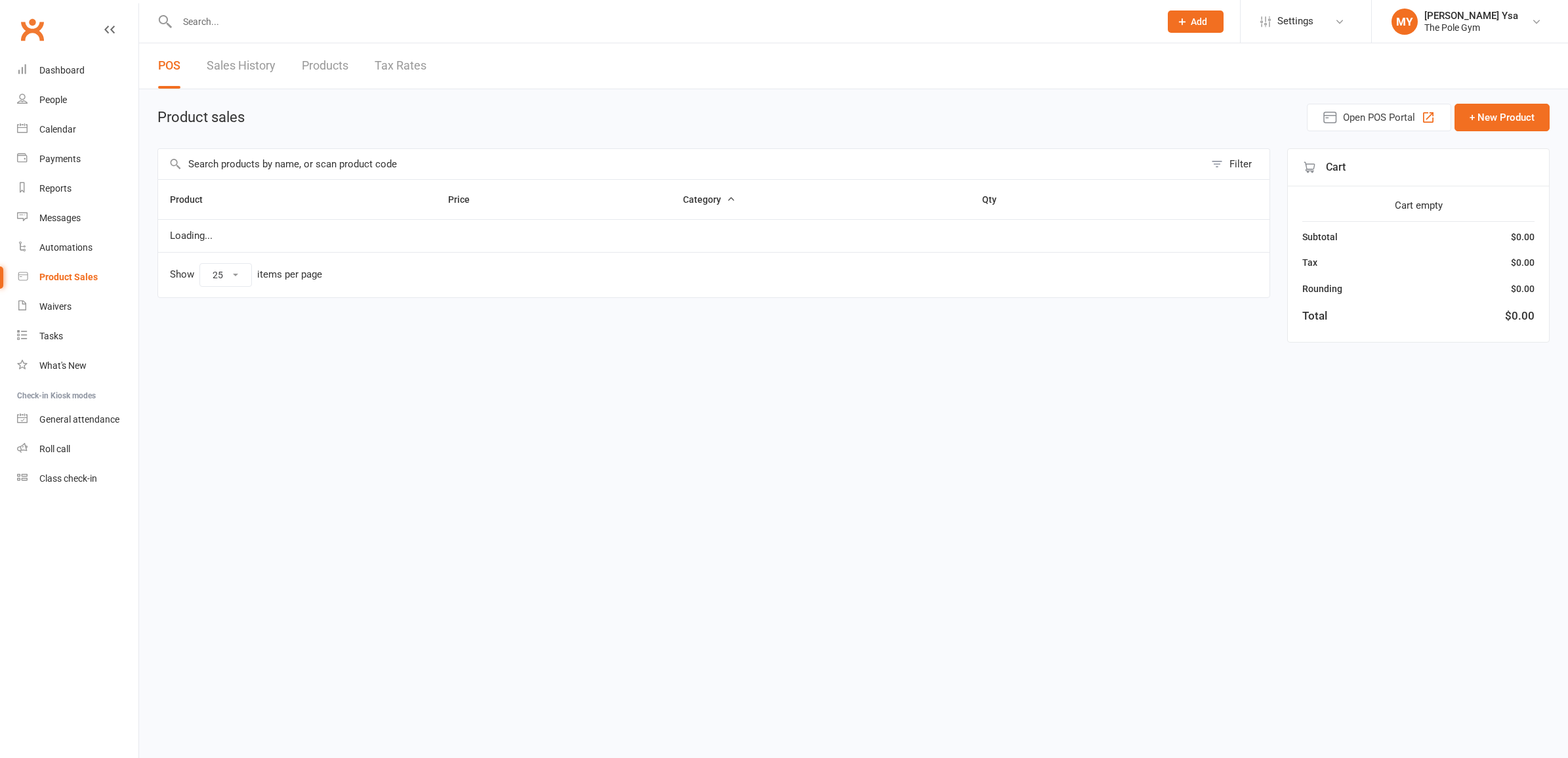
select select "25"
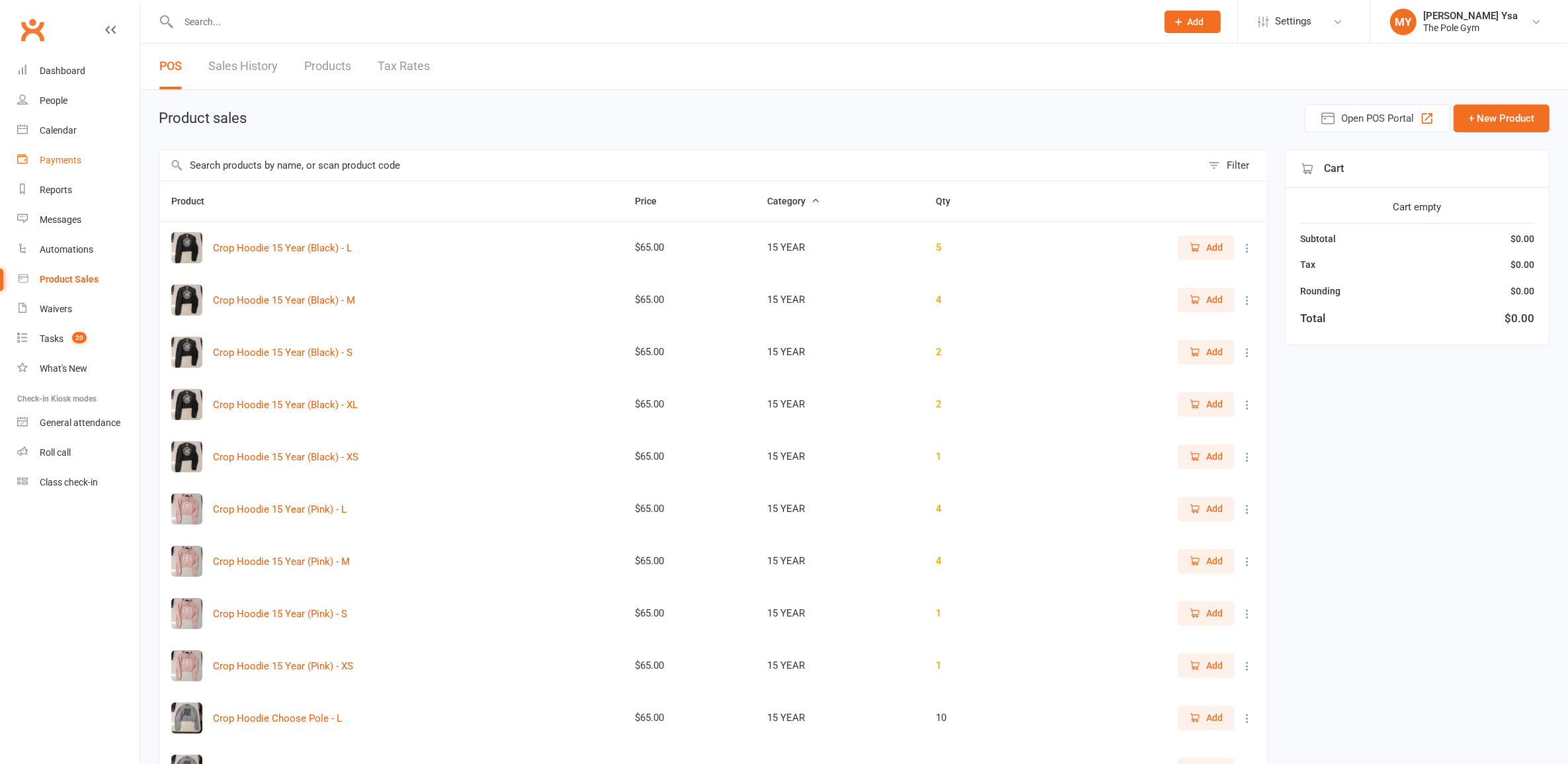
click at [55, 160] on div "Payments" at bounding box center [60, 160] width 42 height 11
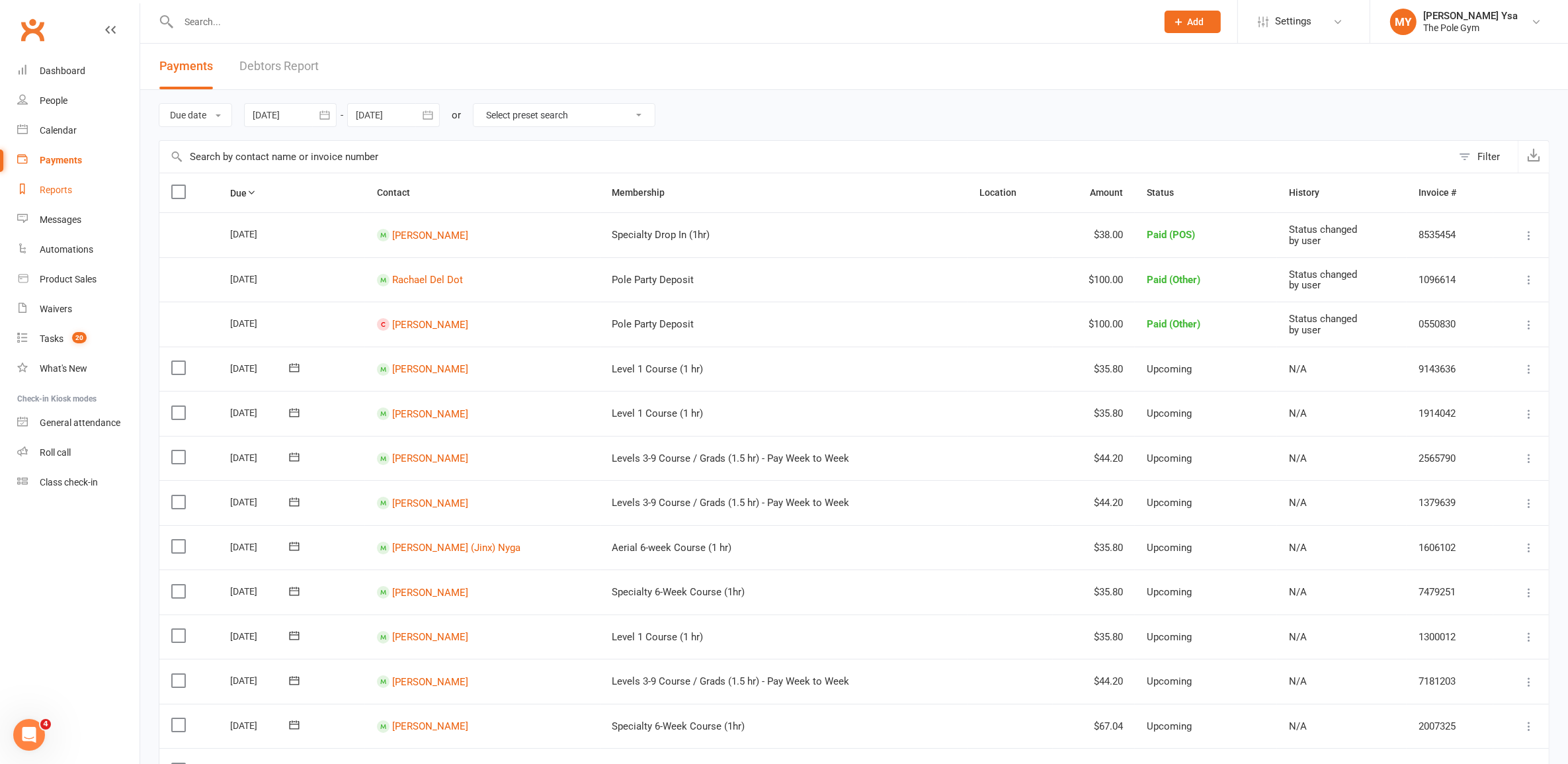
click at [63, 190] on div "Reports" at bounding box center [56, 190] width 32 height 11
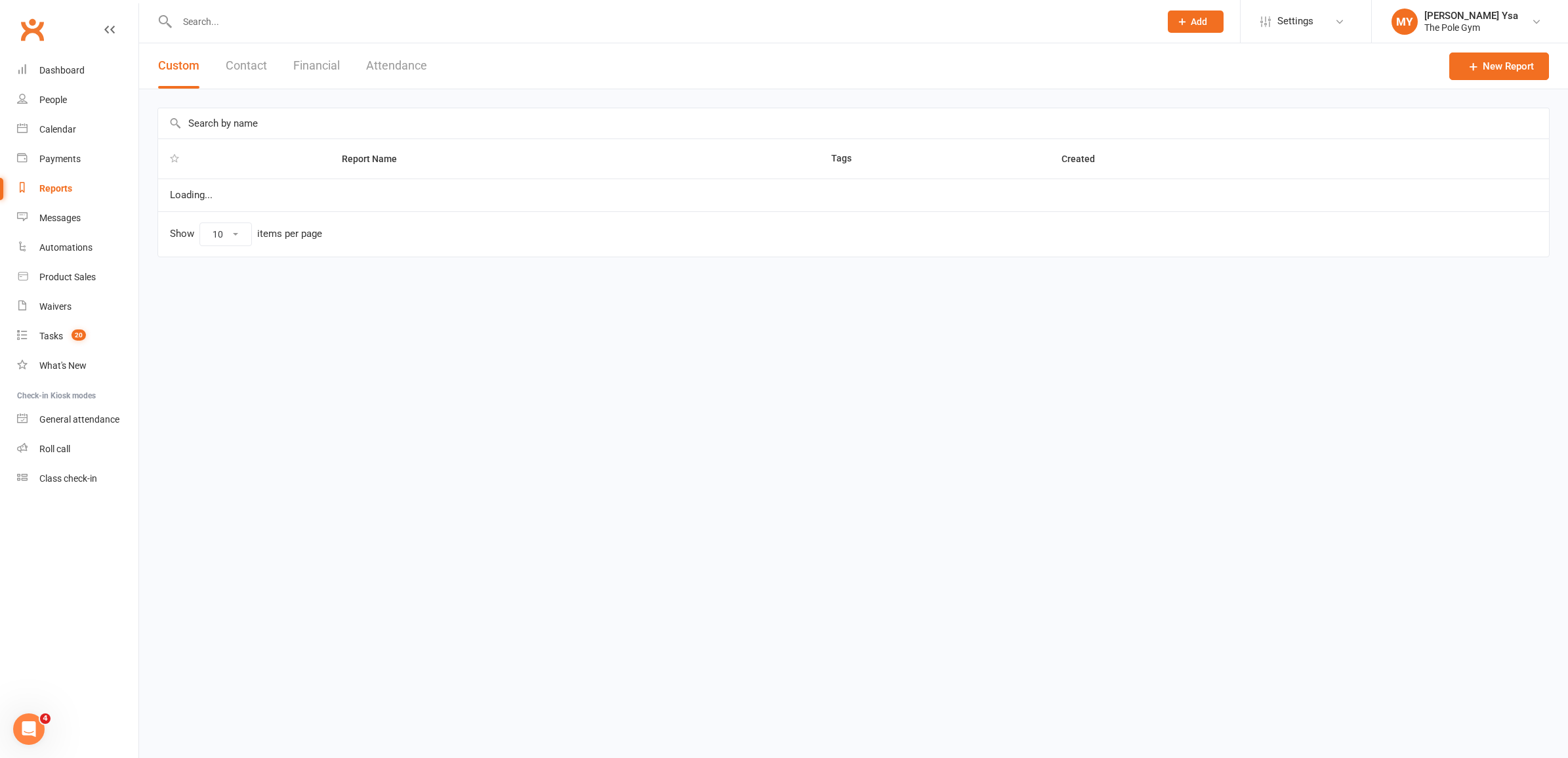
select select "25"
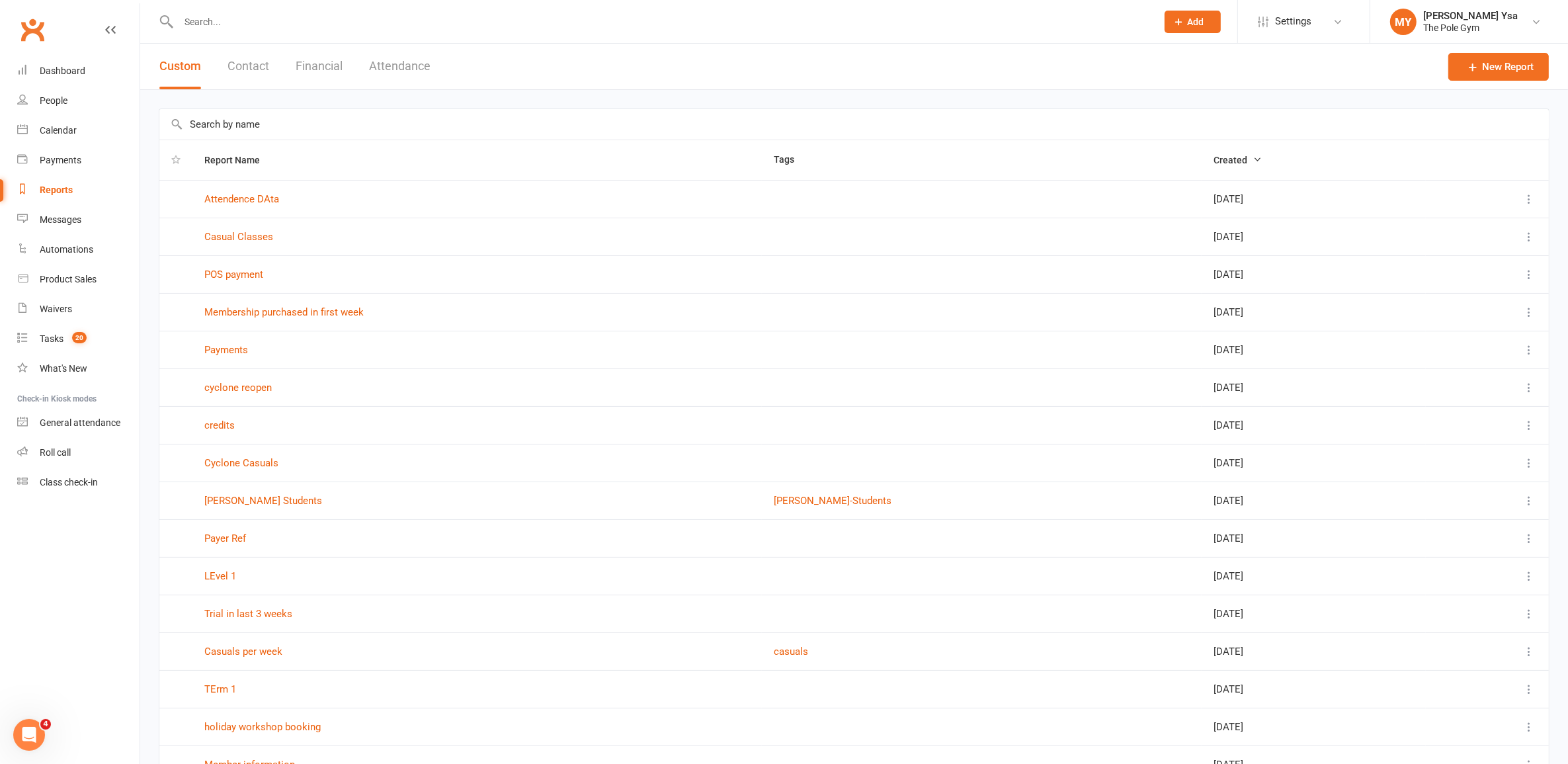
click at [394, 73] on button "Attendance" at bounding box center [399, 66] width 61 height 46
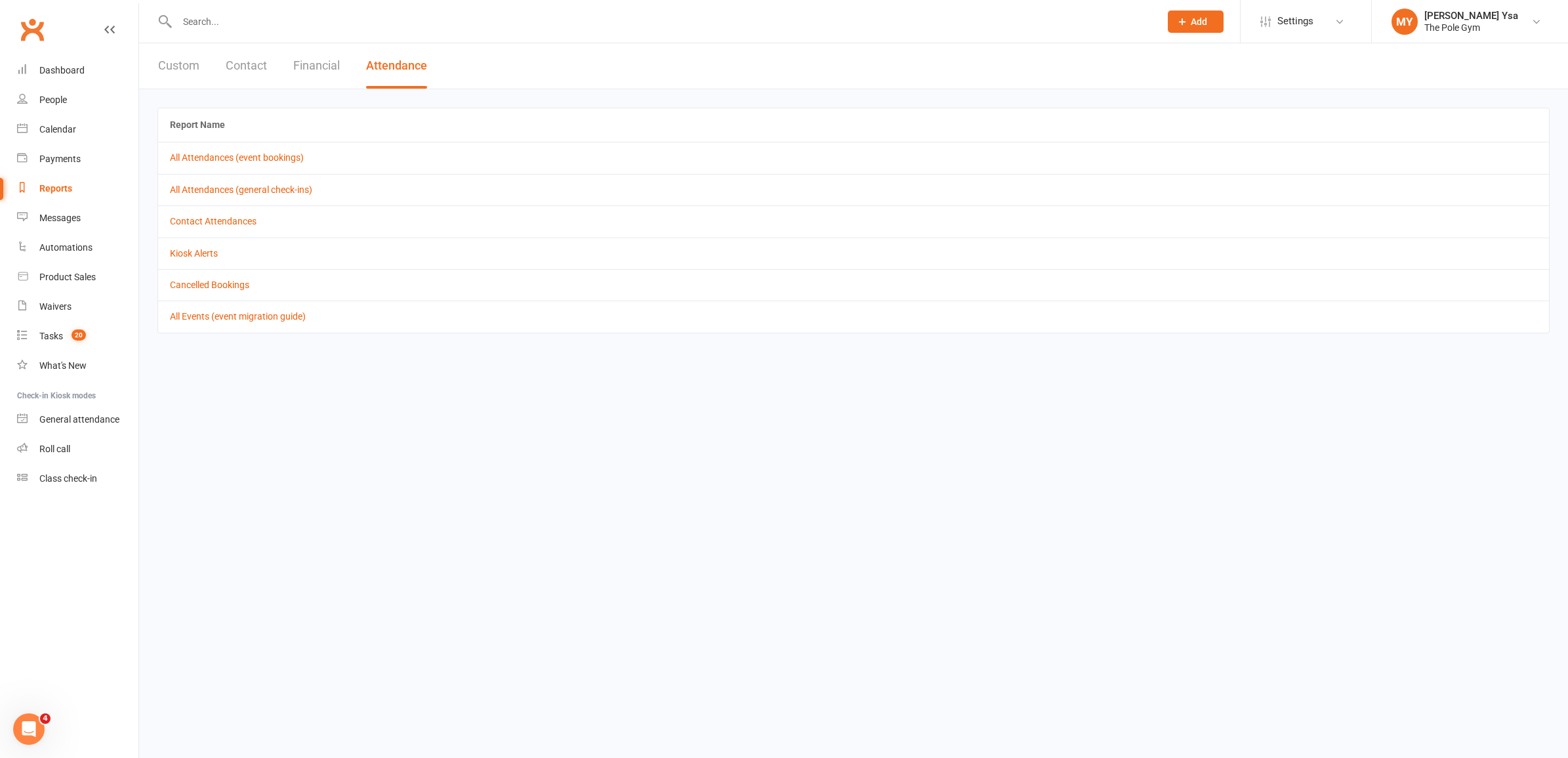
click at [296, 59] on button "Financial" at bounding box center [317, 66] width 47 height 45
click at [235, 189] on link "Daily Takings Report" at bounding box center [211, 190] width 82 height 10
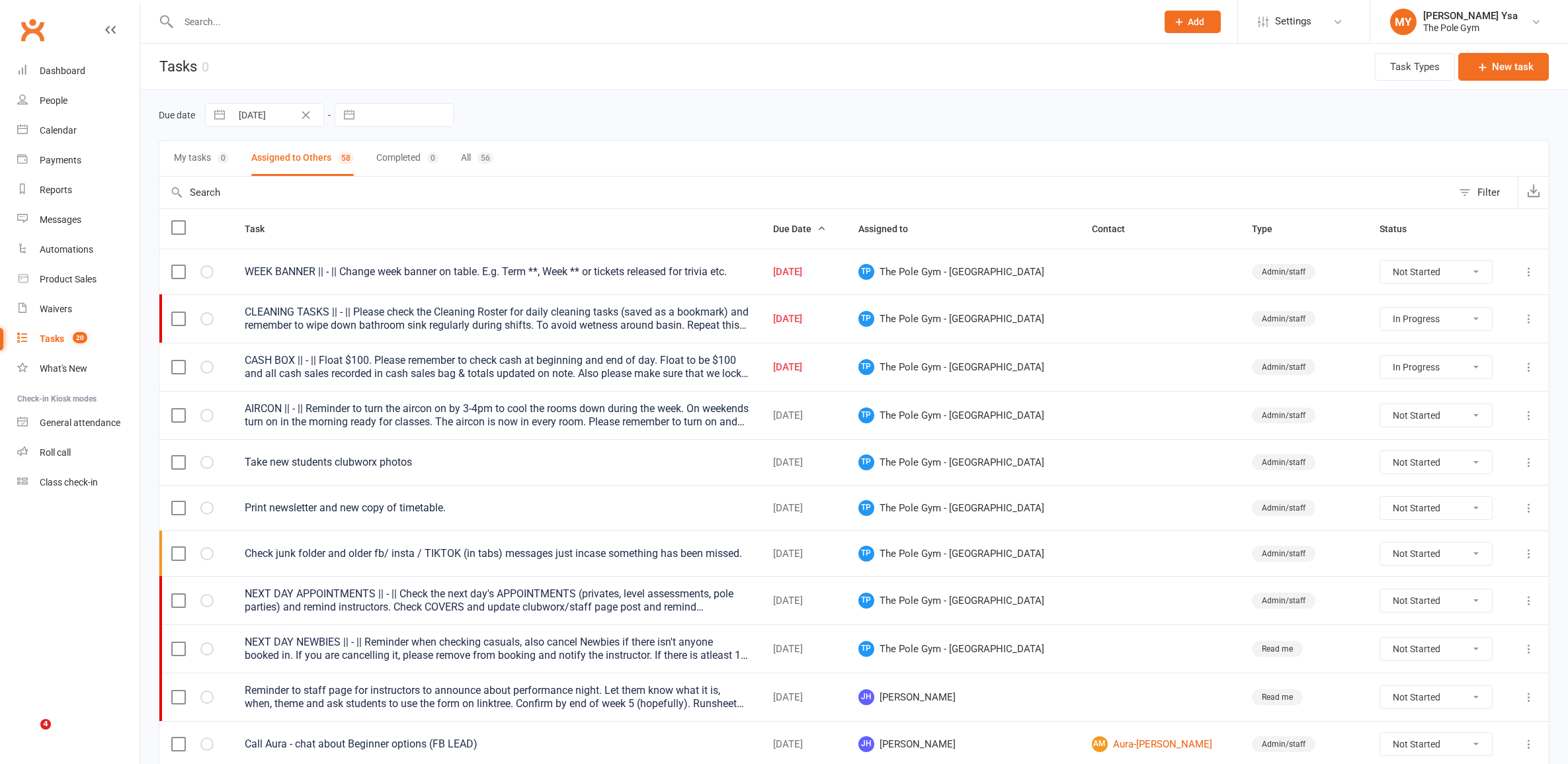
select select "started"
select select "waiting"
select select "started"
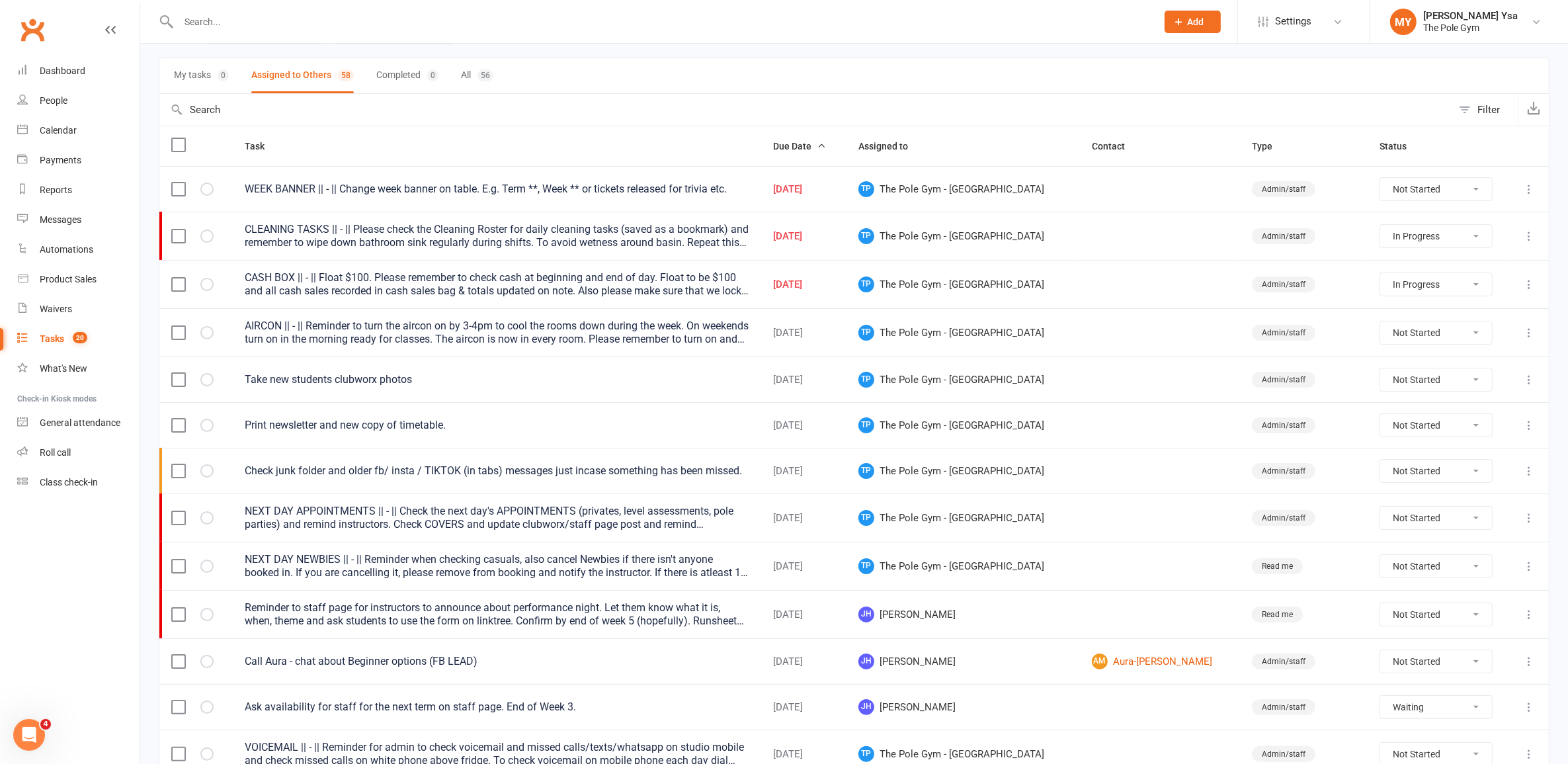
click at [588, 291] on div "CASH BOX || - || Float $100. Please remember to check cash at beginning and end…" at bounding box center [496, 285] width 504 height 27
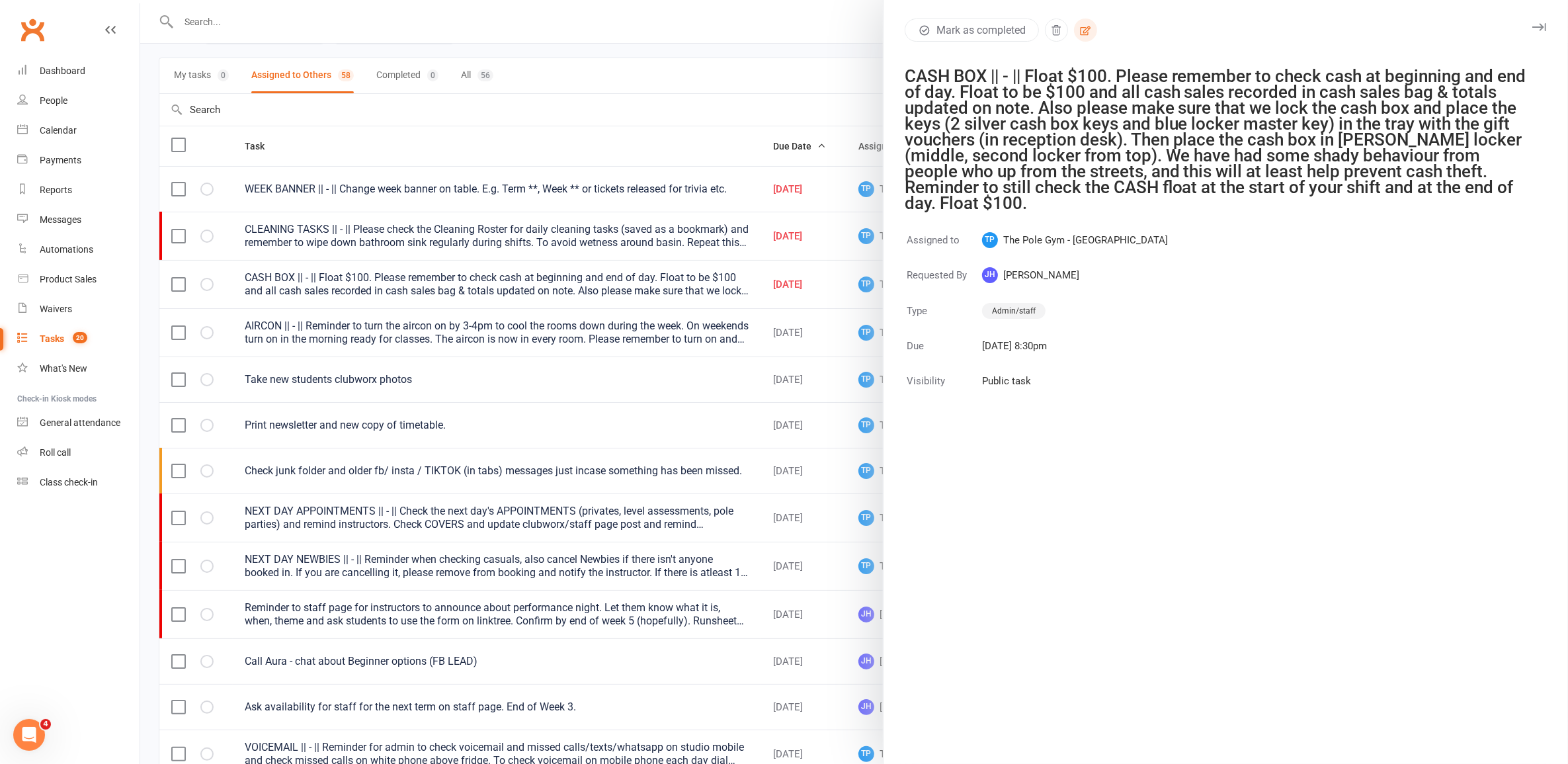
click at [1079, 25] on icon "button" at bounding box center [1085, 30] width 12 height 12
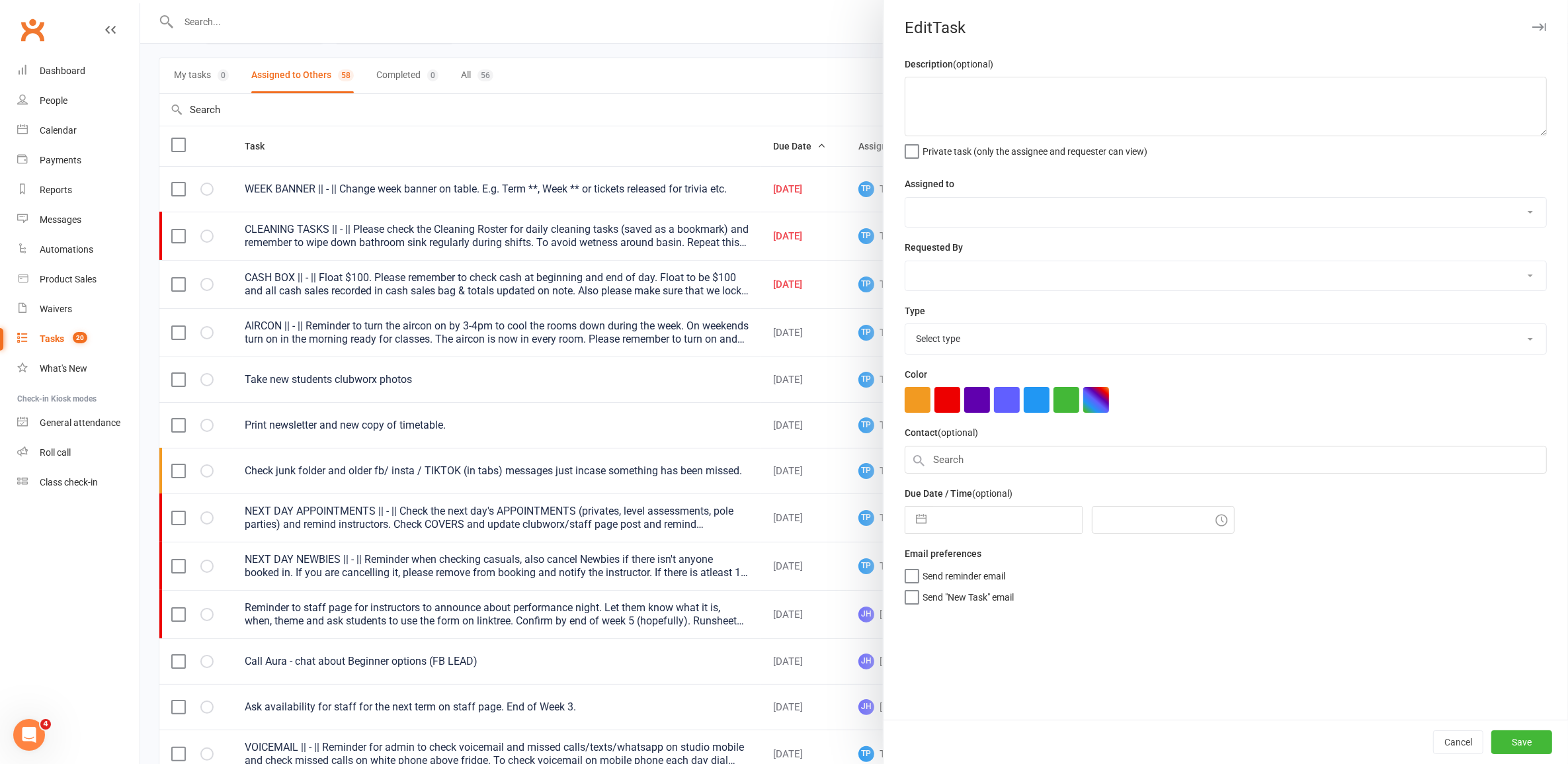
type textarea "CASH BOX || - || Float $100. Please remember to check cash at beginning and end…"
select select "33291"
select select "32541"
type input "[DATE]"
type input "8:30pm"
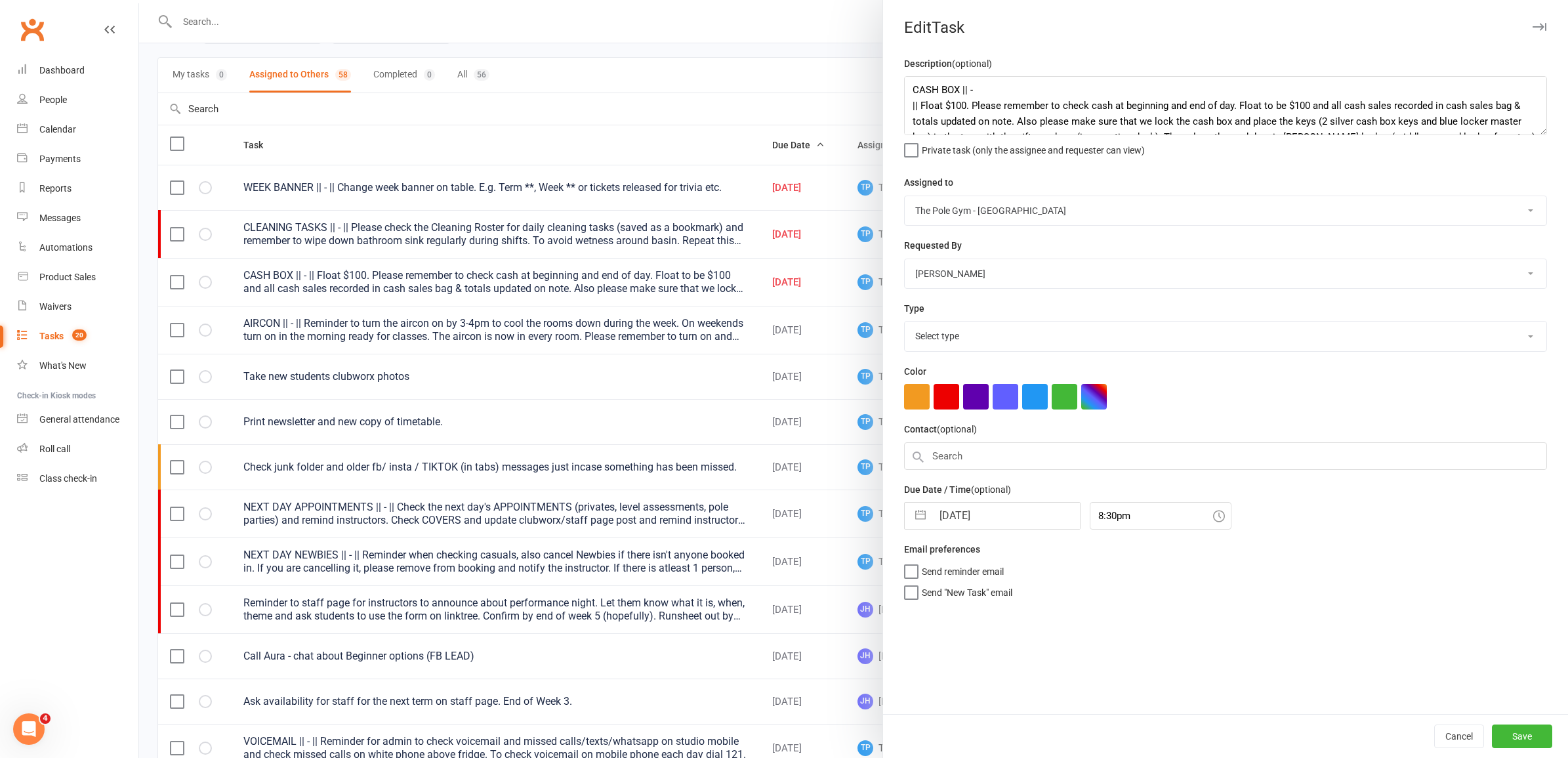
select select "18330"
click at [986, 520] on input "[DATE]" at bounding box center [1006, 516] width 148 height 27
select select "6"
select select "2025"
select select "7"
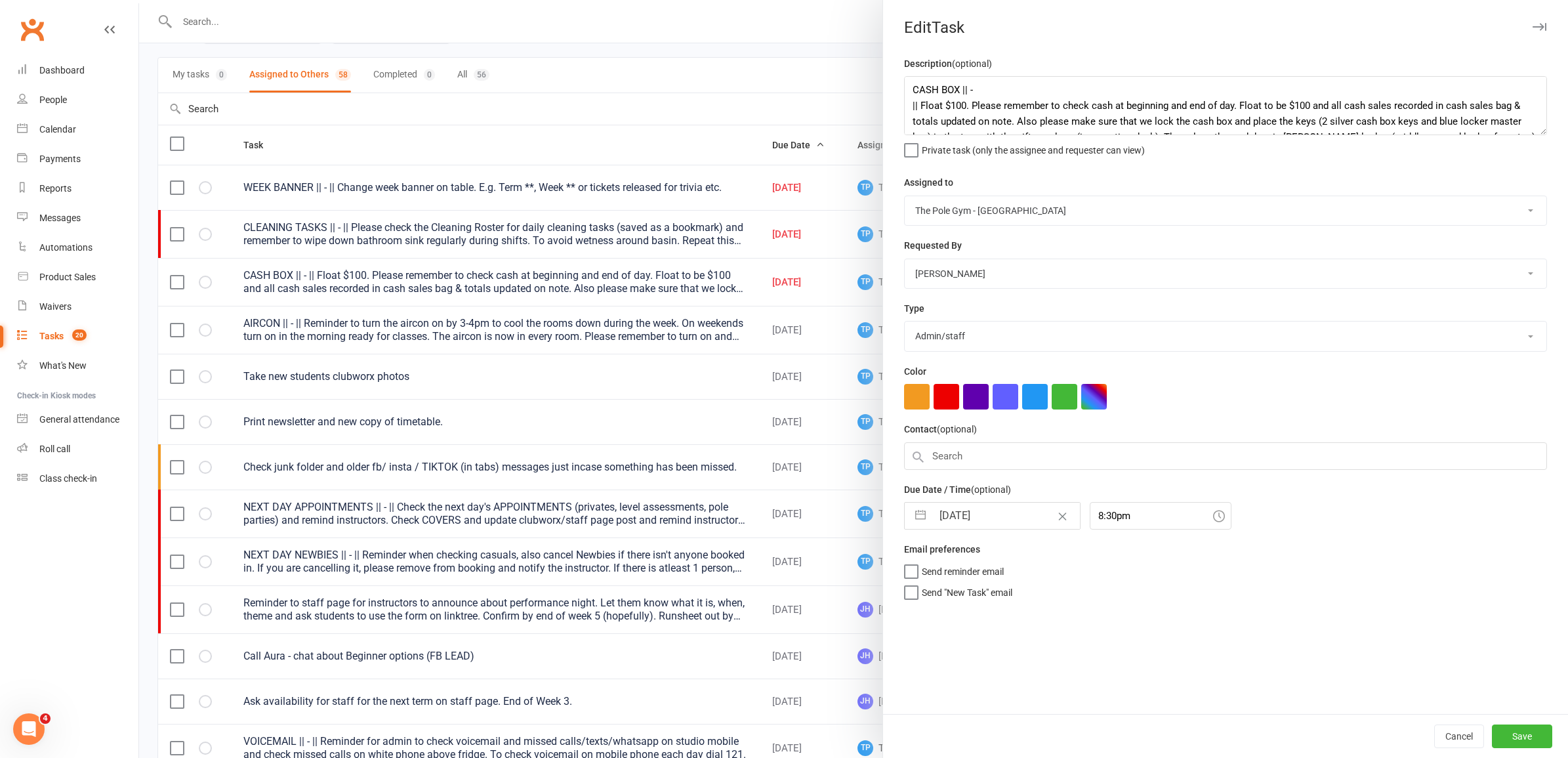
select select "2025"
select select "8"
select select "2025"
click at [955, 696] on td "18" at bounding box center [957, 691] width 26 height 25
type input "[DATE]"
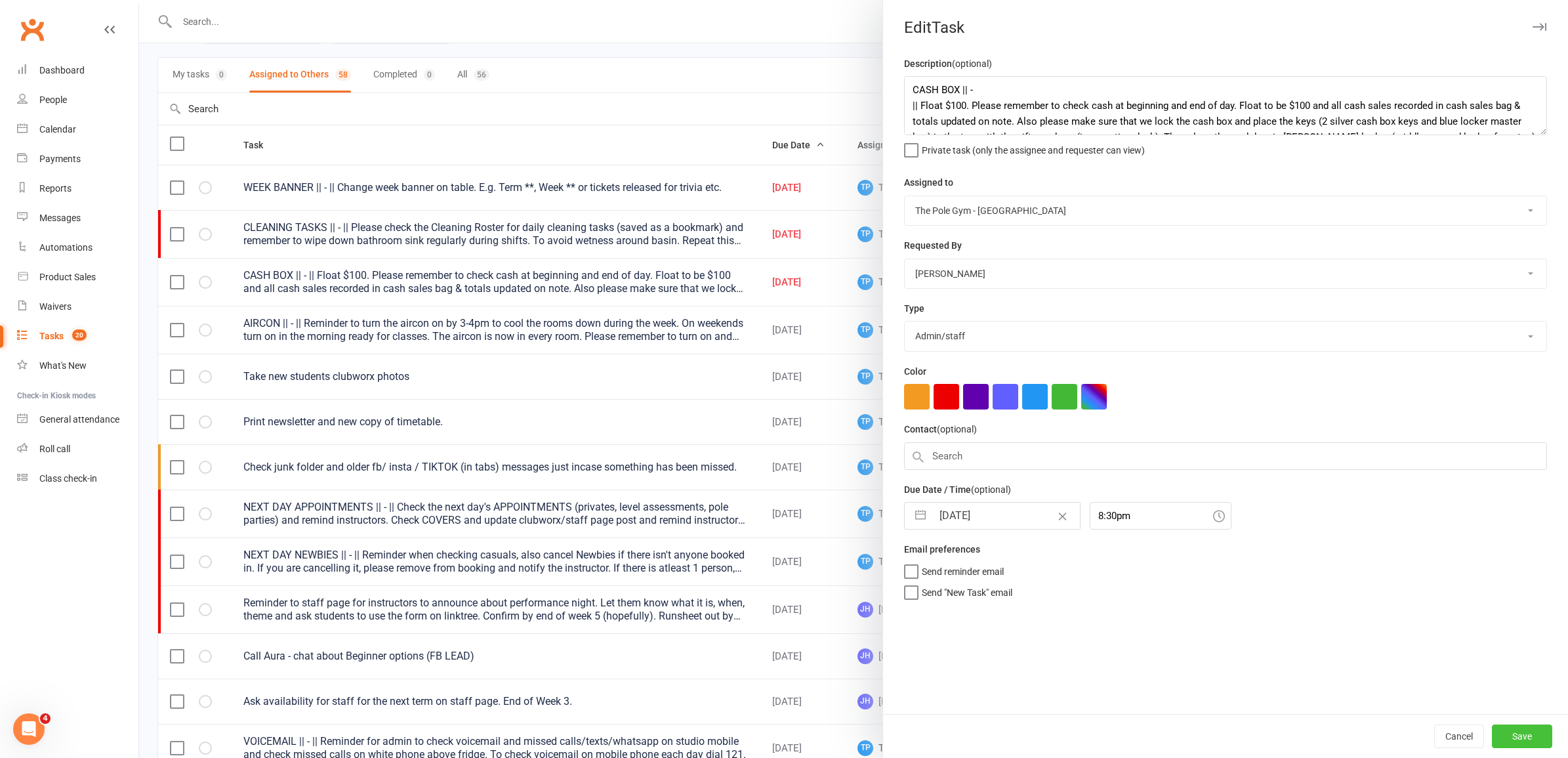
click at [1520, 739] on button "Save" at bounding box center [1523, 736] width 60 height 24
select select "started"
select select "waiting"
select select "started"
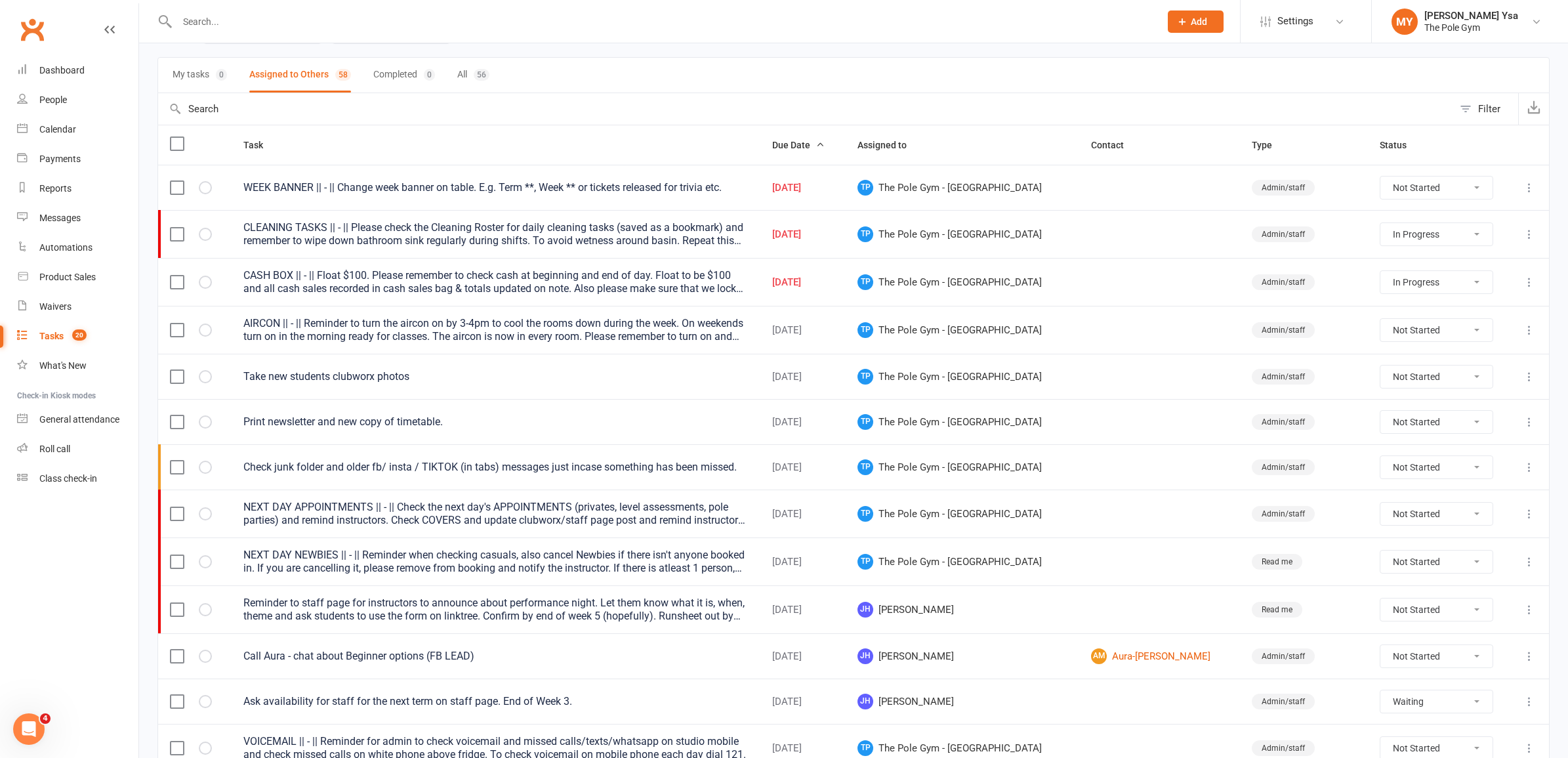
select select "waiting"
select select "started"
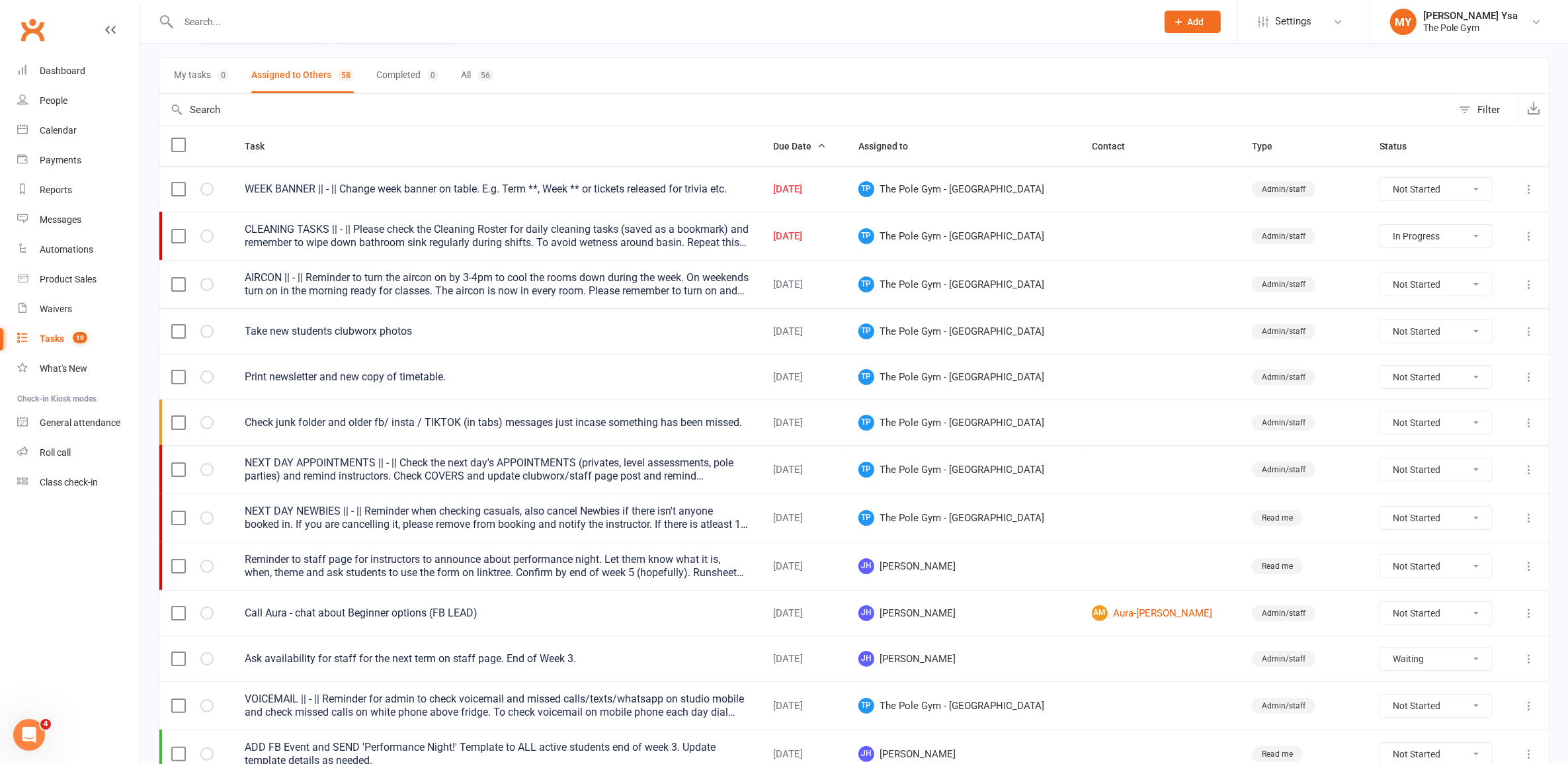
click at [520, 245] on div "CLEANING TASKS || - || Please check the Cleaning Roster for daily cleaning task…" at bounding box center [496, 236] width 504 height 27
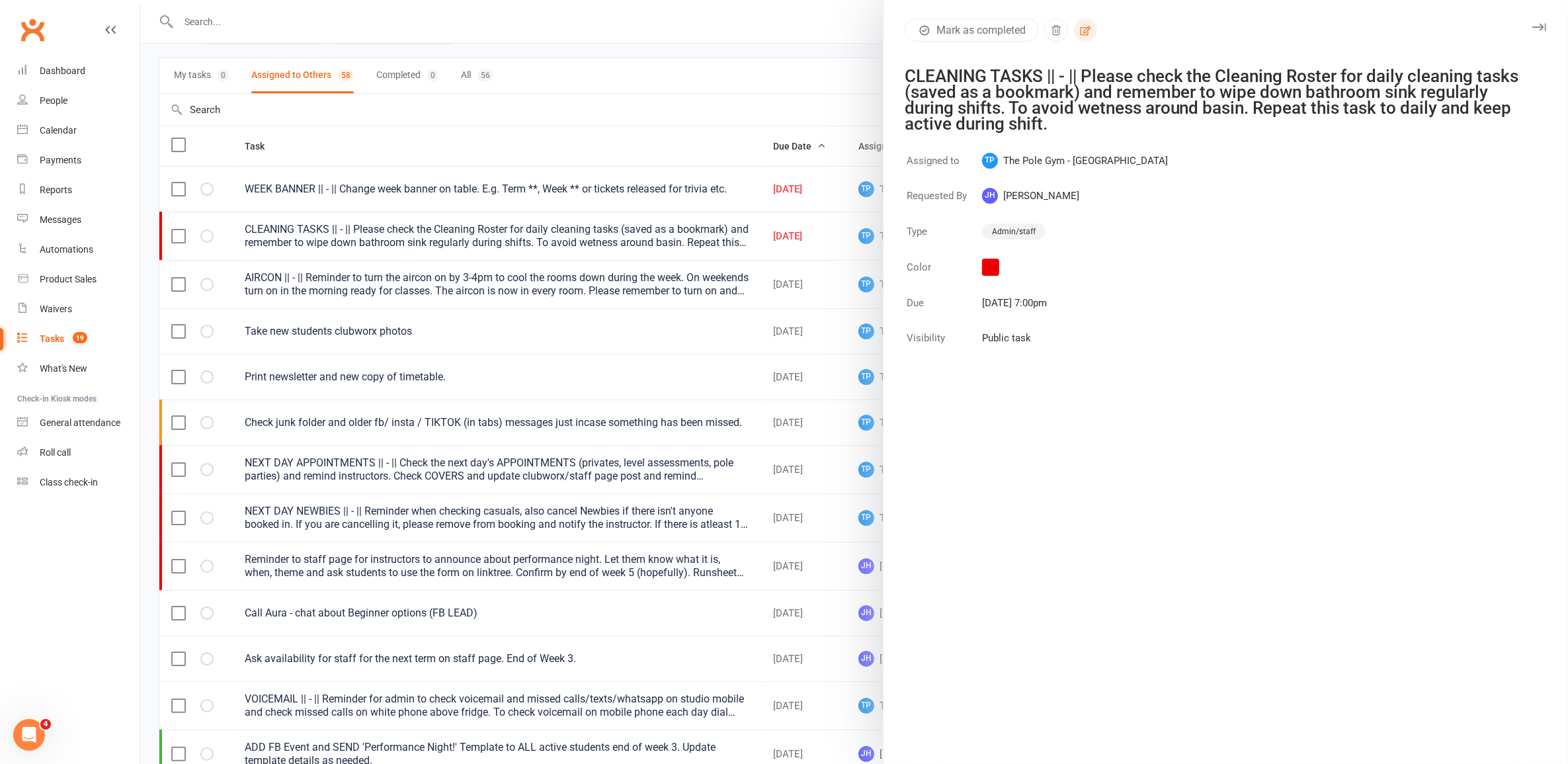
click at [1089, 27] on button "button" at bounding box center [1085, 30] width 23 height 23
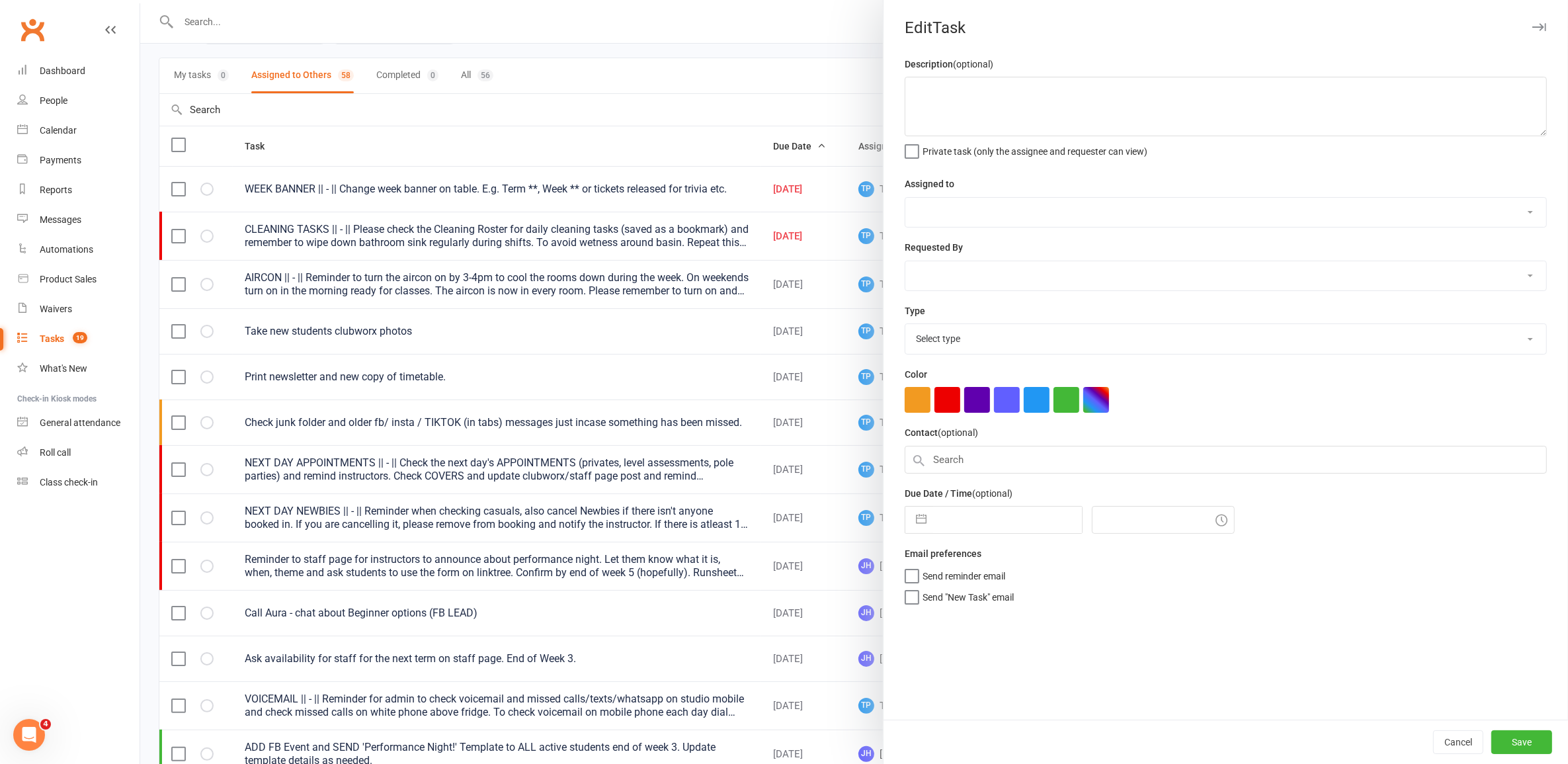
type textarea "CLEANING TASKS || - || Please check the Cleaning Roster for daily cleaning task…"
select select "33291"
select select "32541"
type input "[DATE]"
type input "7:00pm"
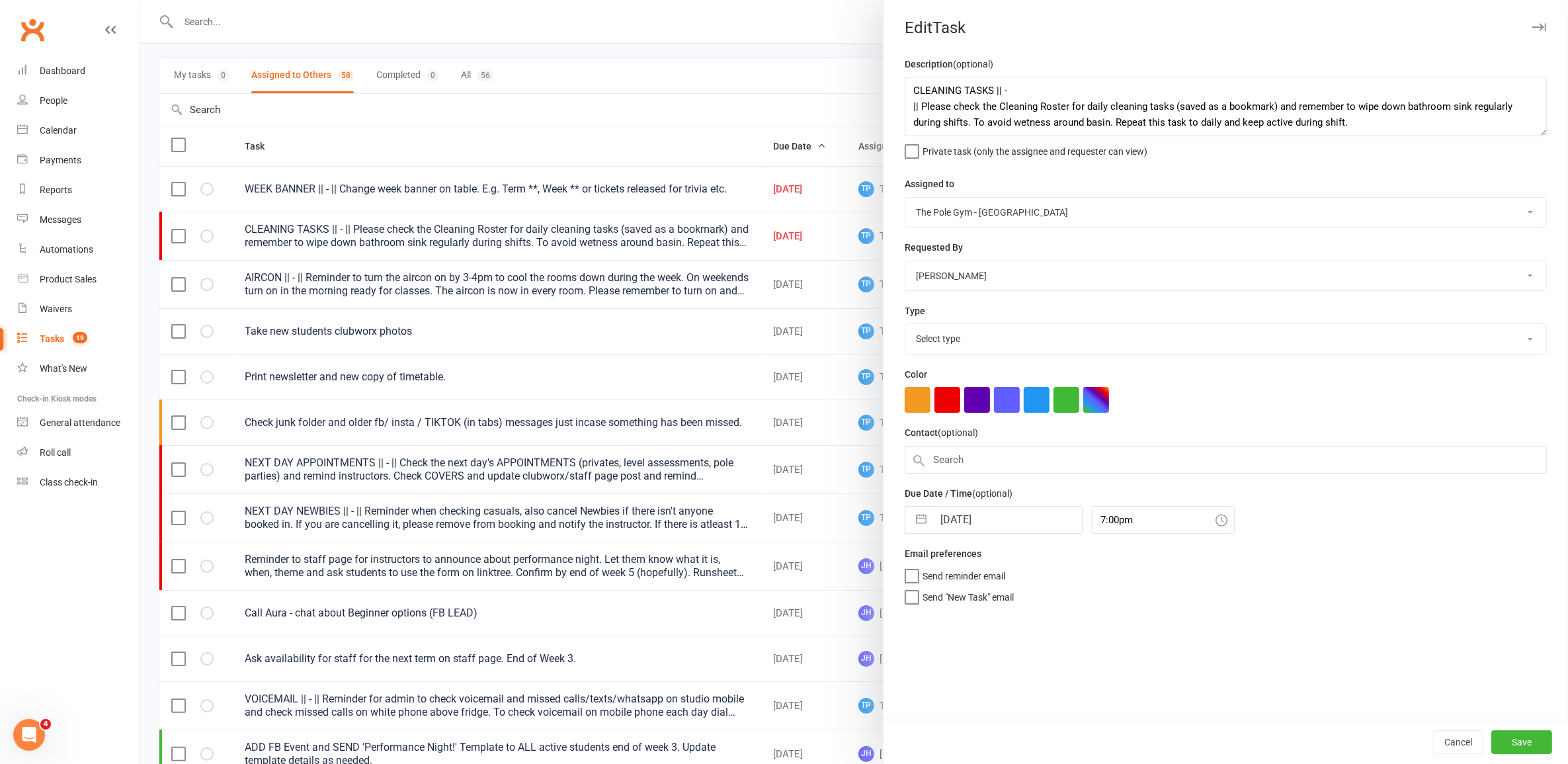
select select "18330"
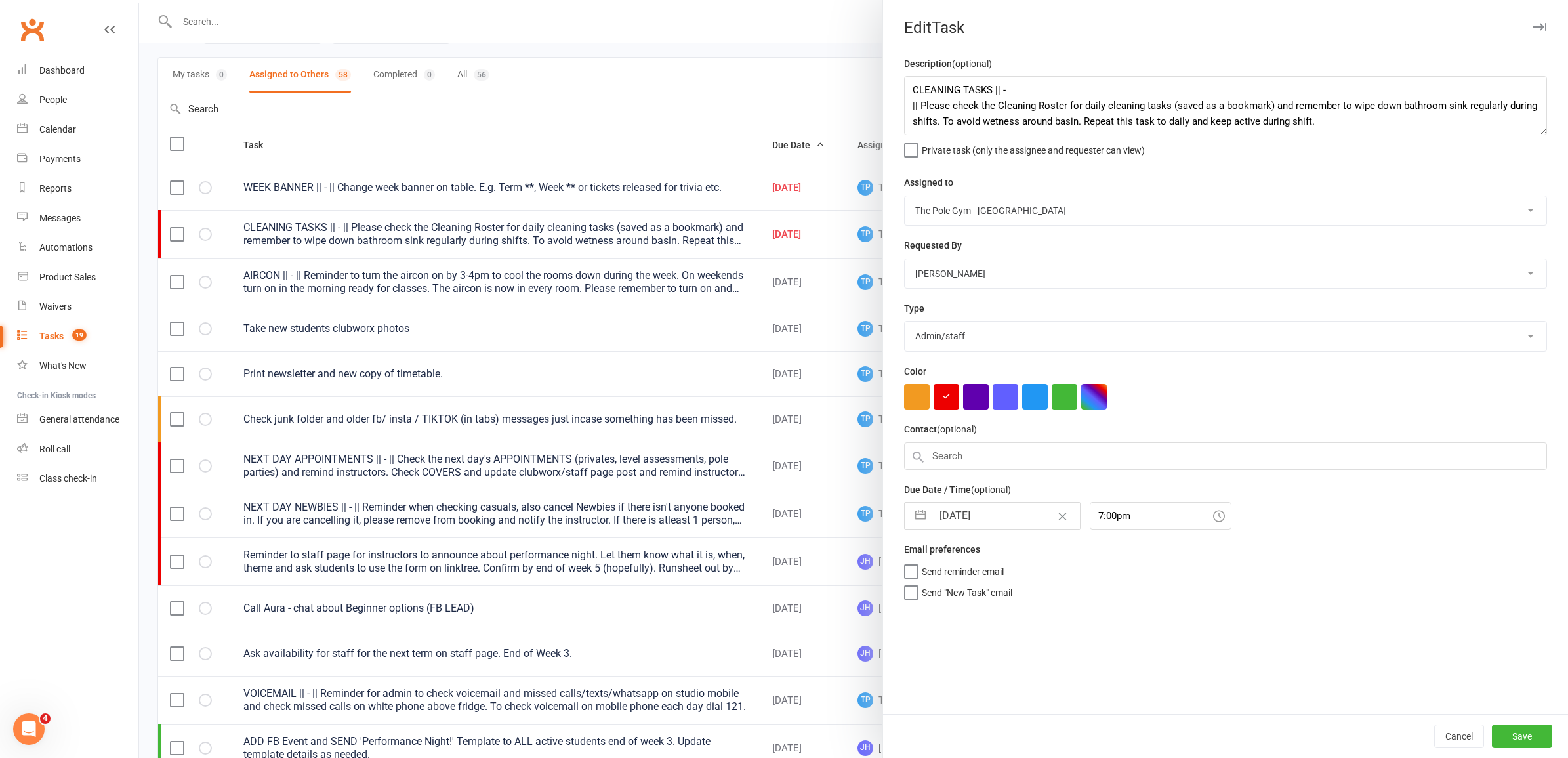
click at [998, 519] on input "[DATE]" at bounding box center [1006, 516] width 148 height 27
select select "6"
select select "2025"
select select "7"
select select "2025"
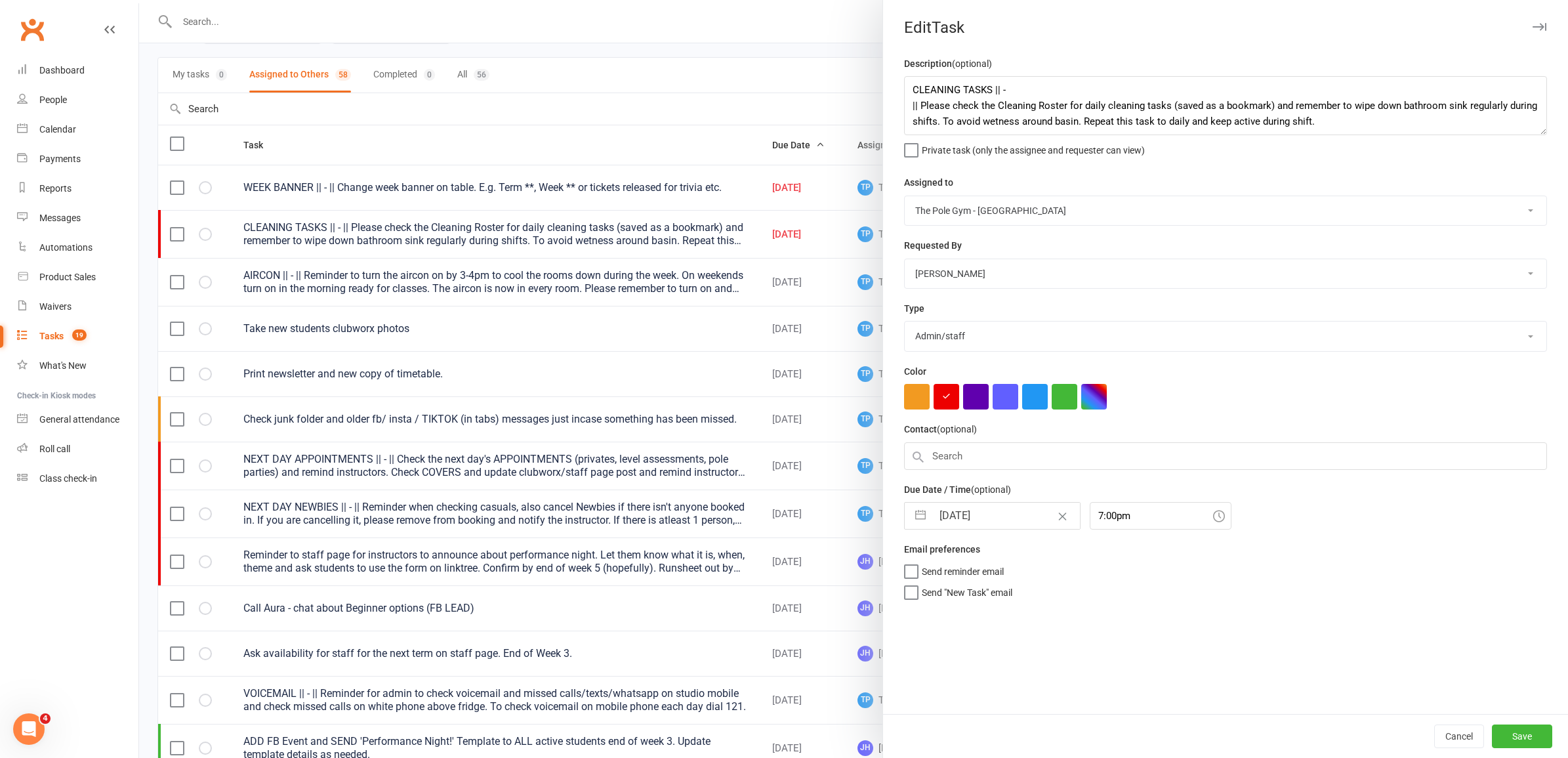
select select "8"
select select "2025"
click at [958, 692] on td "18" at bounding box center [957, 691] width 26 height 25
type input "[DATE]"
click at [1530, 724] on button "Save" at bounding box center [1523, 736] width 60 height 24
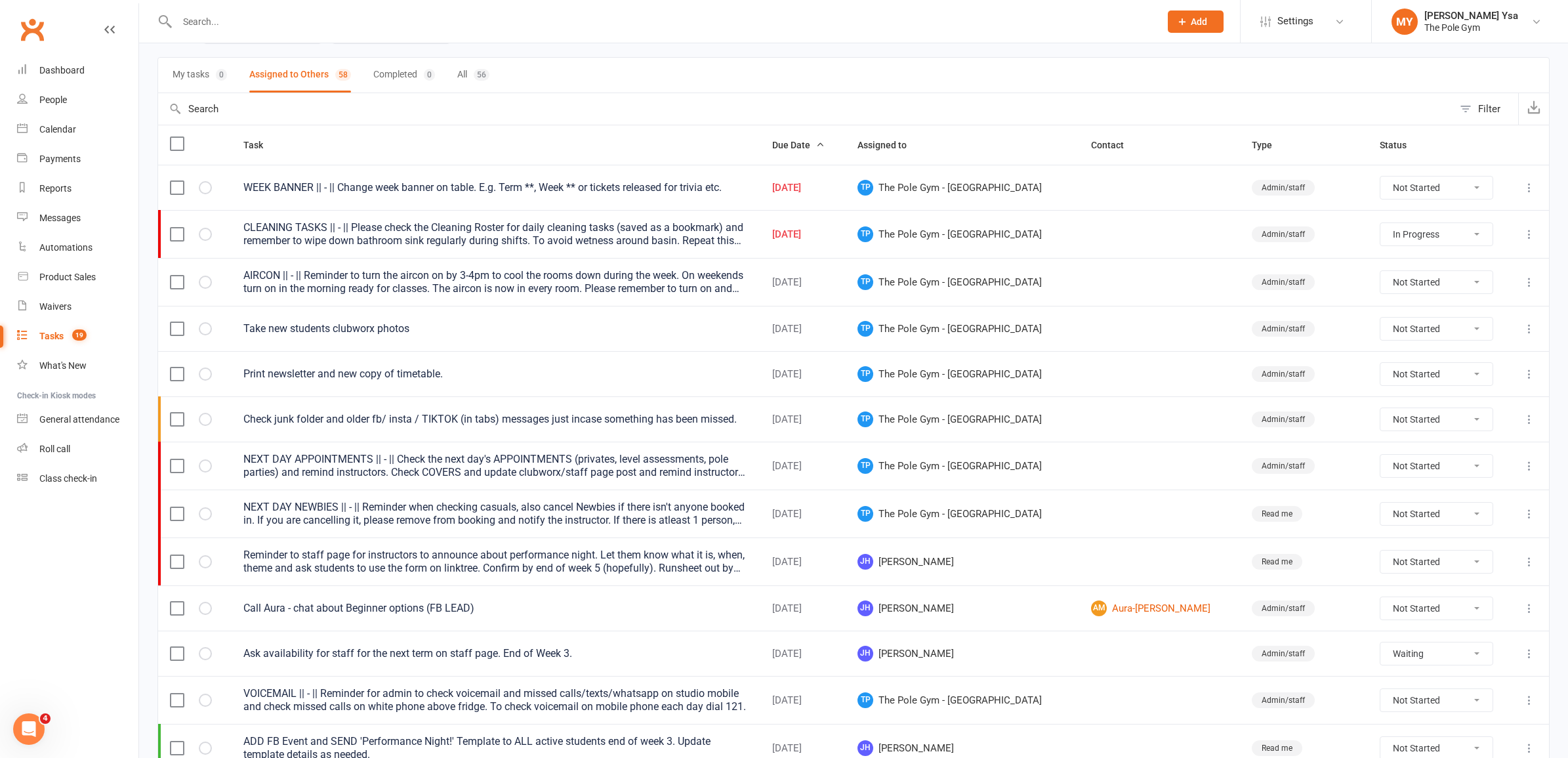
select select "waiting"
select select "started"
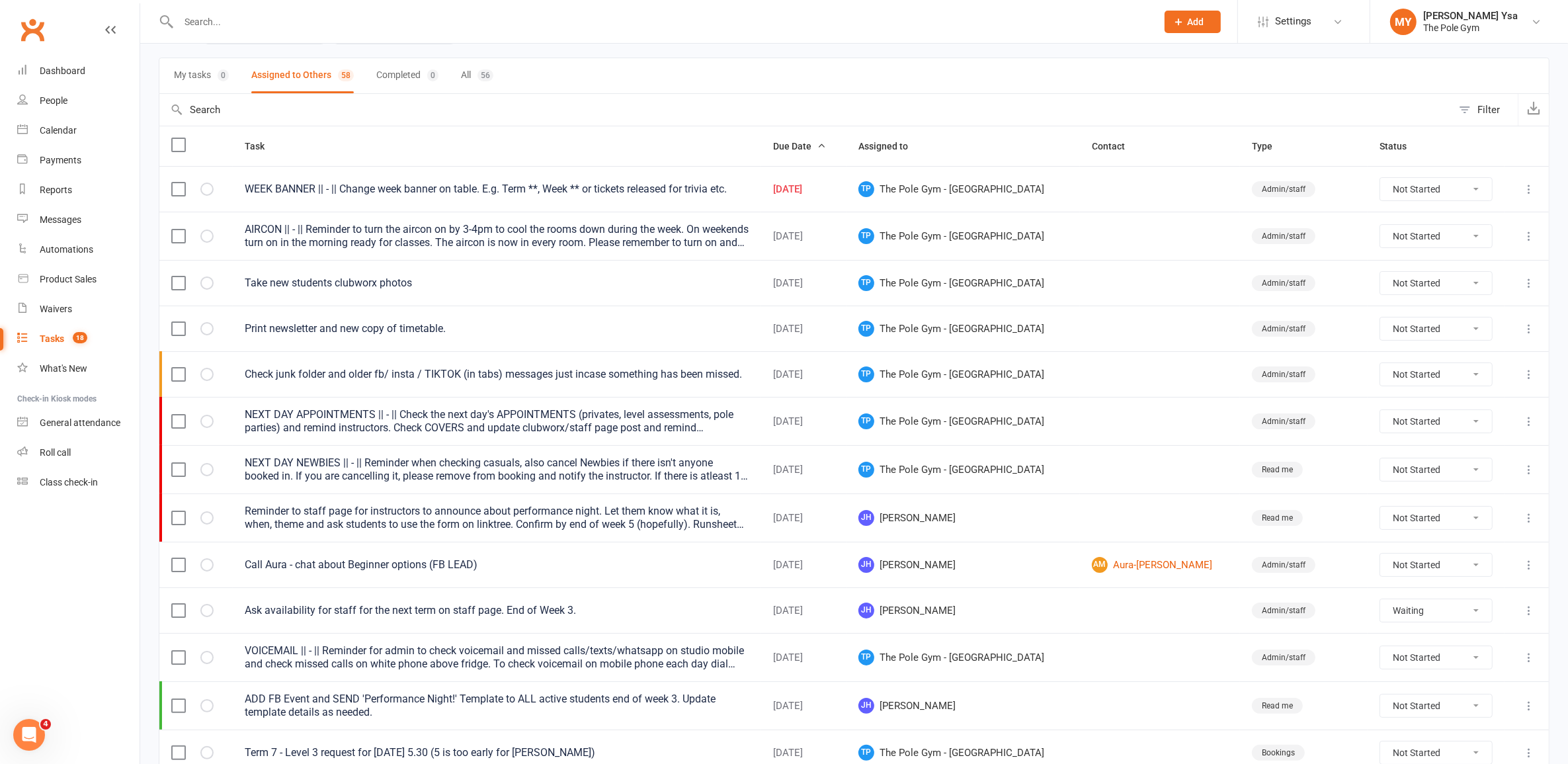
click at [588, 192] on div "WEEK BANNER || - || Change week banner on table. E.g. Term **, Week ** or ticke…" at bounding box center [496, 189] width 504 height 13
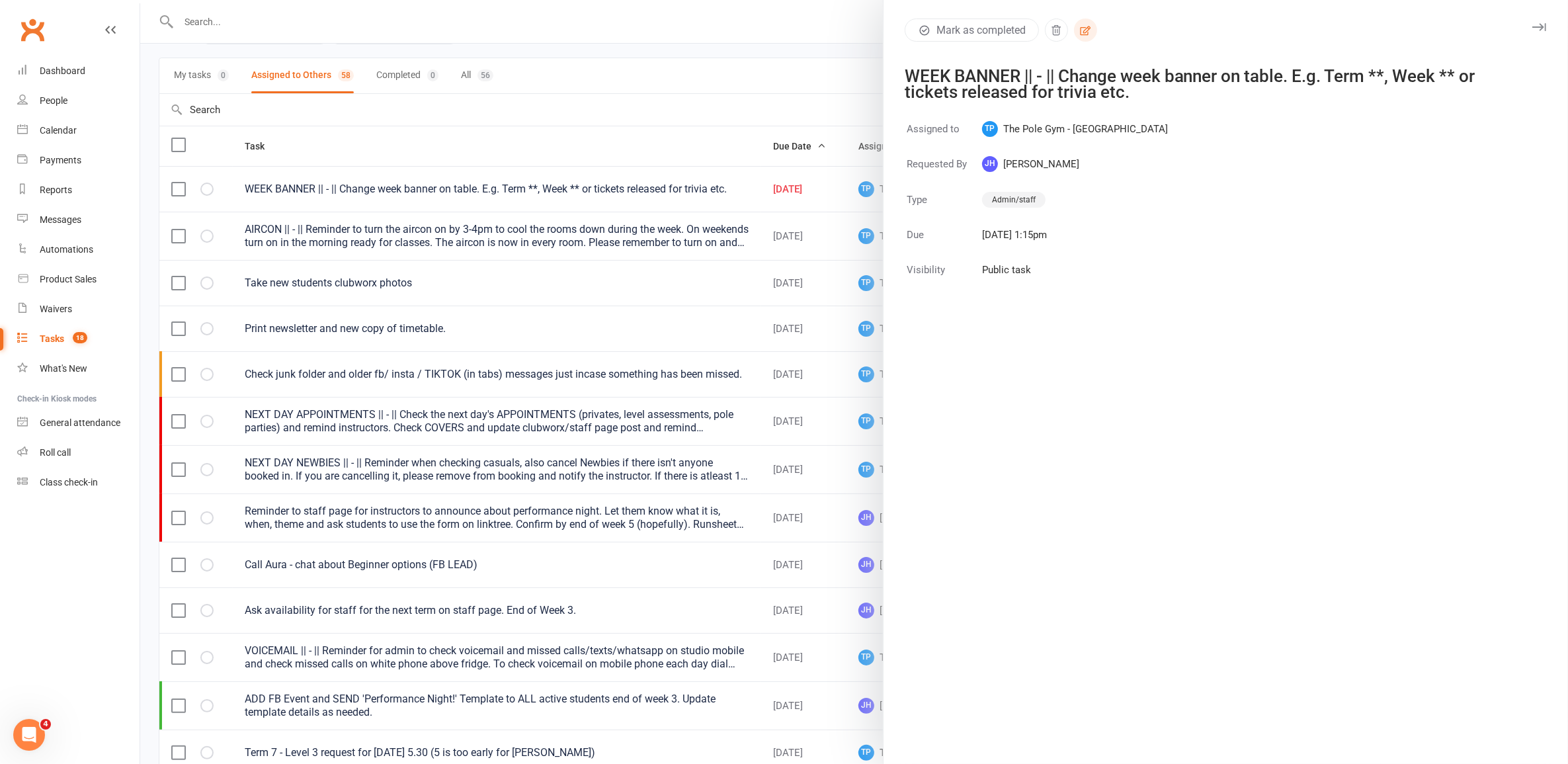
click at [1079, 30] on icon "button" at bounding box center [1085, 30] width 12 height 12
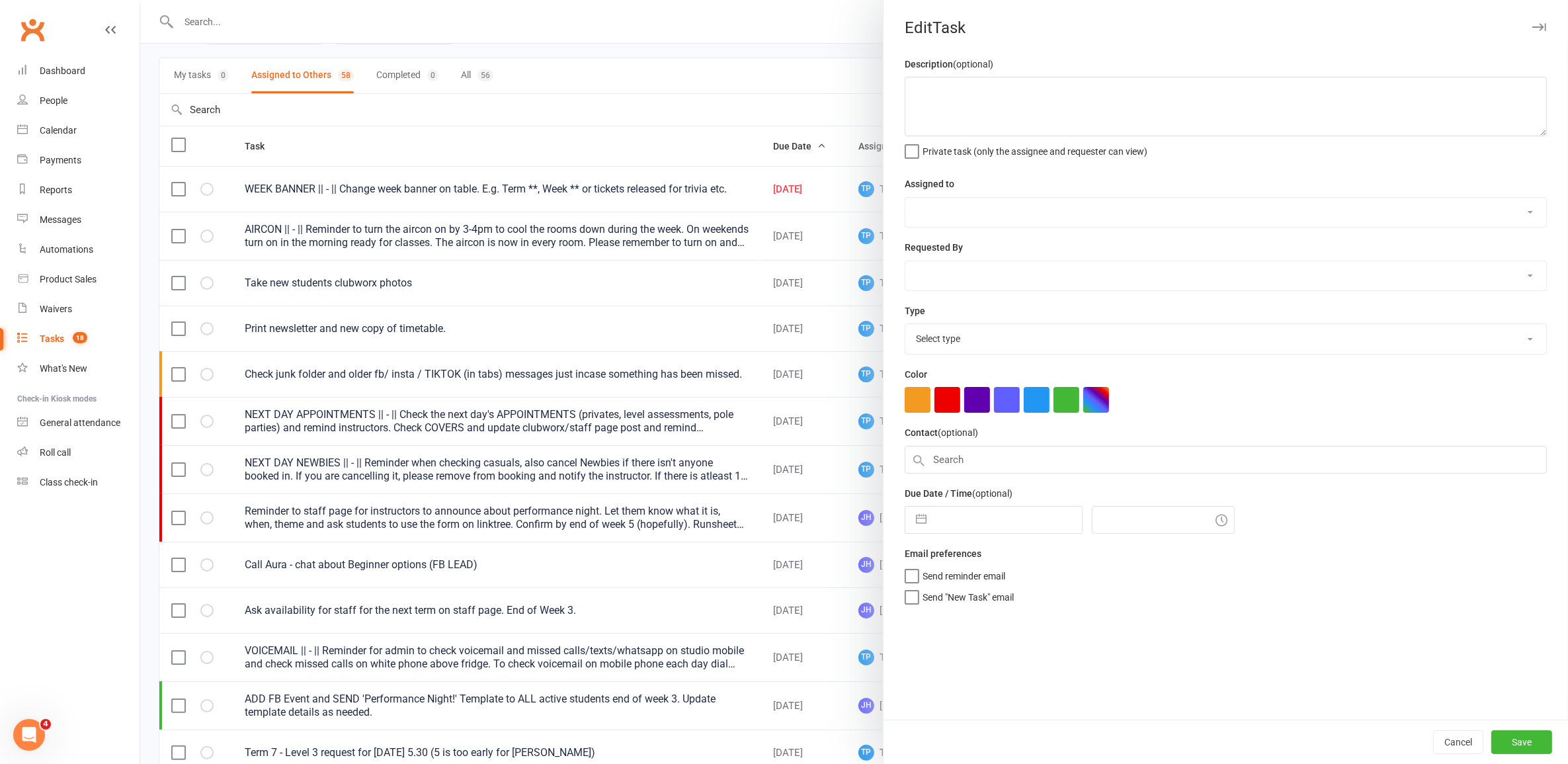
type textarea "WEEK BANNER || - || Change week banner on table. E.g. Term **, Week ** or ticke…"
select select "33291"
select select "32541"
type input "[DATE]"
type input "1:15pm"
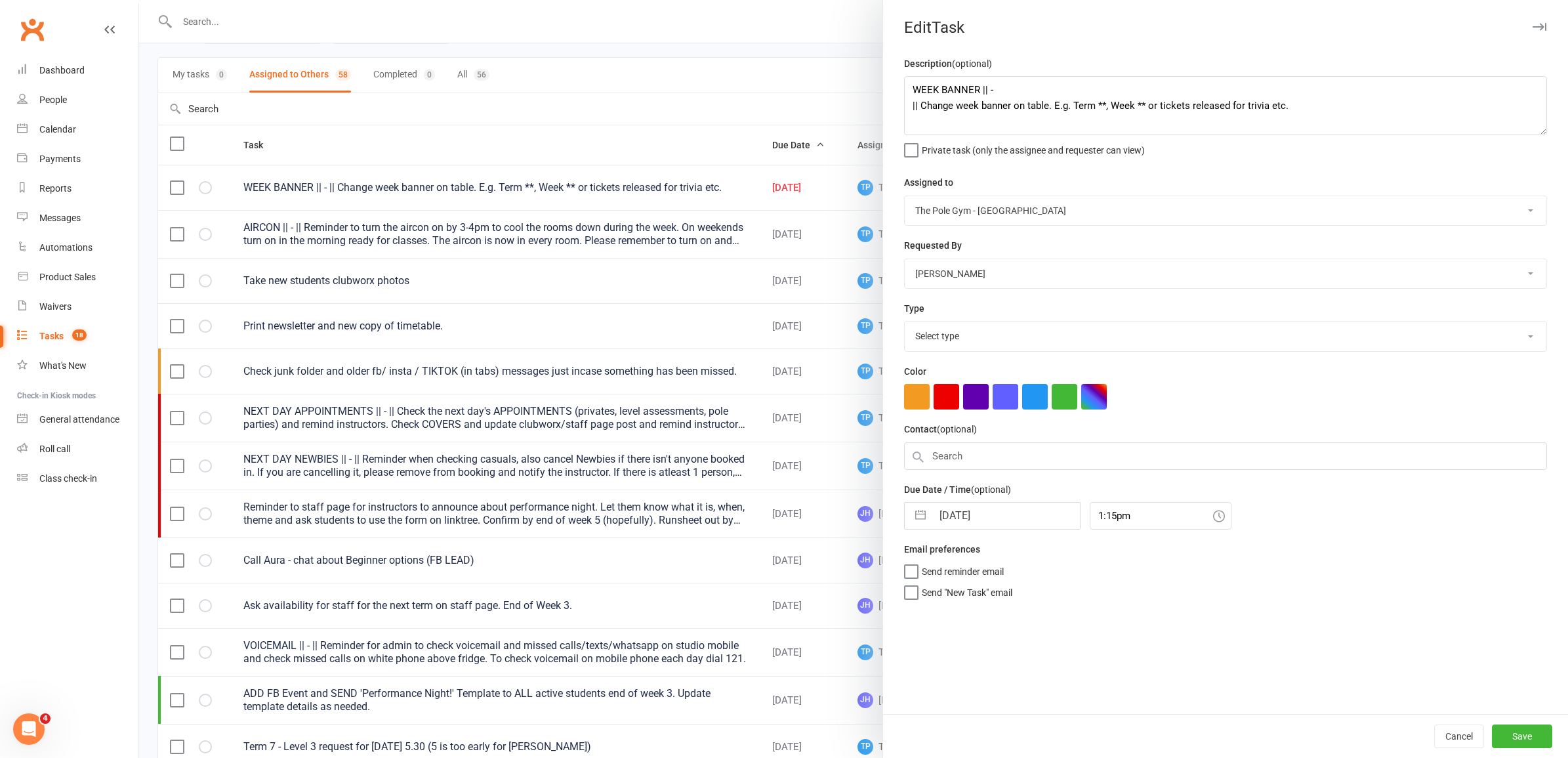
select select "18330"
click at [981, 514] on input "[DATE]" at bounding box center [1006, 516] width 148 height 27
select select "6"
select select "2025"
select select "7"
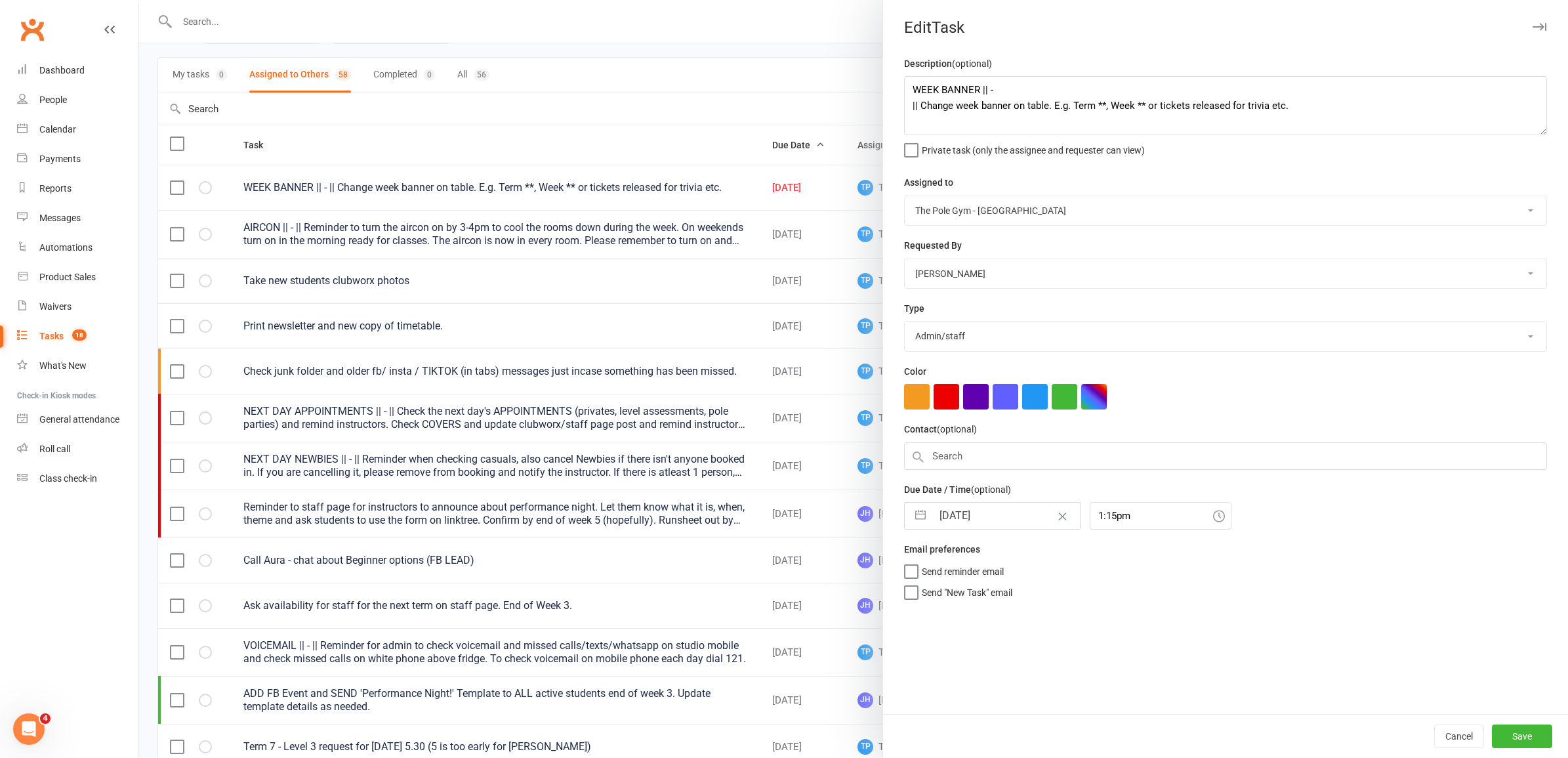
select select "2025"
select select "8"
select select "2025"
click at [932, 720] on td "24" at bounding box center [931, 715] width 26 height 25
type input "[DATE]"
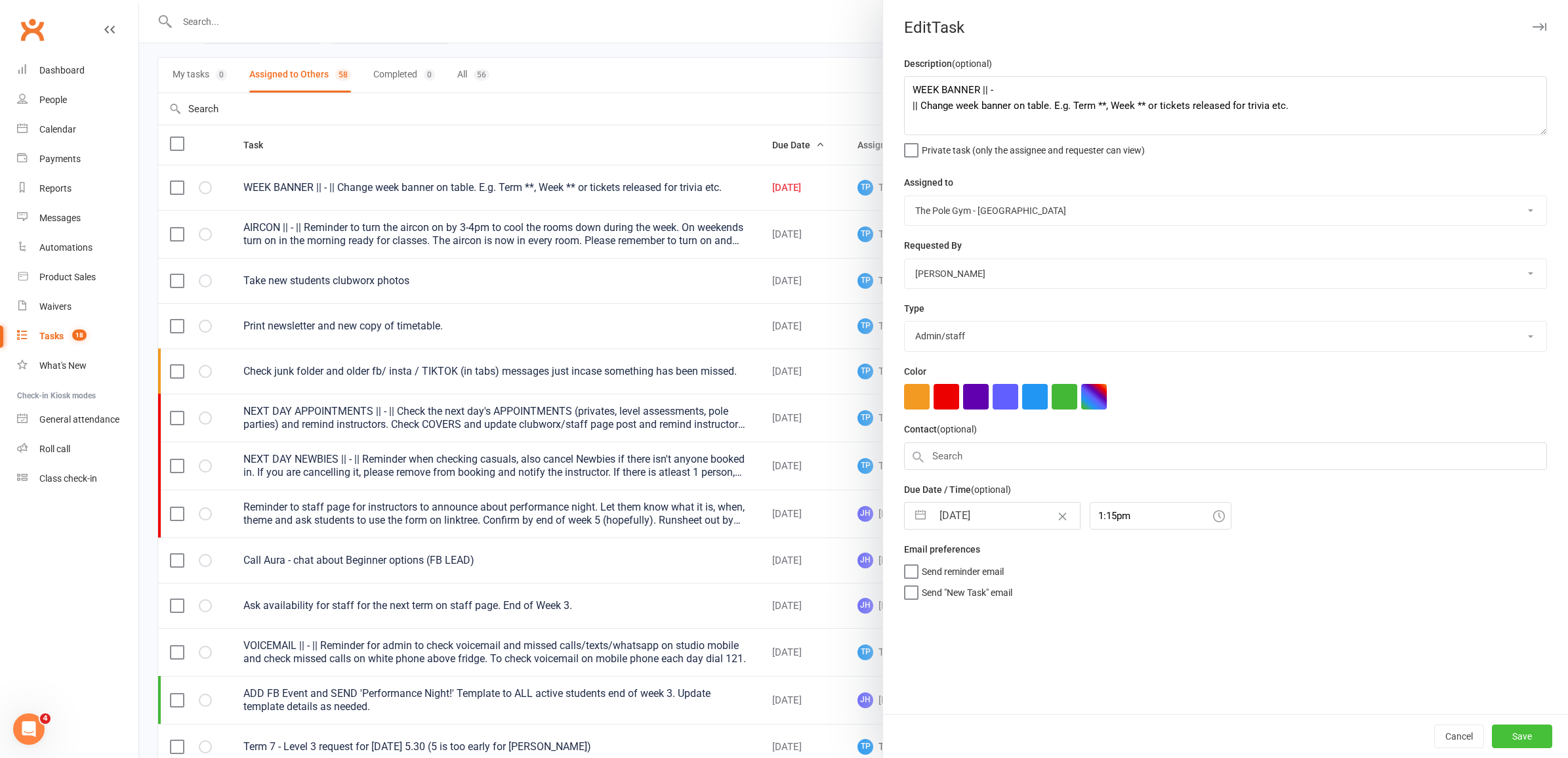
click at [1516, 741] on button "Save" at bounding box center [1523, 736] width 60 height 24
select select "started"
select select "waiting"
select select "started"
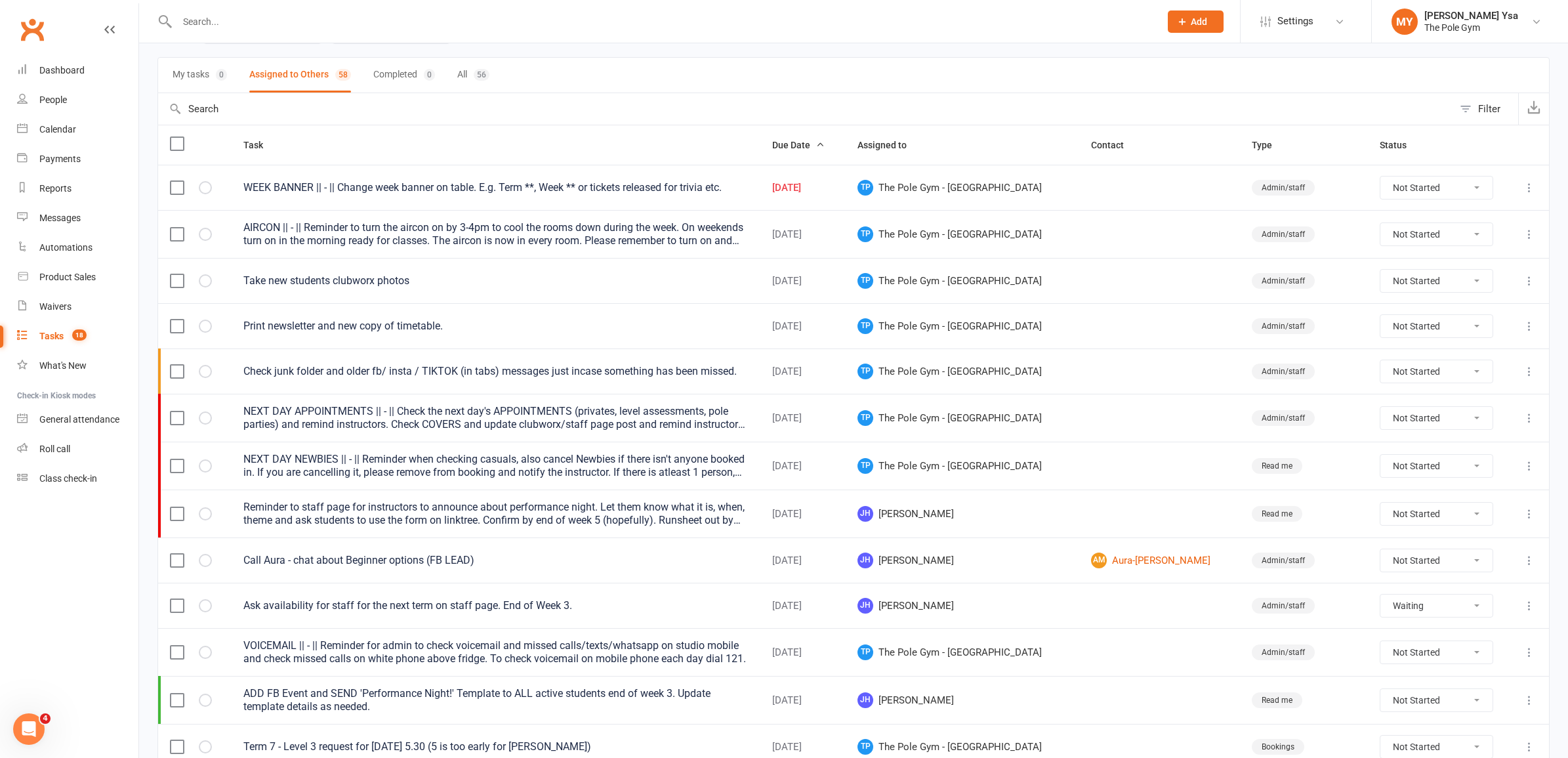
select select "waiting"
select select "started"
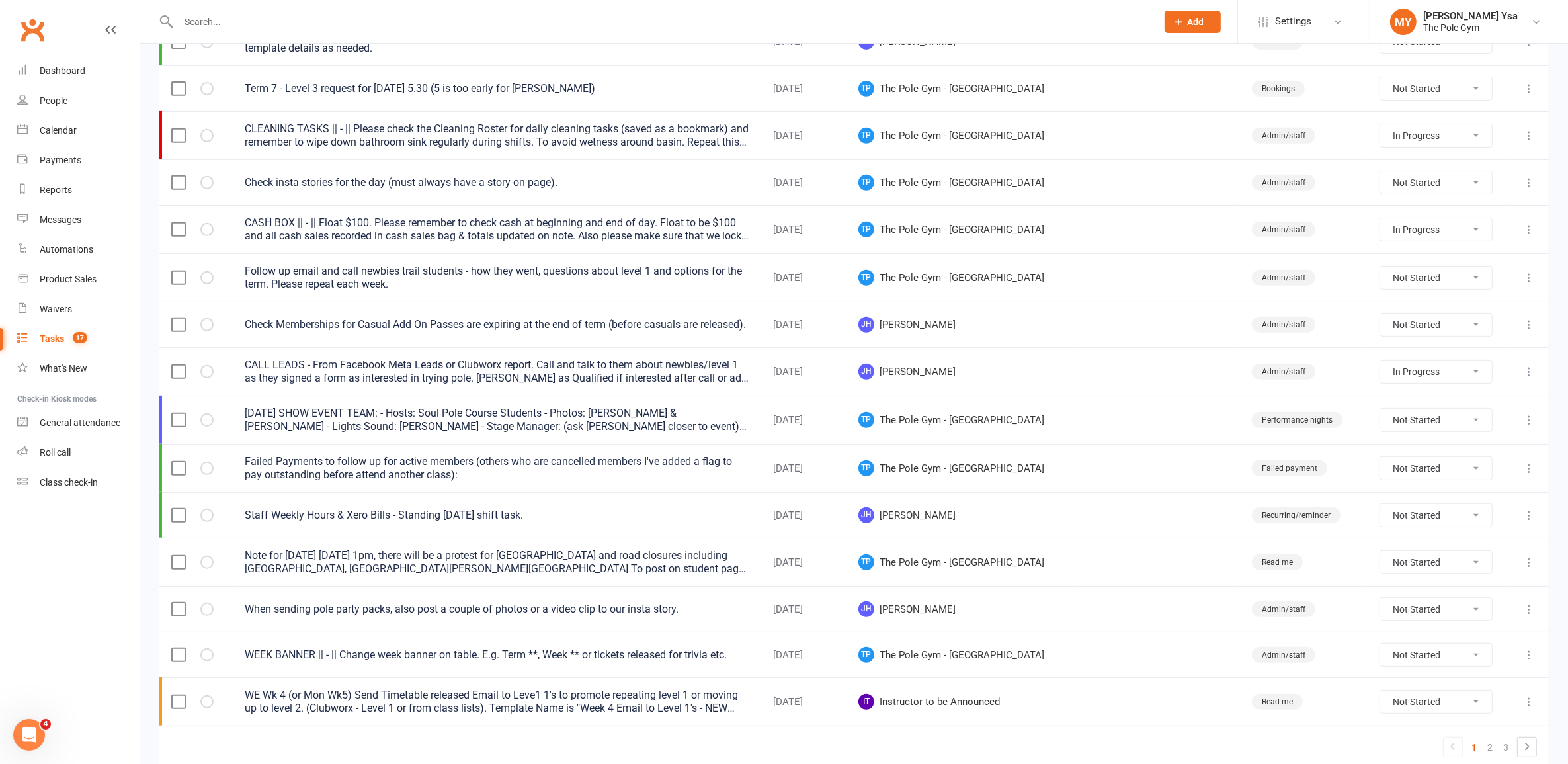
scroll to position [774, 0]
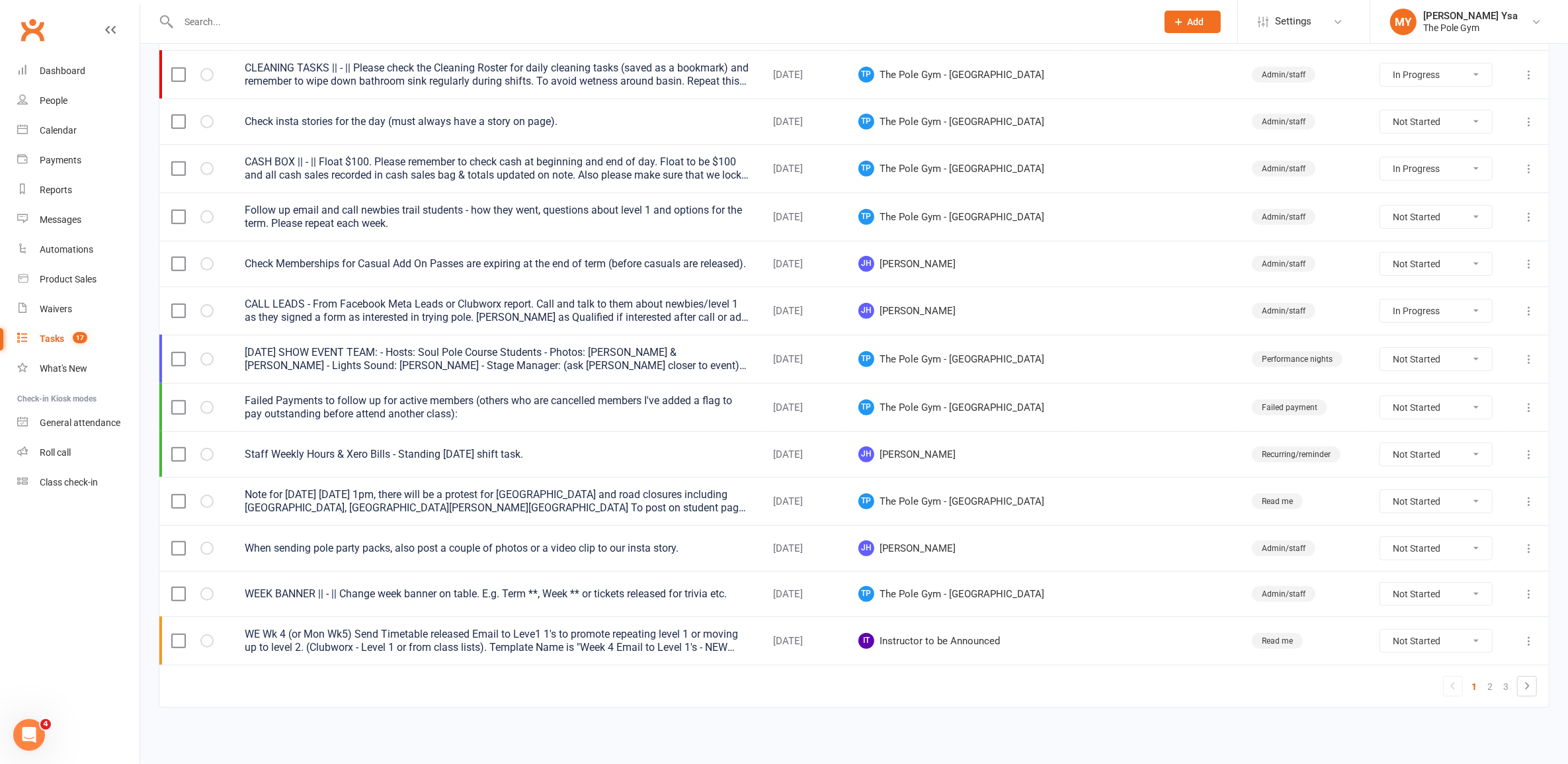
click at [689, 589] on div "WEEK BANNER || - || Change week banner on table. E.g. Term **, Week ** or ticke…" at bounding box center [496, 594] width 504 height 13
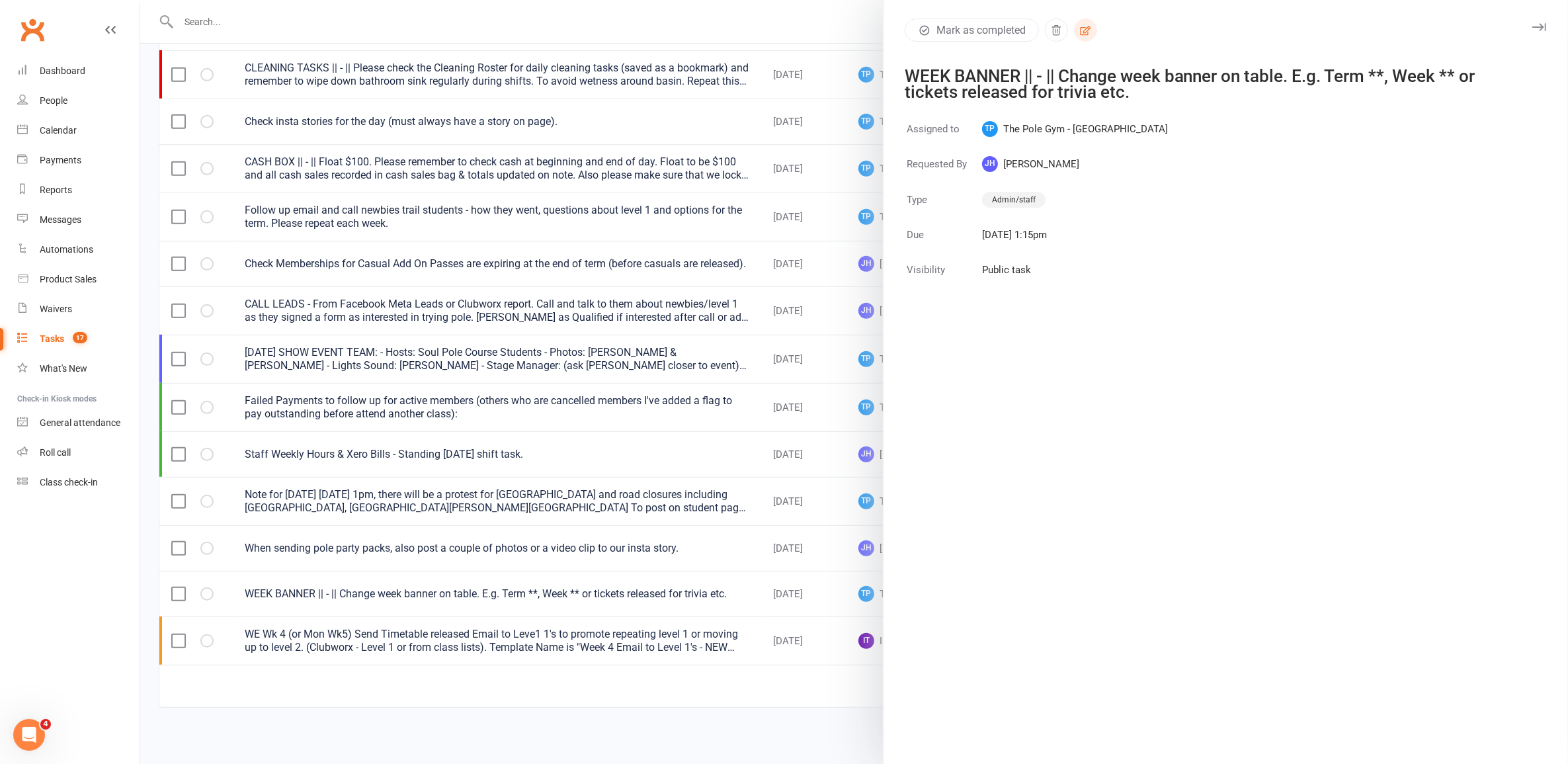
click at [1085, 37] on button "button" at bounding box center [1085, 30] width 23 height 23
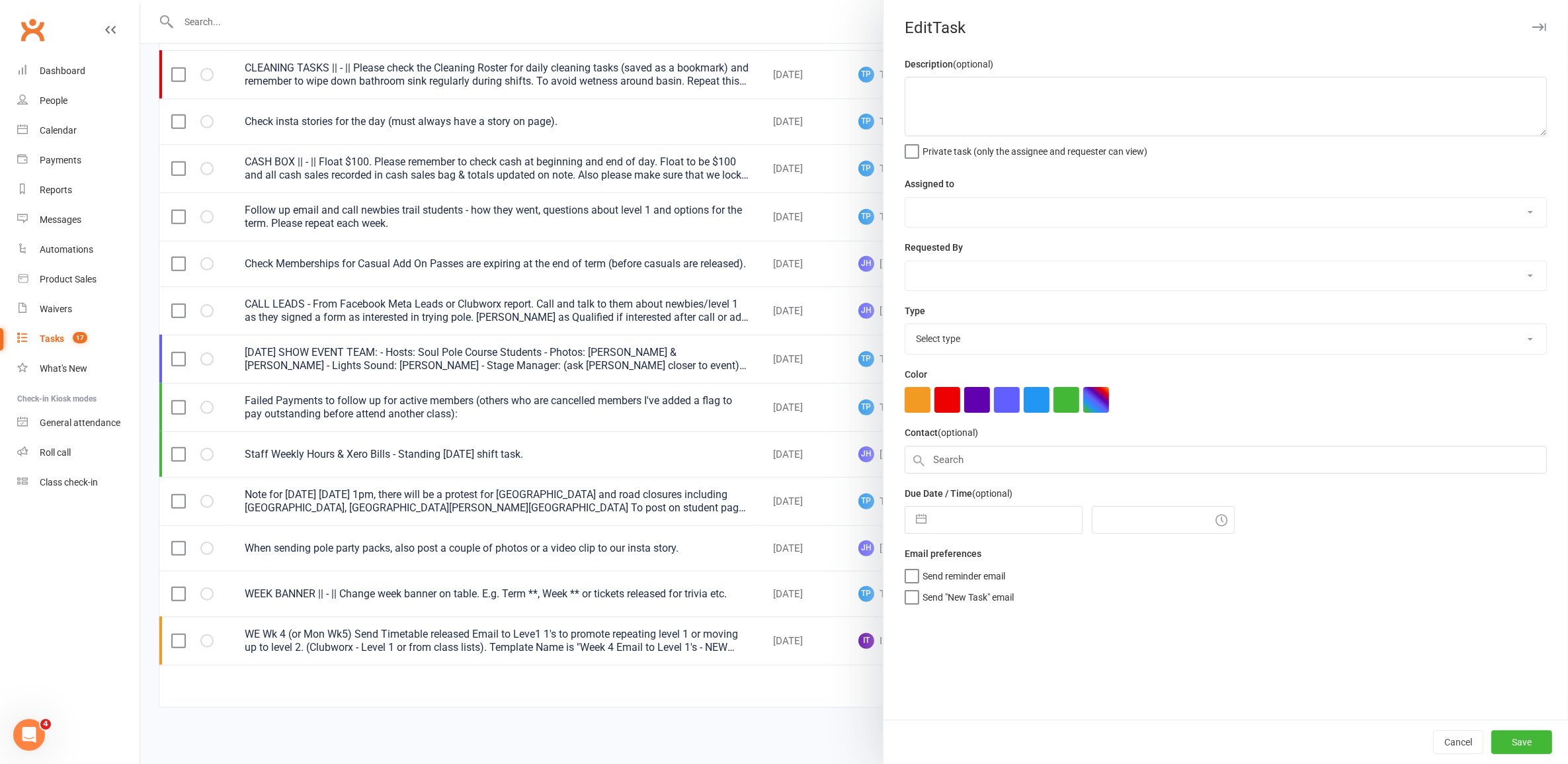
type textarea "WEEK BANNER || - || Change week banner on table. E.g. Term **, Week ** or ticke…"
select select "33291"
select select "32541"
type input "[DATE]"
type input "1:15pm"
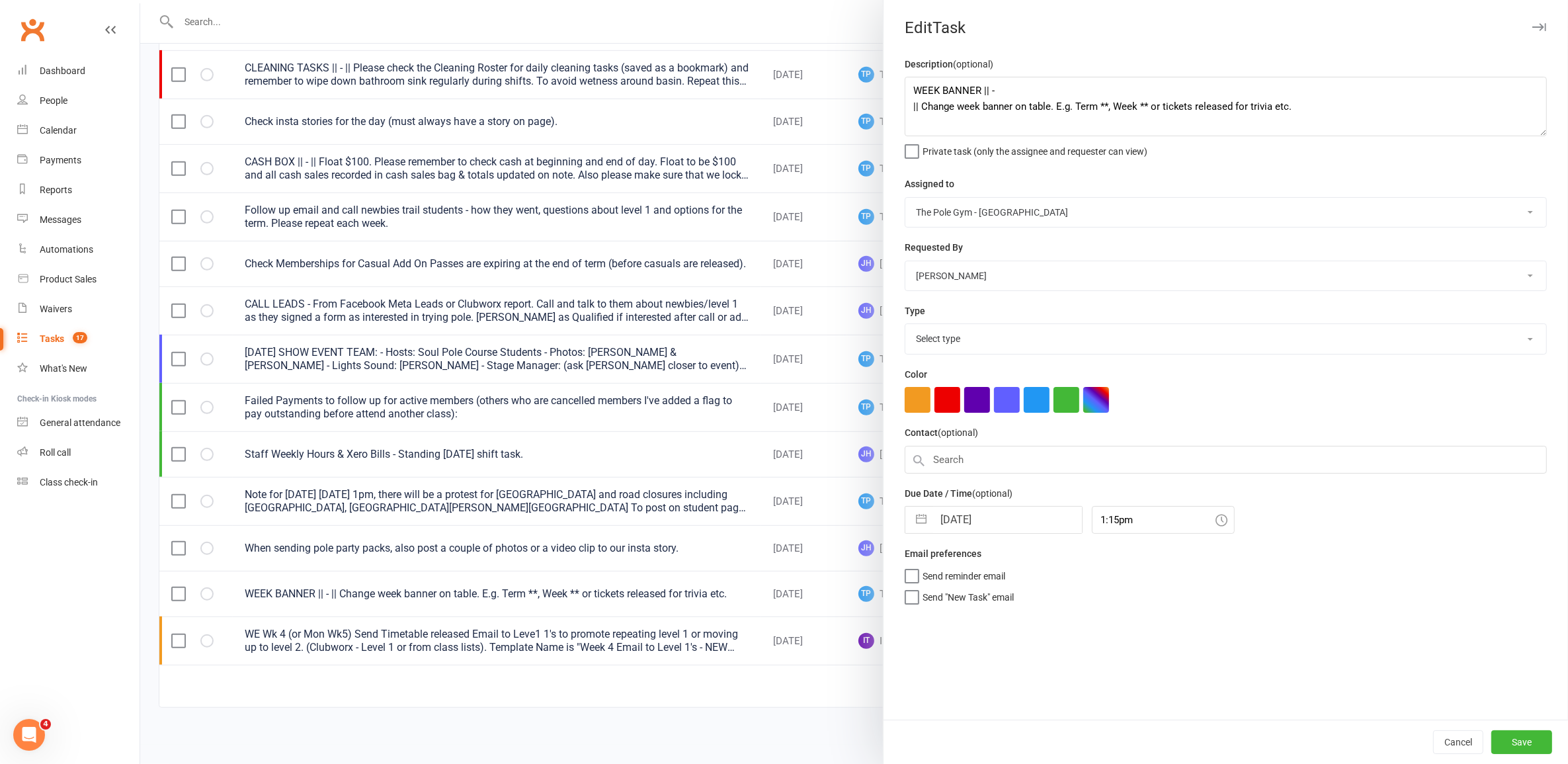
select select "18330"
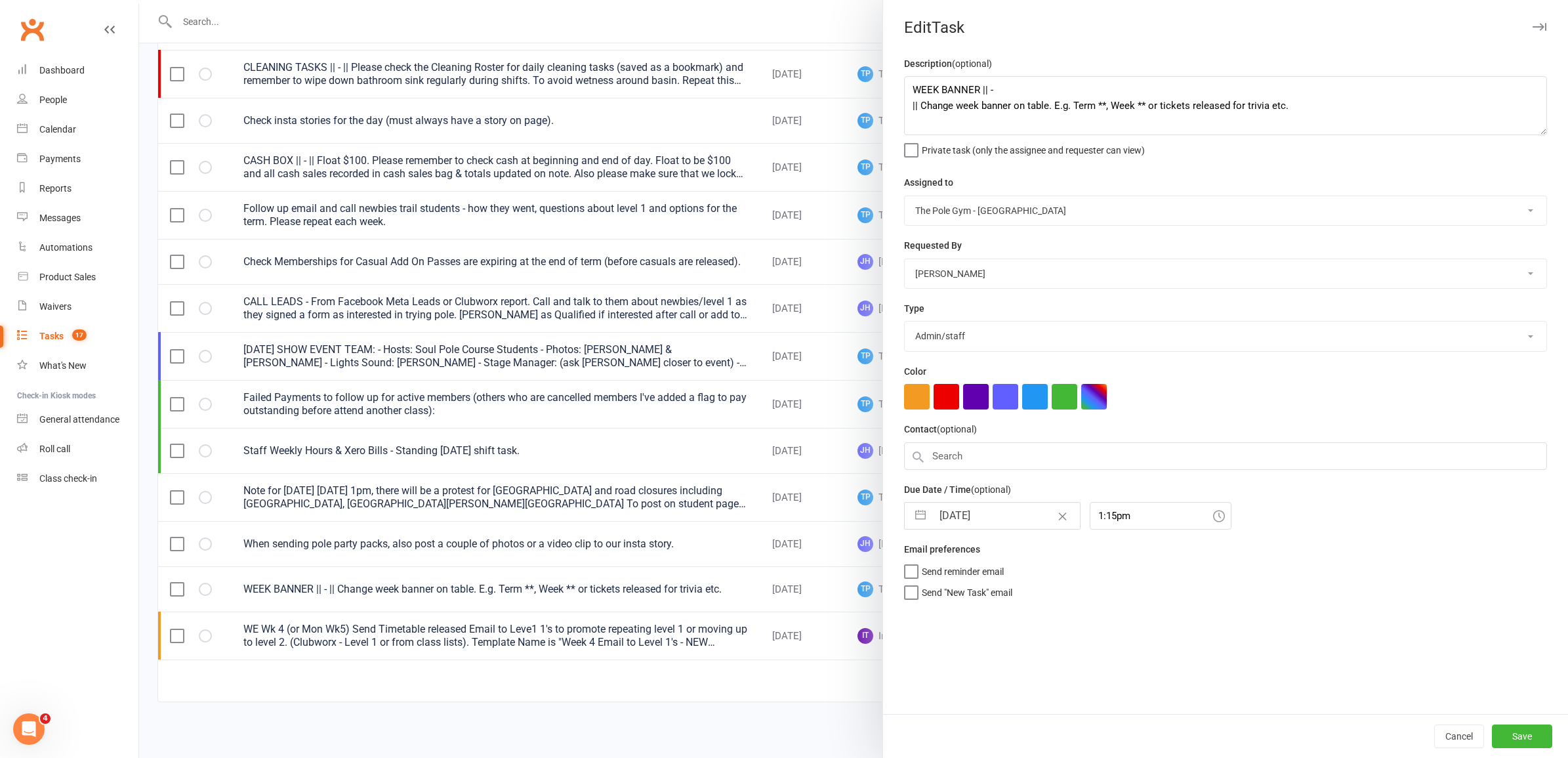
click at [1004, 529] on input "[DATE]" at bounding box center [1006, 516] width 148 height 27
select select "6"
select select "2025"
select select "7"
select select "2025"
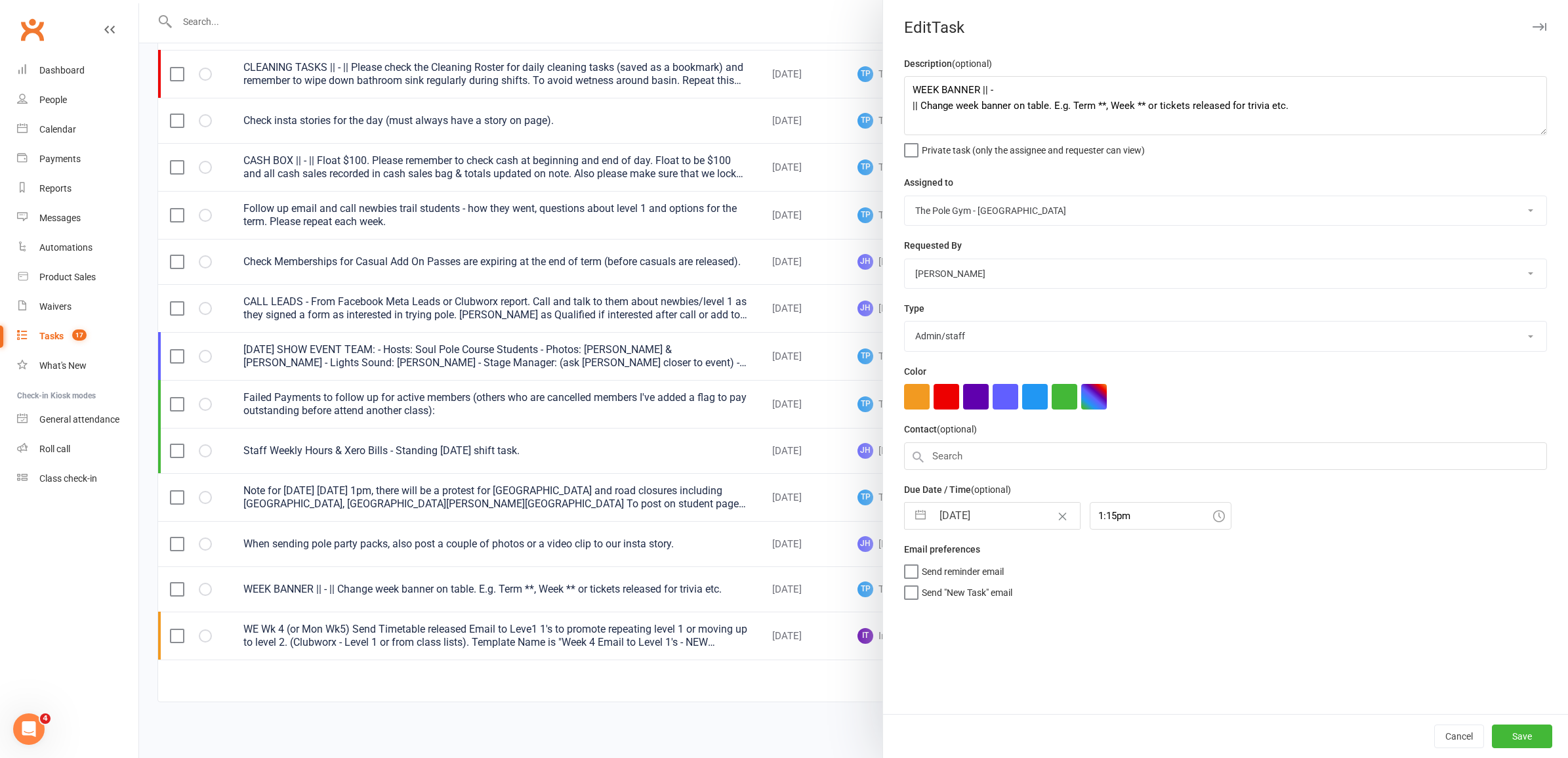
select select "8"
select select "2025"
click at [519, 549] on div at bounding box center [854, 379] width 1429 height 758
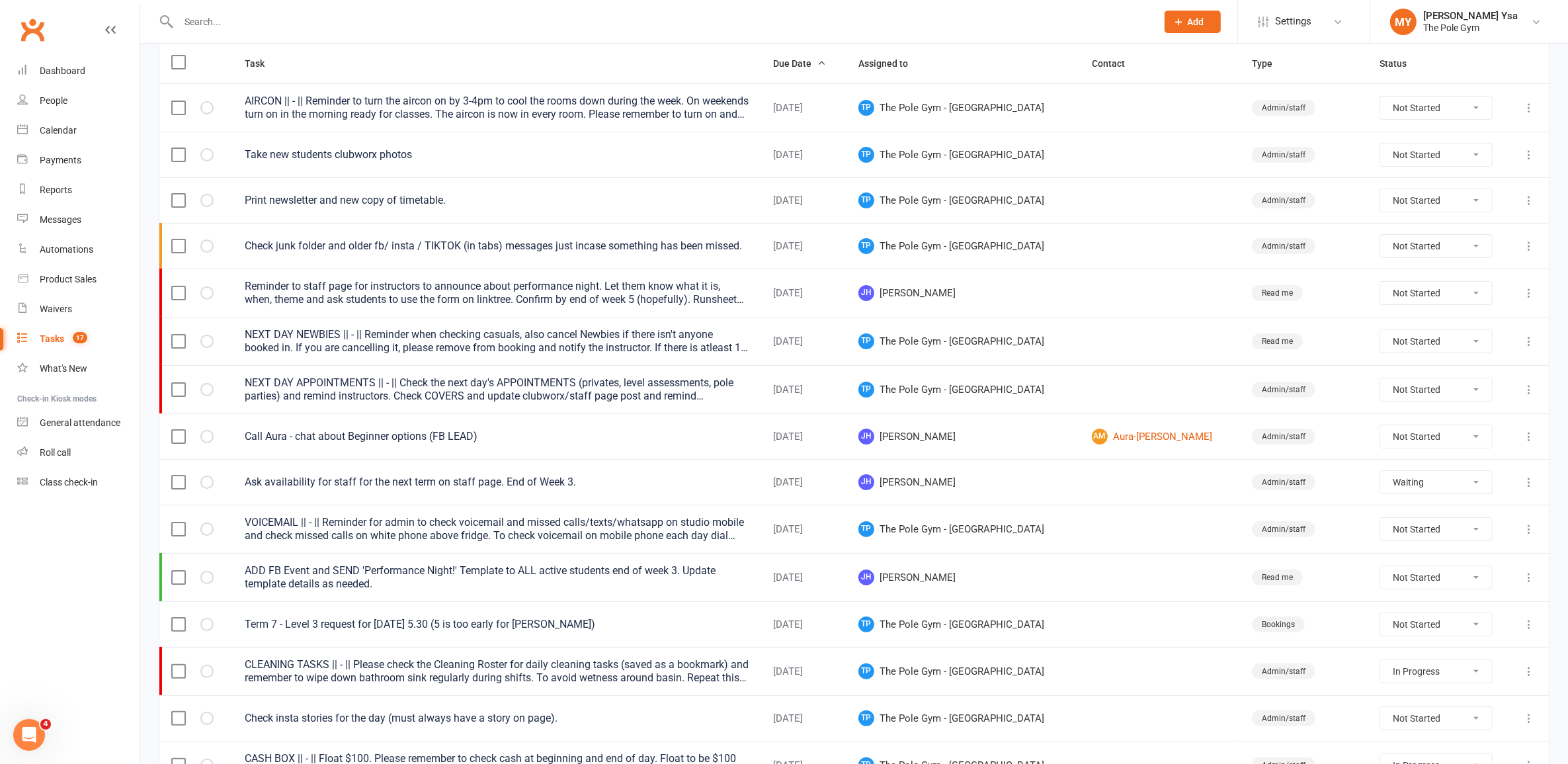
scroll to position [111, 0]
